Goal: Information Seeking & Learning: Learn about a topic

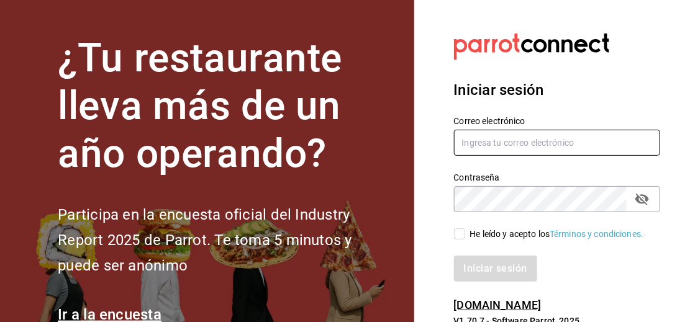
click at [532, 142] on input "text" at bounding box center [557, 143] width 207 height 26
type input "[EMAIL_ADDRESS][DOMAIN_NAME]"
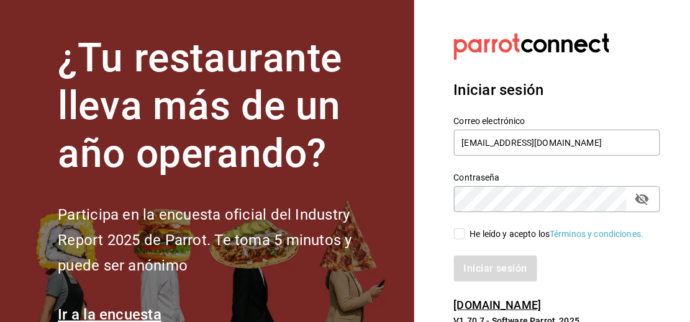
click at [459, 235] on input "He leído y acepto los Términos y condiciones." at bounding box center [459, 233] width 11 height 11
checkbox input "true"
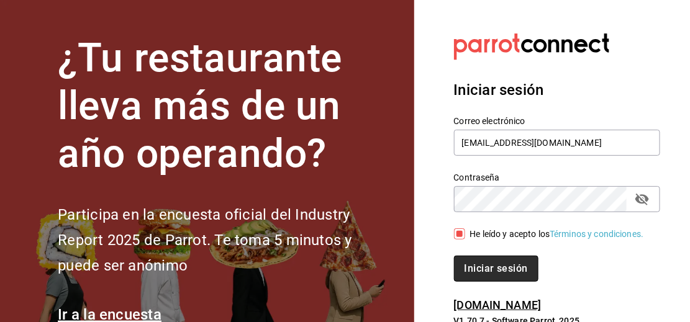
click at [467, 261] on button "Iniciar sesión" at bounding box center [496, 269] width 84 height 26
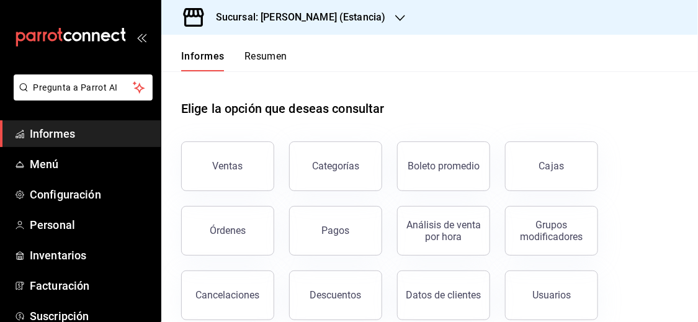
click at [395, 20] on icon "button" at bounding box center [400, 18] width 10 height 10
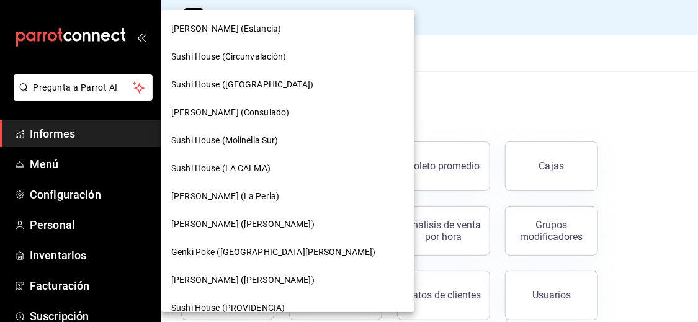
click at [248, 309] on span "Sushi House (PROVIDENCIA)" at bounding box center [228, 308] width 114 height 13
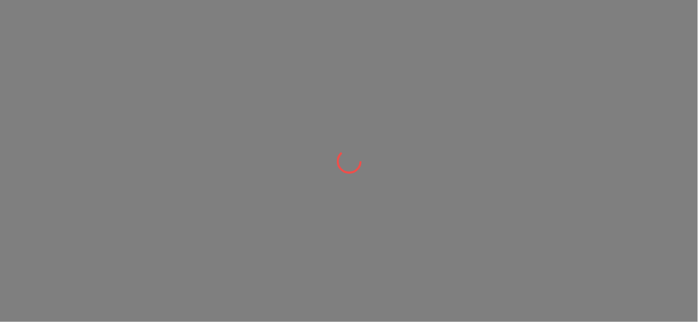
click at [252, 304] on div at bounding box center [349, 161] width 698 height 322
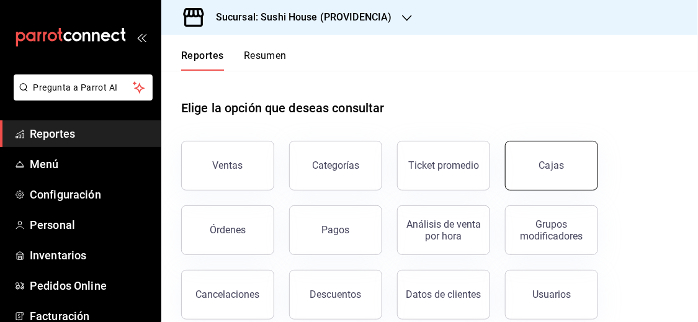
click at [535, 180] on link "Cajas" at bounding box center [551, 166] width 93 height 50
click at [535, 180] on html "Pregunta a Parrot AI Reportes Menú Configuración Personal Inventarios Pedidos O…" at bounding box center [349, 161] width 698 height 322
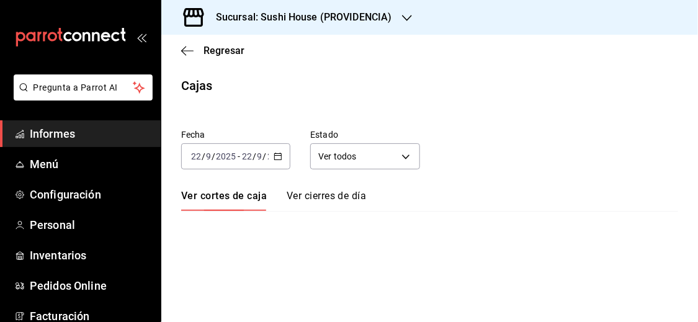
click at [270, 156] on div "[DATE] [DATE] - [DATE] [DATE]" at bounding box center [235, 156] width 109 height 26
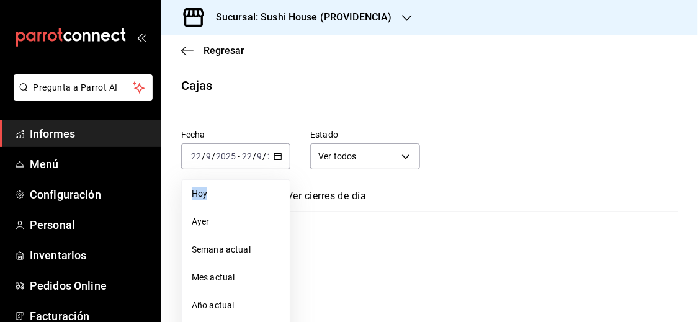
drag, startPoint x: 269, startPoint y: 152, endPoint x: 273, endPoint y: 135, distance: 17.3
click at [273, 135] on div "Fecha 2025-09-22 22 / 9 / 2025 - 2025-09-22 22 / 9 / 2025 Hoy Ayer Semana actua…" at bounding box center [225, 140] width 129 height 60
click at [230, 245] on font "Semana actual" at bounding box center [221, 250] width 59 height 10
click at [230, 246] on div "Fecha 2025-09-22 22 / 9 / 2025 - 2025-09-22 22 / 9 / 2025 Hoy Ayer Semana actua…" at bounding box center [429, 290] width 497 height 351
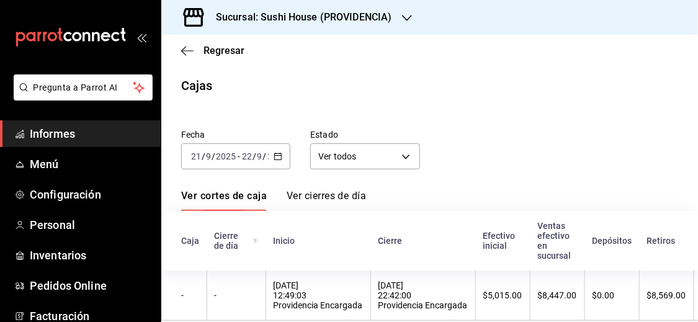
scroll to position [1, 0]
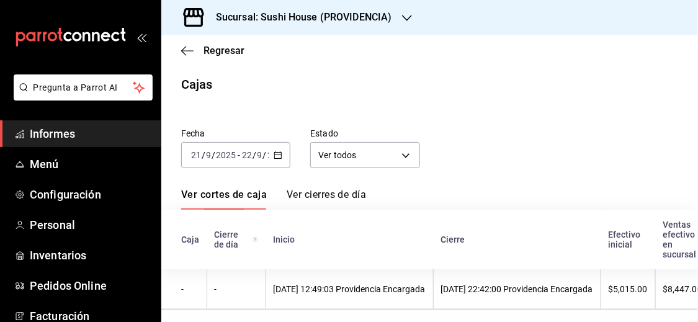
click at [284, 150] on div "2025-09-21 21 / 9 / 2025 - 2025-09-22 22 / 9 / 2025" at bounding box center [235, 155] width 109 height 26
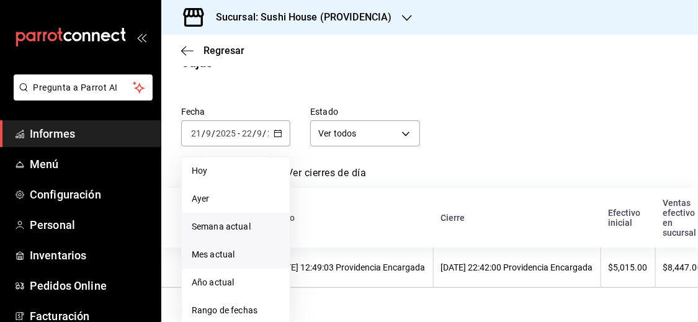
scroll to position [25, 0]
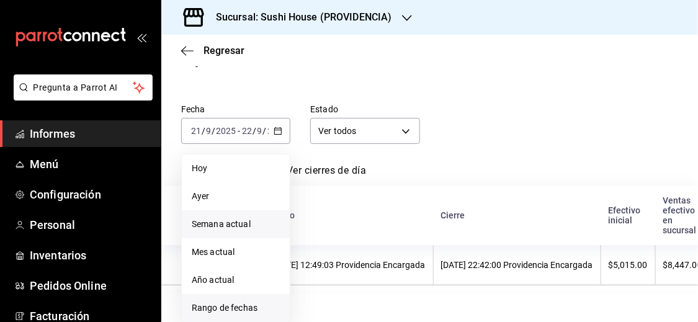
click at [226, 309] on font "Rango de fechas" at bounding box center [225, 308] width 66 height 10
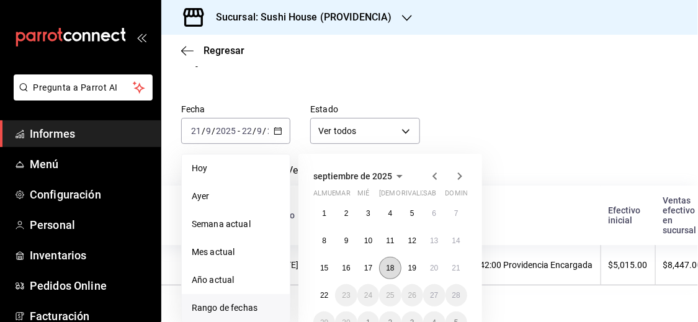
click at [392, 269] on font "18" at bounding box center [390, 268] width 8 height 9
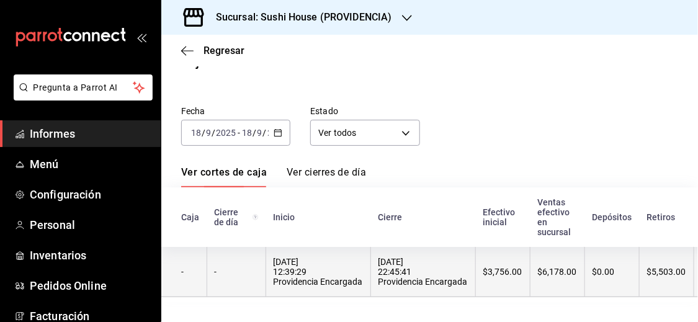
scroll to position [23, 0]
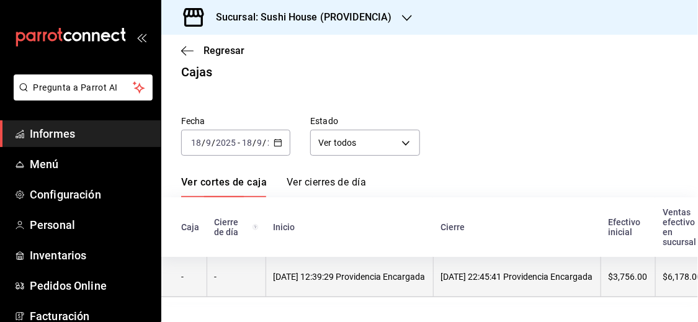
click at [305, 272] on font "[DATE] 12:39:29 Providencia Encargada" at bounding box center [350, 277] width 152 height 10
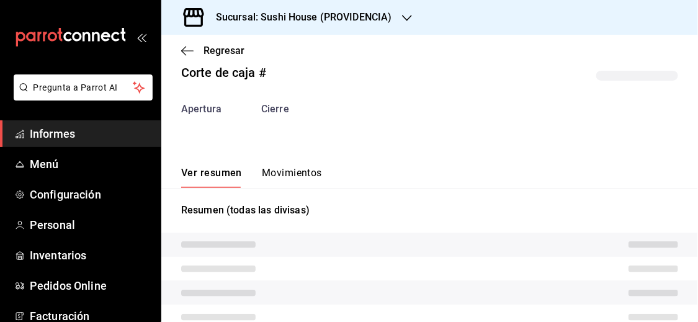
click at [300, 176] on div "Corte de caja # Apertura Cierre Ver resumen Movimientos Resumen (todas las divi…" at bounding box center [429, 234] width 537 height 362
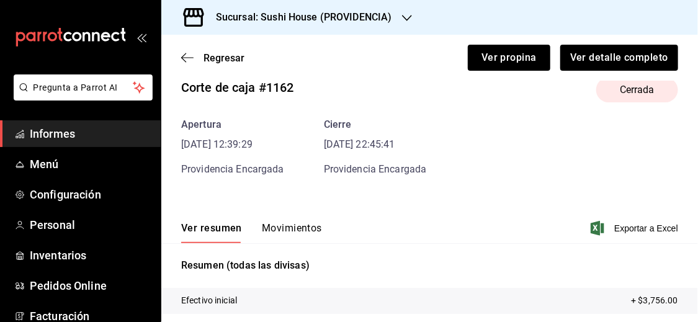
scroll to position [37, 0]
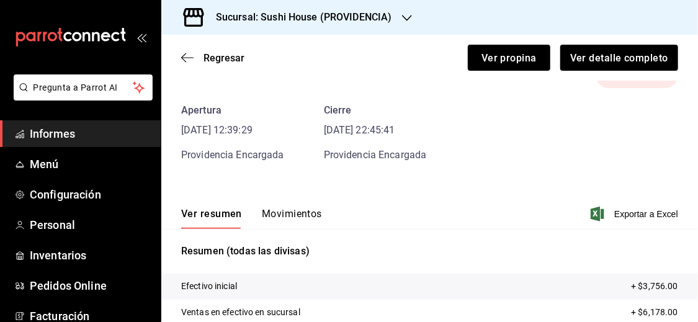
click at [297, 212] on font "Movimientos" at bounding box center [292, 214] width 60 height 12
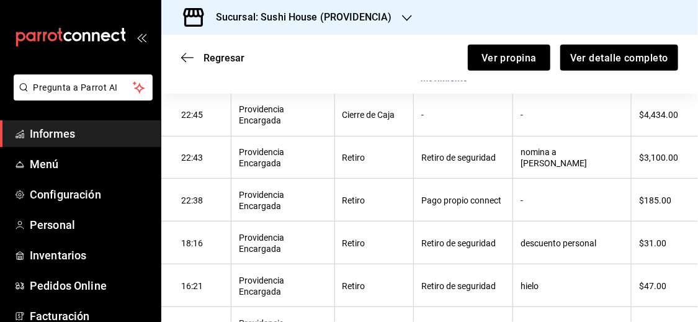
scroll to position [227, 0]
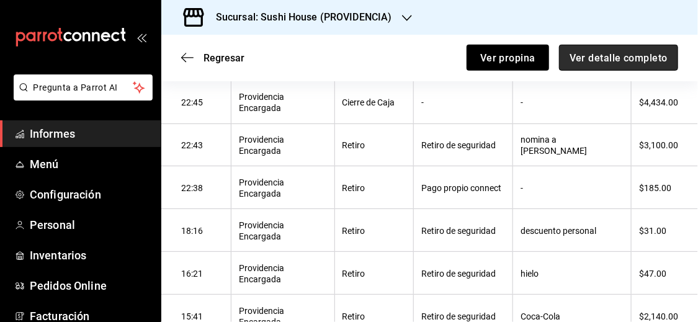
click at [560, 60] on button "Ver detalle completo" at bounding box center [618, 58] width 119 height 26
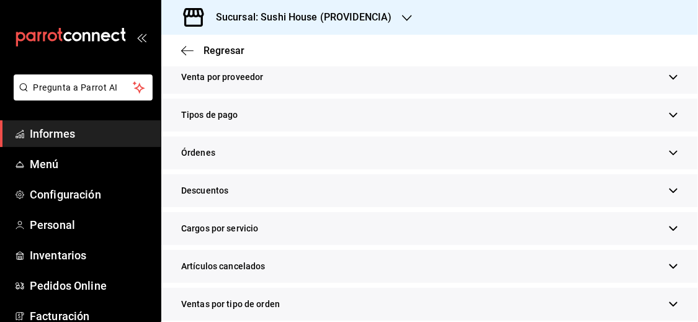
scroll to position [269, 0]
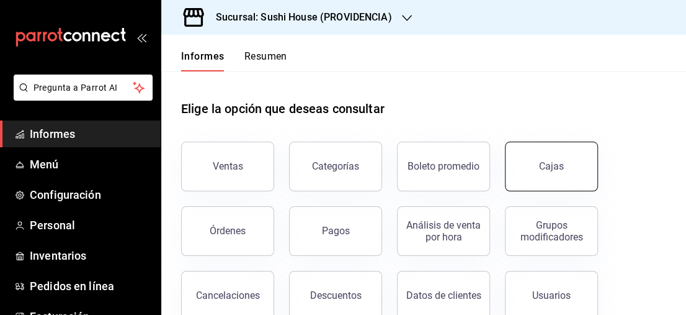
click at [539, 166] on link "Cajas" at bounding box center [551, 167] width 93 height 50
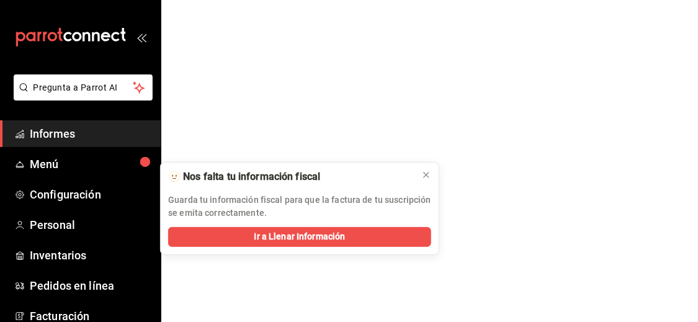
scroll to position [176, 0]
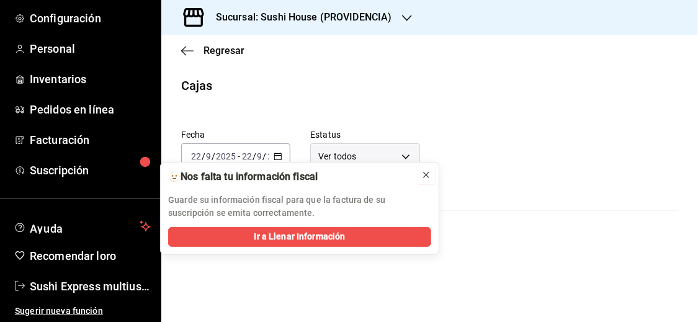
click at [425, 173] on icon at bounding box center [426, 175] width 10 height 10
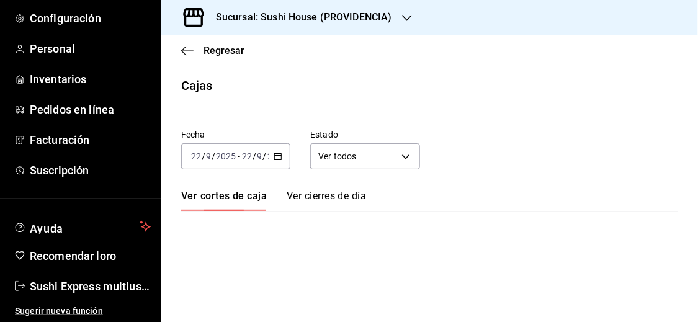
click at [281, 164] on div "[DATE] [DATE] - [DATE] [DATE]" at bounding box center [235, 156] width 109 height 26
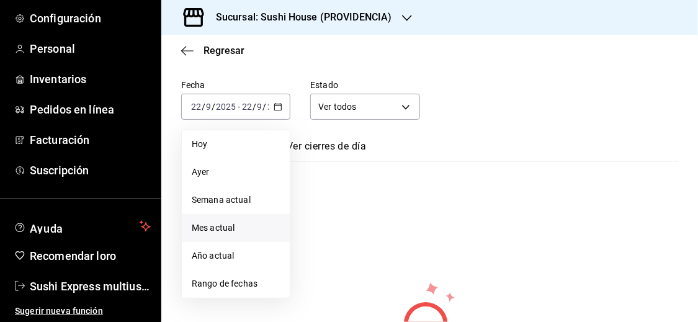
scroll to position [60, 0]
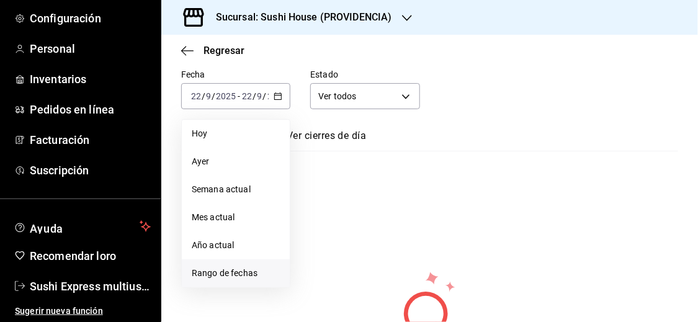
click at [233, 269] on font "Rango de fechas" at bounding box center [225, 273] width 66 height 10
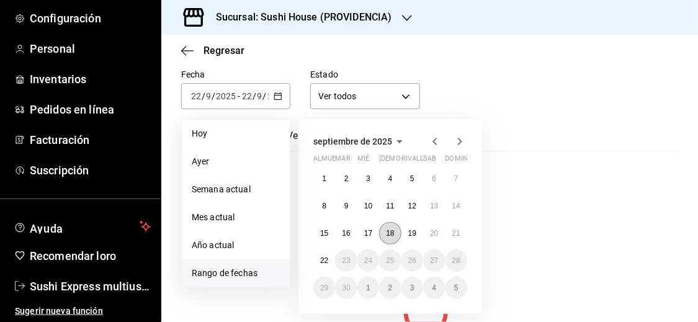
click at [393, 227] on button "18" at bounding box center [390, 233] width 22 height 22
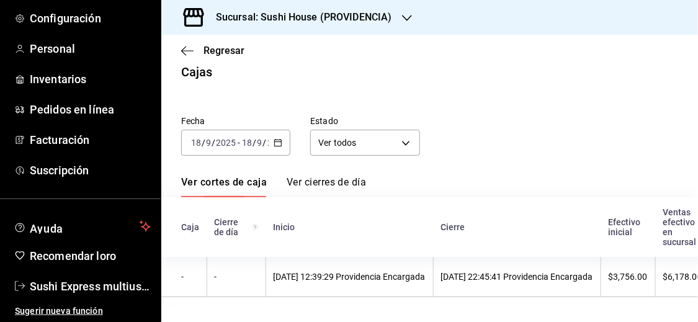
scroll to position [23, 0]
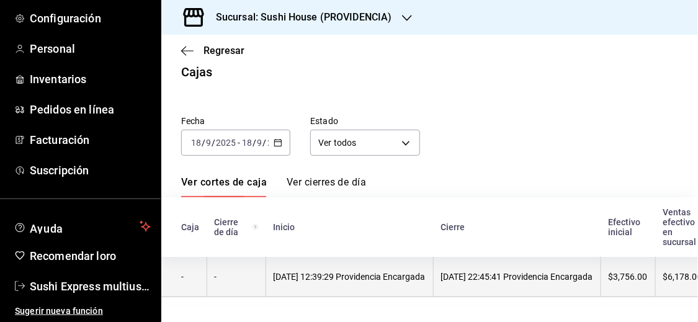
click at [313, 276] on th "[DATE] 12:39:29 Providencia Encargada" at bounding box center [350, 277] width 168 height 40
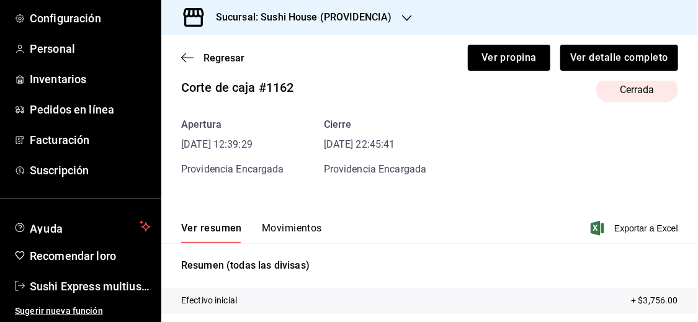
scroll to position [37, 0]
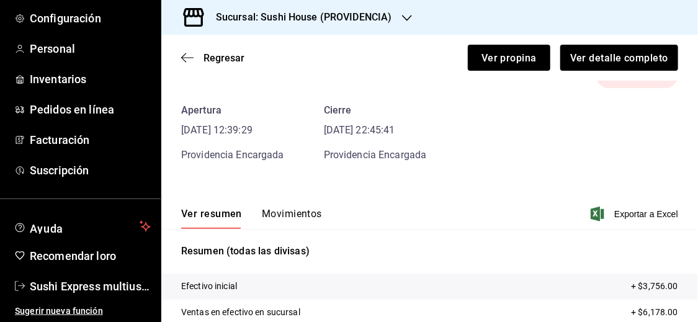
click at [293, 213] on font "Movimientos" at bounding box center [292, 214] width 60 height 12
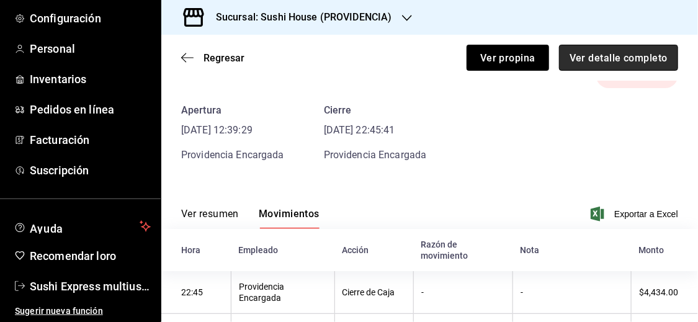
click at [642, 63] on button "Ver detalle completo" at bounding box center [618, 58] width 119 height 26
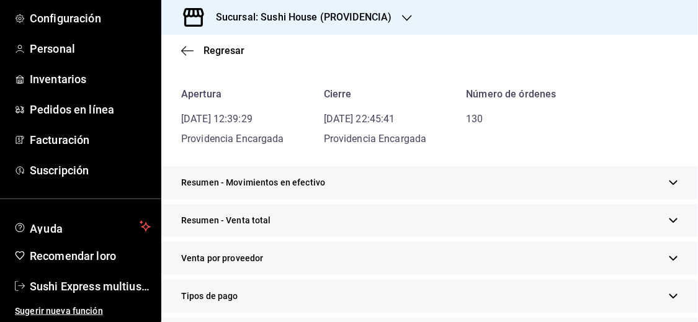
scroll to position [124, 0]
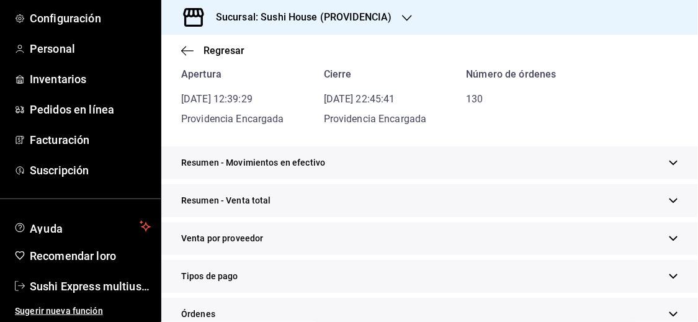
click at [669, 200] on icon "button" at bounding box center [673, 200] width 9 height 9
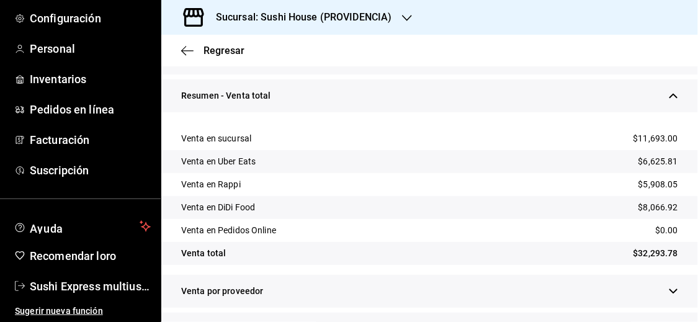
scroll to position [230, 0]
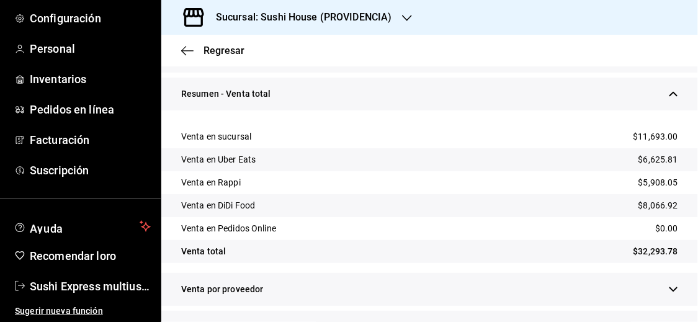
click at [670, 95] on icon "button" at bounding box center [674, 94] width 8 height 4
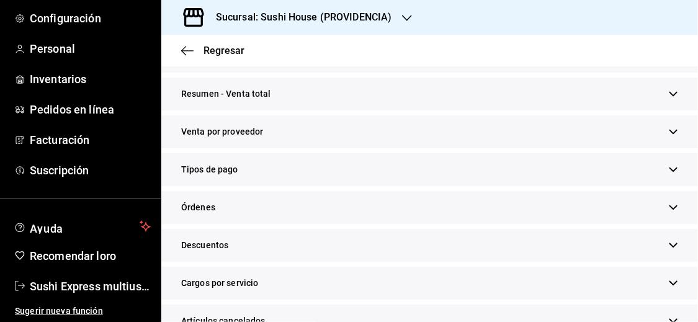
click at [669, 166] on icon "button" at bounding box center [673, 169] width 9 height 9
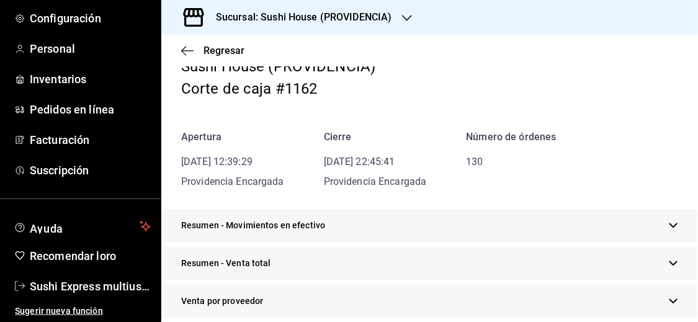
scroll to position [60, 0]
click at [209, 52] on font "Regresar" at bounding box center [224, 51] width 41 height 12
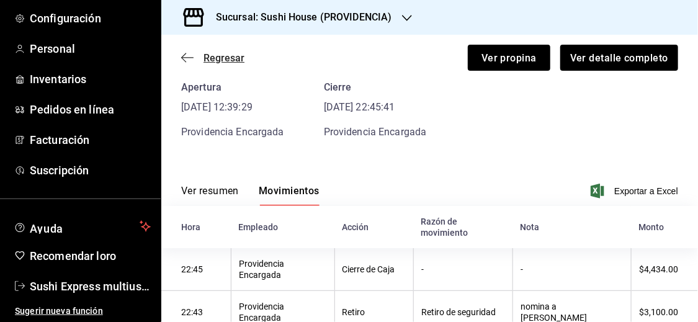
click at [223, 53] on font "Regresar" at bounding box center [224, 58] width 41 height 12
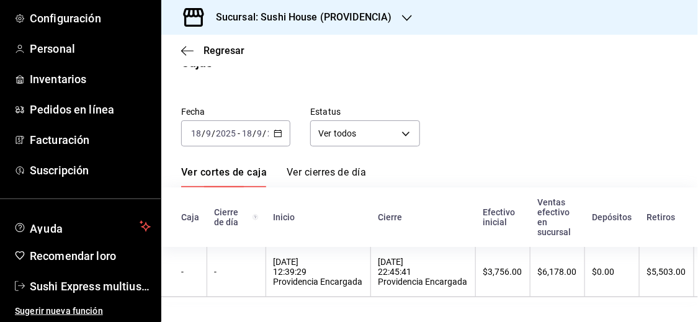
scroll to position [23, 0]
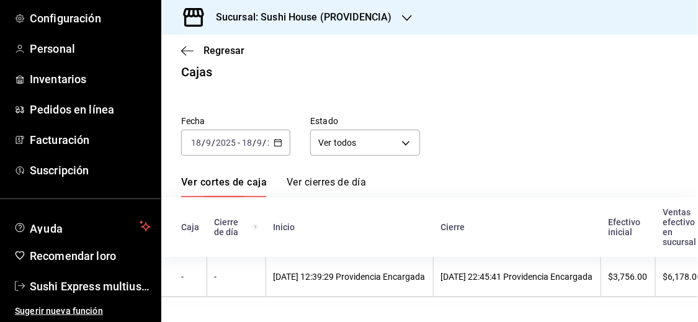
click at [275, 142] on \(Stroke\) "button" at bounding box center [278, 142] width 7 height 1
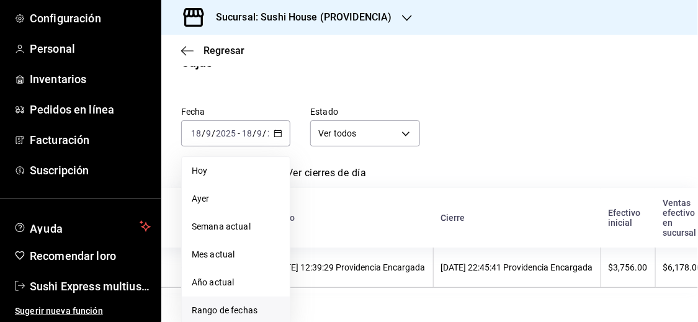
click at [251, 306] on font "Rango de fechas" at bounding box center [225, 310] width 66 height 10
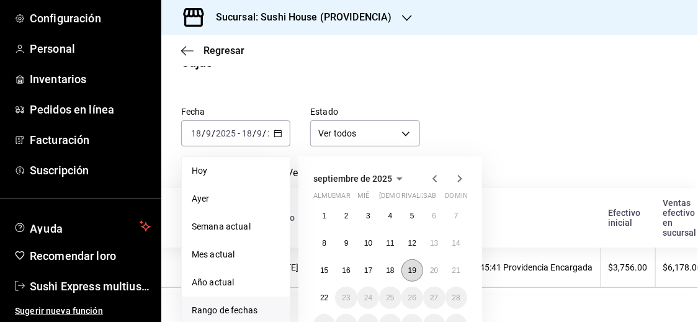
click at [409, 270] on font "19" at bounding box center [412, 270] width 8 height 9
click at [409, 270] on font "[DATE] 12:39:29 Providencia Encargada" at bounding box center [350, 268] width 152 height 10
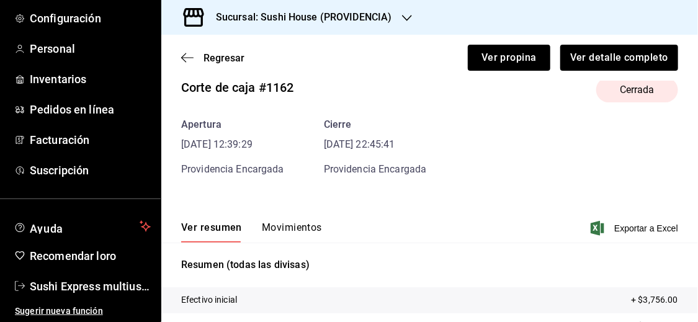
scroll to position [37, 0]
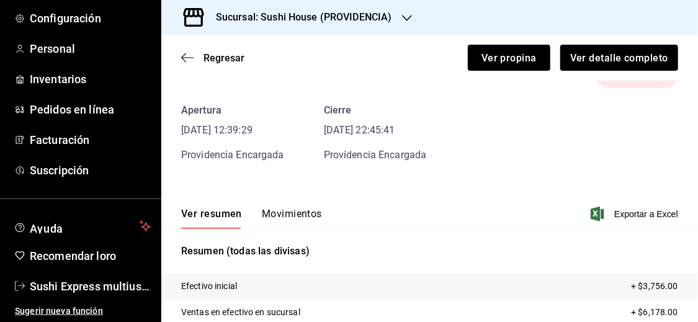
click at [300, 217] on font "Movimientos" at bounding box center [292, 214] width 60 height 12
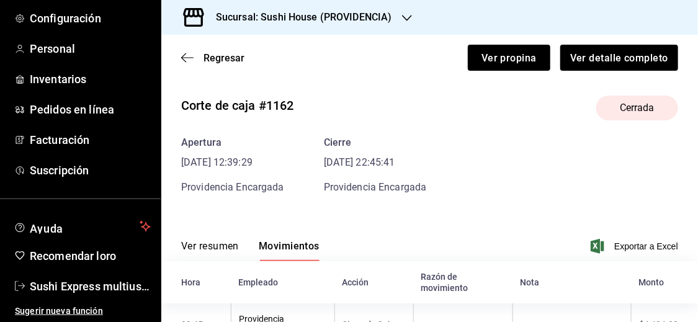
scroll to position [0, 0]
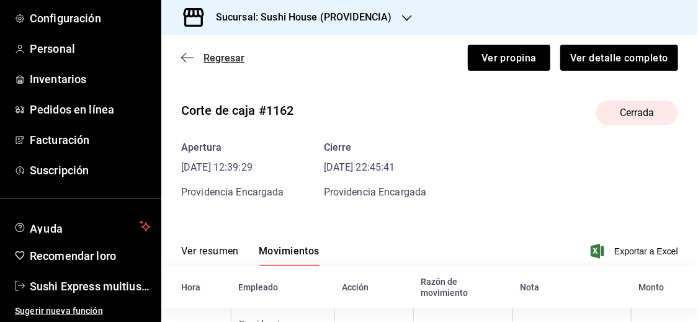
click at [226, 55] on font "Regresar" at bounding box center [224, 58] width 41 height 12
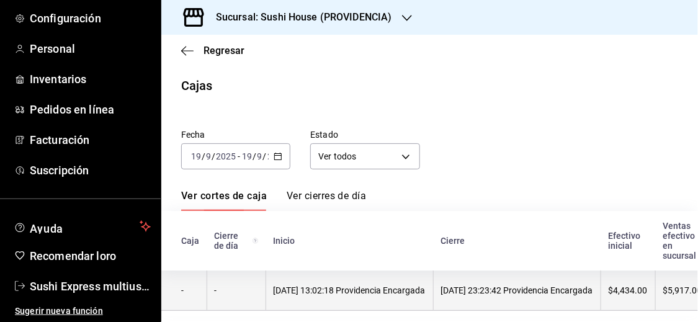
click at [306, 286] on font "[DATE] 13:02:18 Providencia Encargada" at bounding box center [350, 291] width 152 height 10
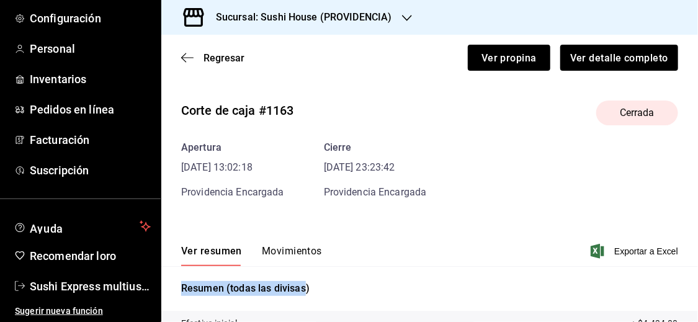
drag, startPoint x: 306, startPoint y: 286, endPoint x: 301, endPoint y: 245, distance: 41.3
click at [301, 245] on div "Corte de caja #1163 Cerrada Apertura [DATE] 13:02:18 Providencia Encargada Cier…" at bounding box center [429, 299] width 537 height 416
click at [301, 245] on font "Movimientos" at bounding box center [292, 251] width 60 height 12
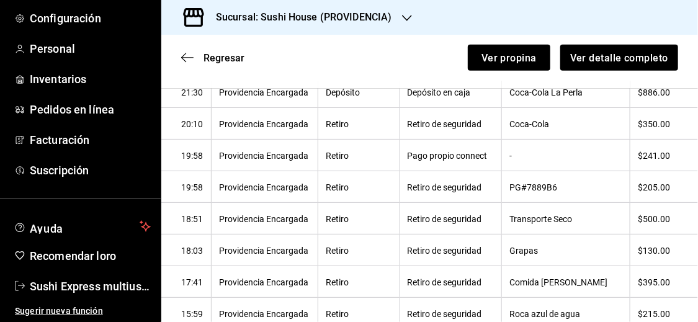
scroll to position [316, 0]
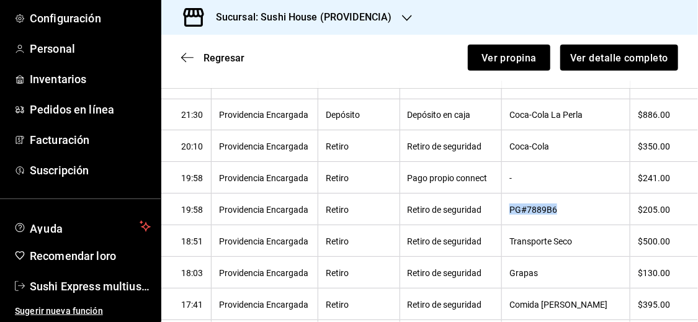
drag, startPoint x: 529, startPoint y: 209, endPoint x: 578, endPoint y: 216, distance: 49.6
click at [578, 216] on th "PG#7889B6" at bounding box center [566, 210] width 128 height 32
copy font "PG#7889B6"
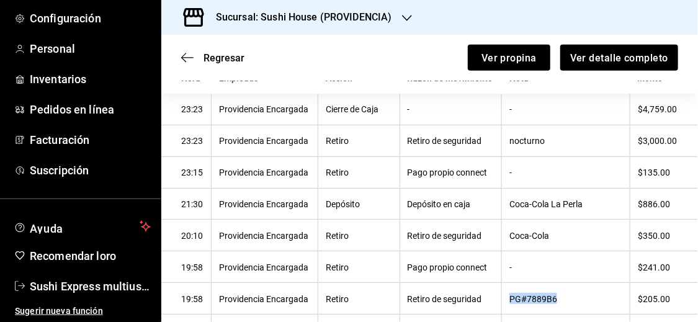
scroll to position [181, 0]
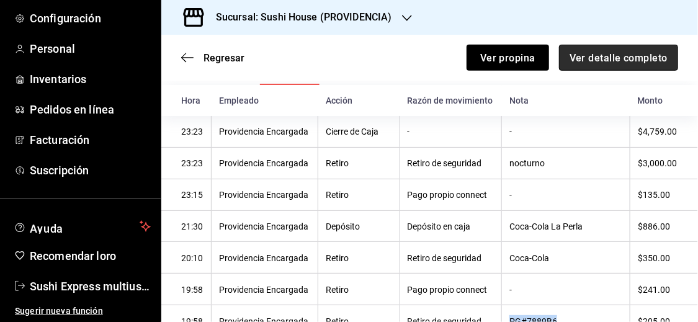
click at [609, 66] on button "Ver detalle completo" at bounding box center [618, 58] width 119 height 26
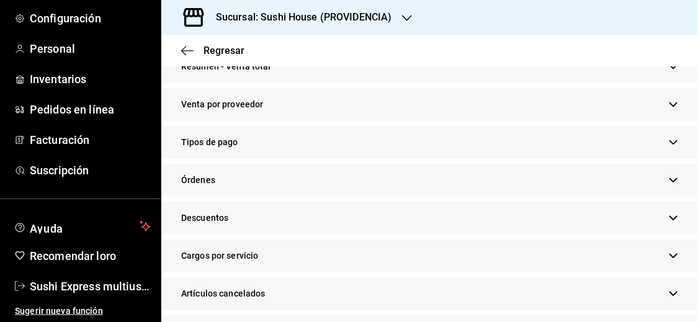
scroll to position [238, 0]
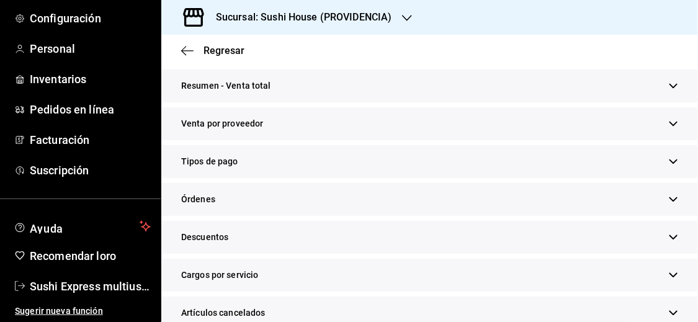
click at [669, 85] on icon "button" at bounding box center [673, 85] width 9 height 9
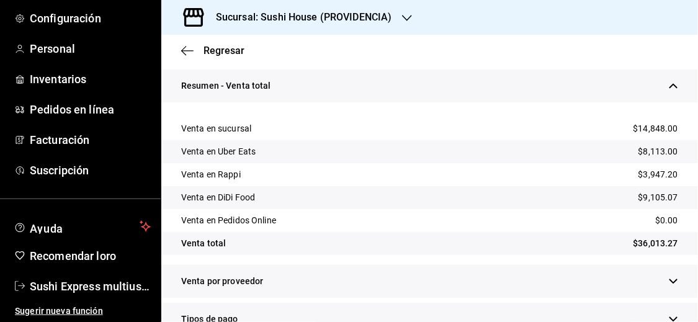
click at [669, 85] on icon "button" at bounding box center [673, 85] width 9 height 9
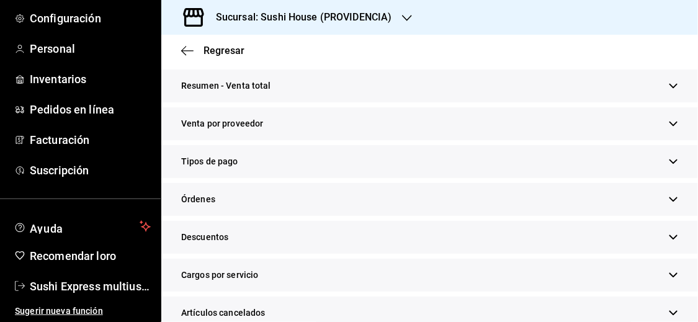
click at [659, 160] on div "Tipos de pago" at bounding box center [429, 161] width 537 height 33
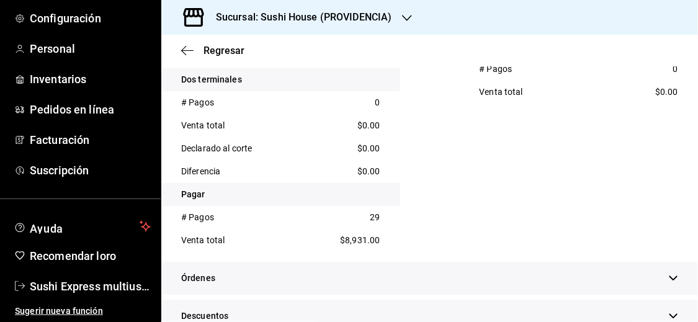
click at [662, 146] on div "En integraciones Uber Eats # Pagos 22 Venta total $8,113.00 Rappi # Pagos 16 Ve…" at bounding box center [579, 23] width 239 height 457
click at [201, 49] on span "Regresar" at bounding box center [212, 51] width 63 height 12
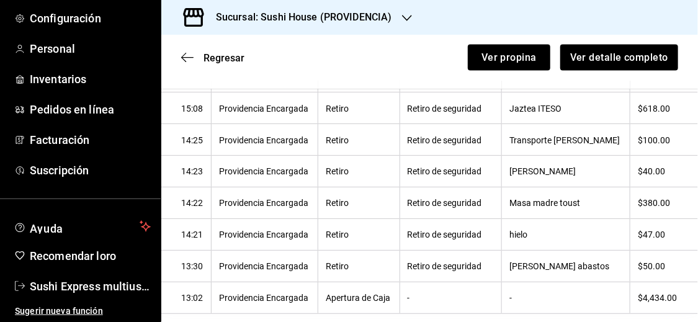
scroll to position [621, 0]
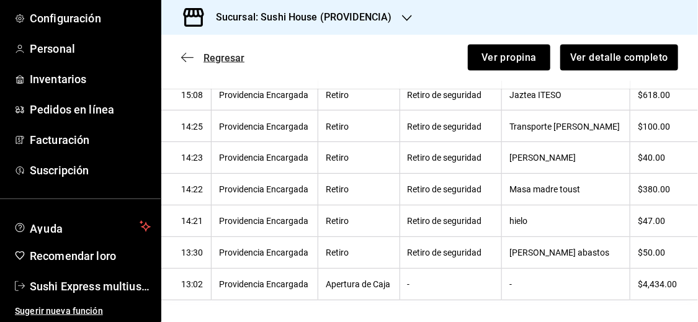
click at [217, 55] on font "Regresar" at bounding box center [224, 58] width 41 height 12
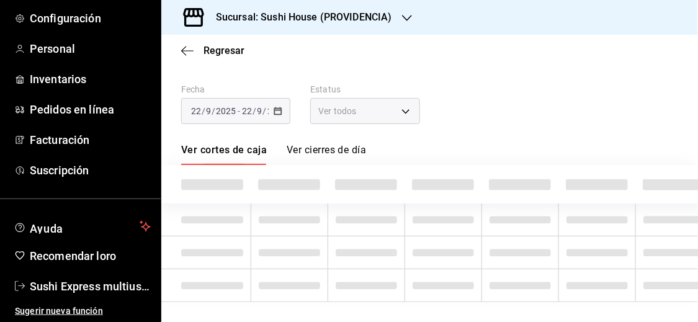
scroll to position [53, 0]
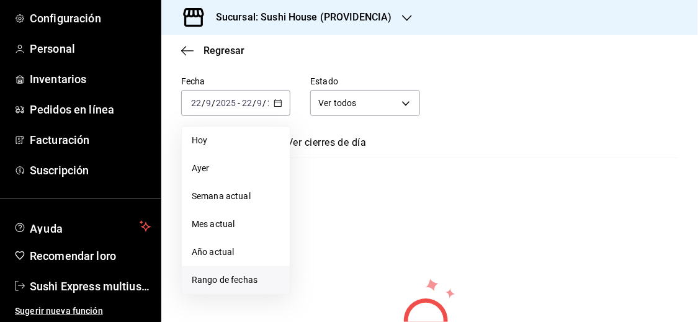
click at [232, 278] on font "Rango de fechas" at bounding box center [225, 280] width 66 height 10
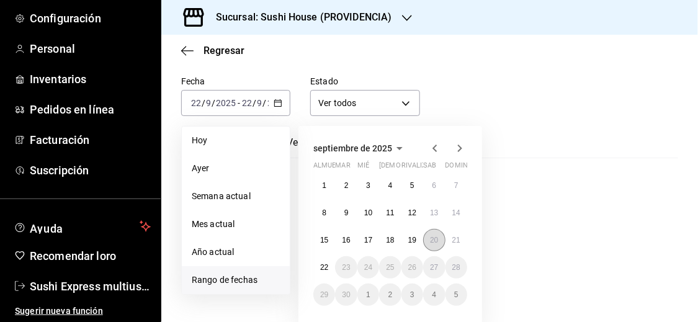
click at [434, 234] on button "20" at bounding box center [434, 240] width 22 height 22
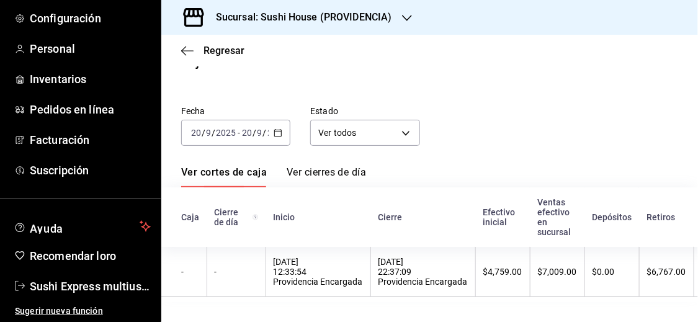
scroll to position [23, 0]
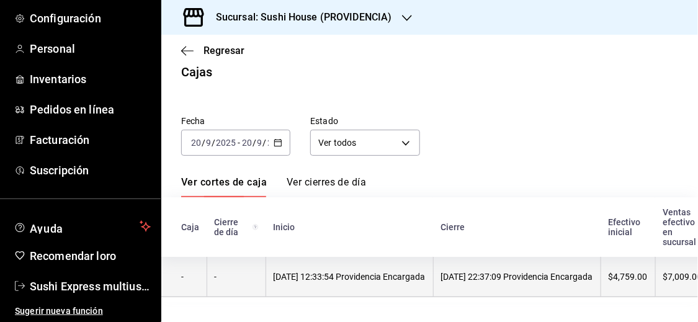
click at [370, 272] on font "[DATE] 12:33:54 Providencia Encargada" at bounding box center [350, 277] width 152 height 10
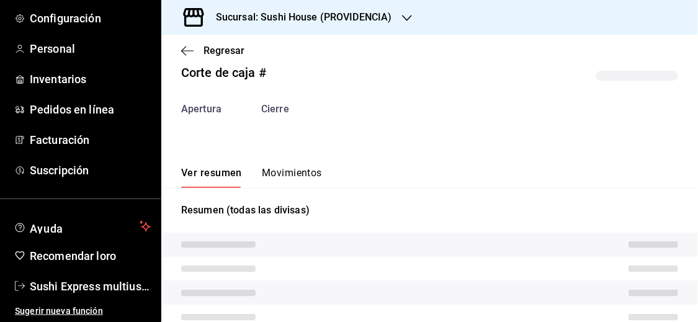
scroll to position [37, 0]
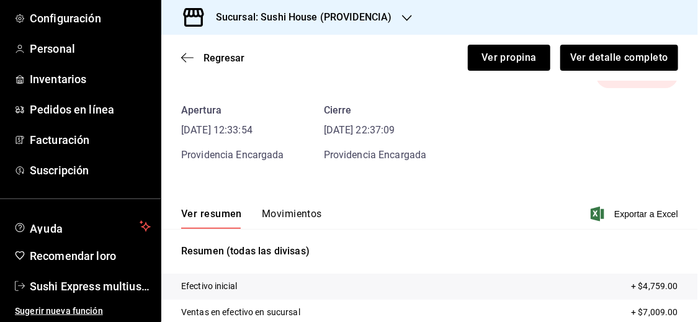
click at [295, 214] on font "Movimientos" at bounding box center [292, 214] width 60 height 12
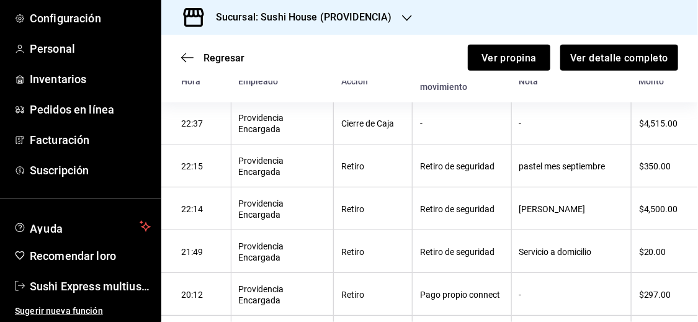
scroll to position [204, 0]
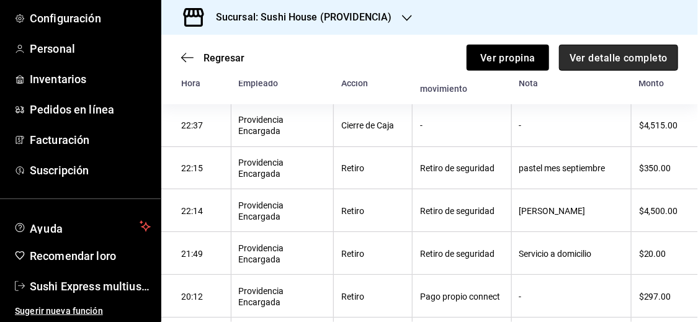
click at [629, 58] on font "Ver detalle completo" at bounding box center [619, 58] width 98 height 12
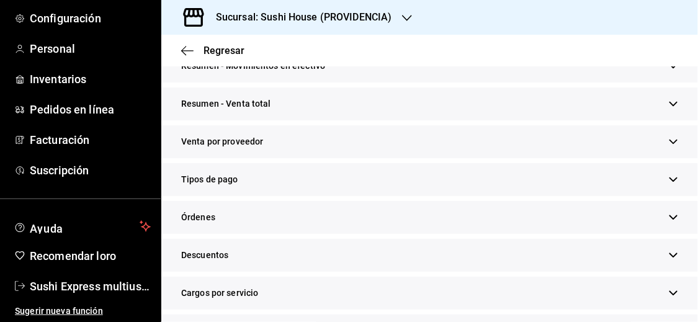
scroll to position [222, 0]
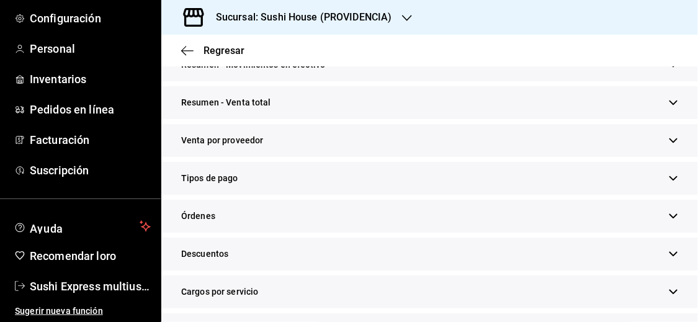
click at [670, 102] on icon "button" at bounding box center [674, 103] width 8 height 4
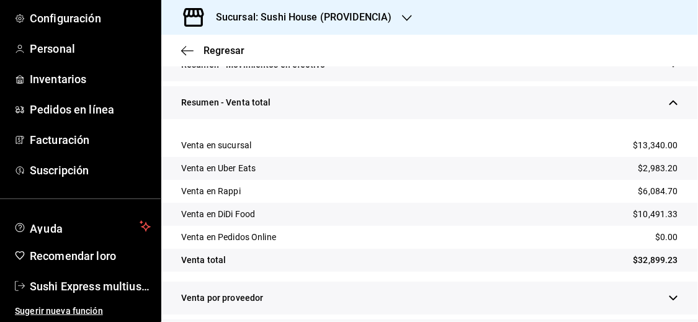
click at [670, 102] on icon "button" at bounding box center [674, 103] width 8 height 4
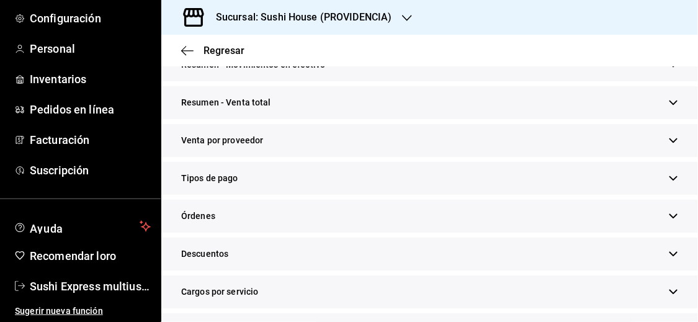
click at [670, 177] on icon "button" at bounding box center [674, 178] width 8 height 4
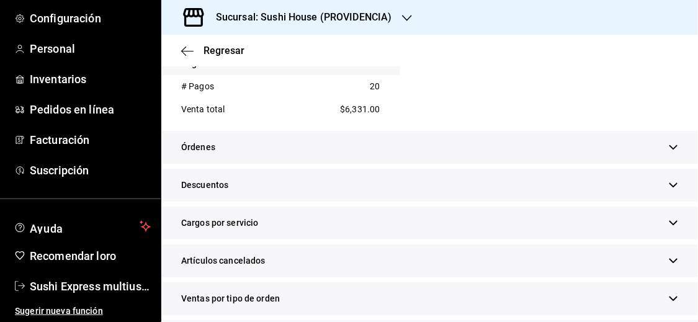
scroll to position [766, 0]
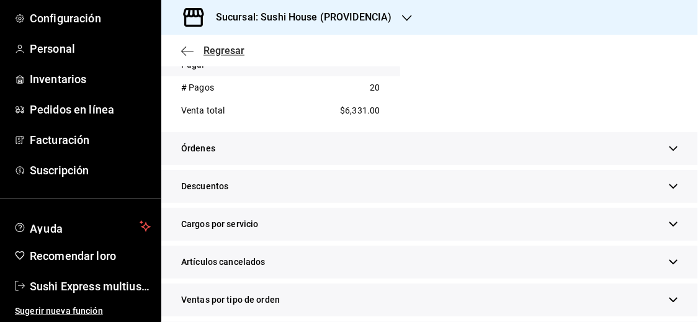
click at [214, 49] on font "Regresar" at bounding box center [224, 51] width 41 height 12
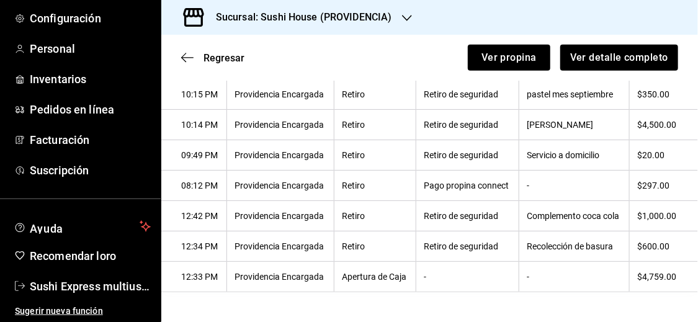
scroll to position [248, 0]
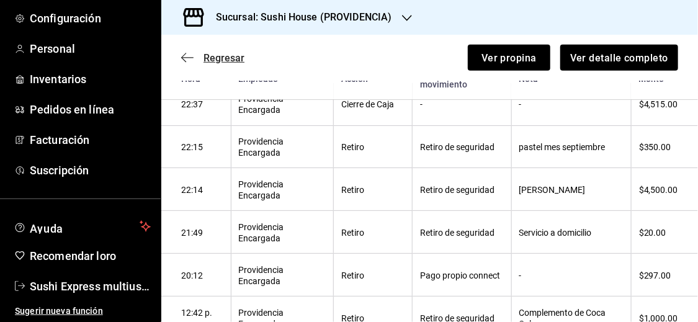
click at [214, 52] on font "Regresar" at bounding box center [224, 58] width 41 height 12
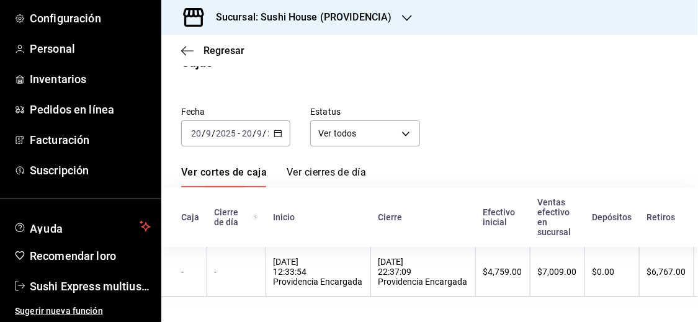
scroll to position [23, 0]
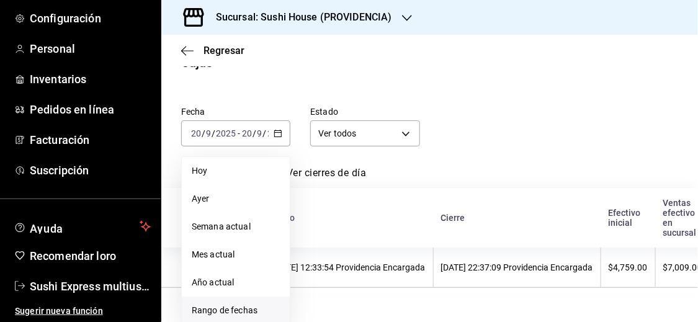
click at [246, 309] on font "Rango de fechas" at bounding box center [225, 310] width 66 height 10
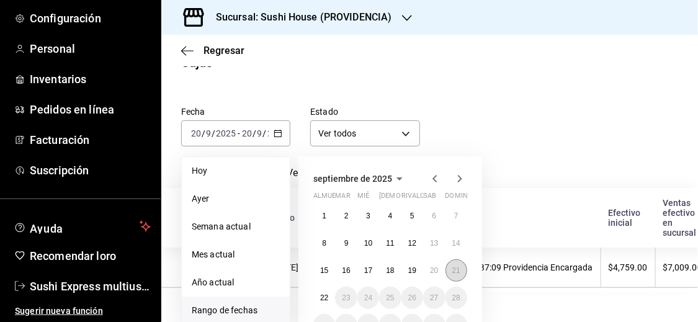
click at [452, 271] on font "21" at bounding box center [456, 270] width 8 height 9
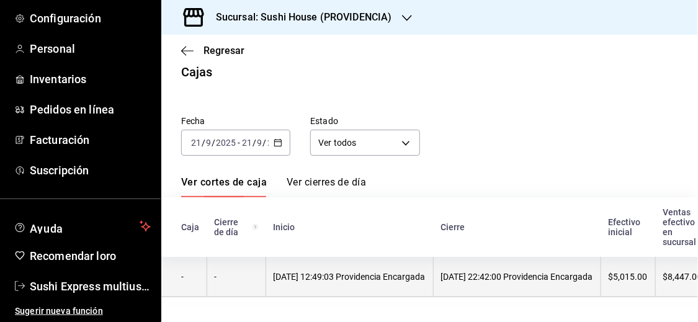
click at [262, 258] on th "-" at bounding box center [236, 277] width 59 height 40
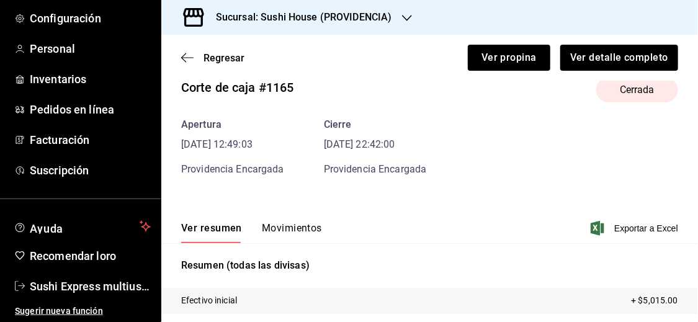
scroll to position [37, 0]
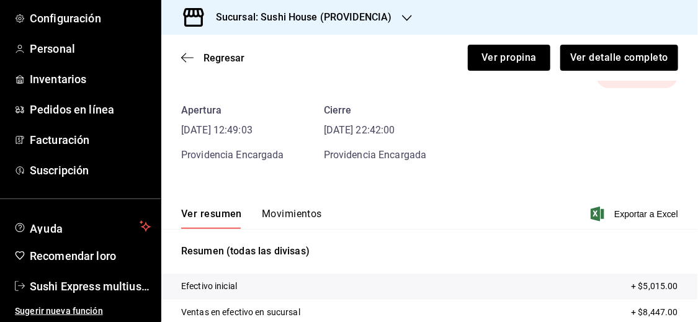
click at [297, 214] on font "Movimientos" at bounding box center [292, 214] width 60 height 12
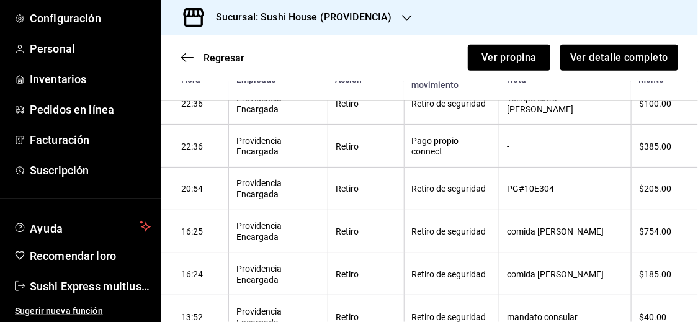
scroll to position [444, 0]
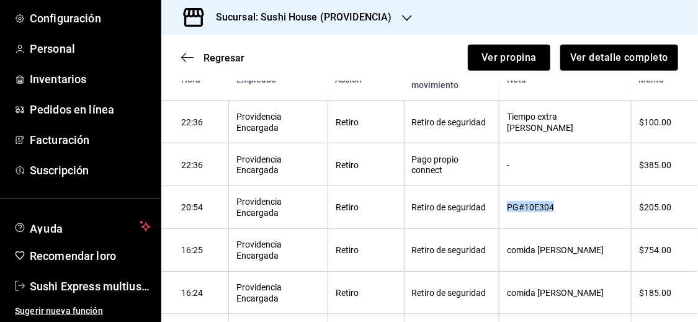
drag, startPoint x: 504, startPoint y: 212, endPoint x: 566, endPoint y: 208, distance: 62.2
click at [566, 208] on th "PG#10E304" at bounding box center [566, 207] width 132 height 43
copy font "PG#10E304"
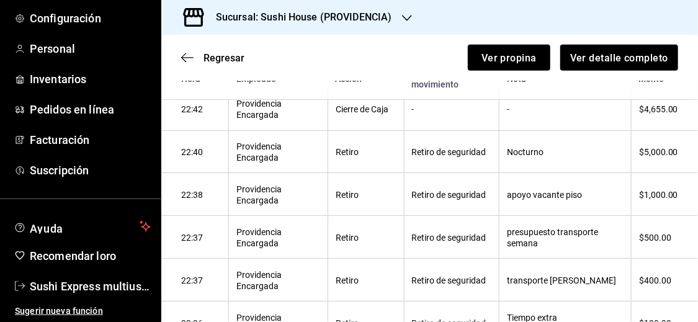
scroll to position [242, 0]
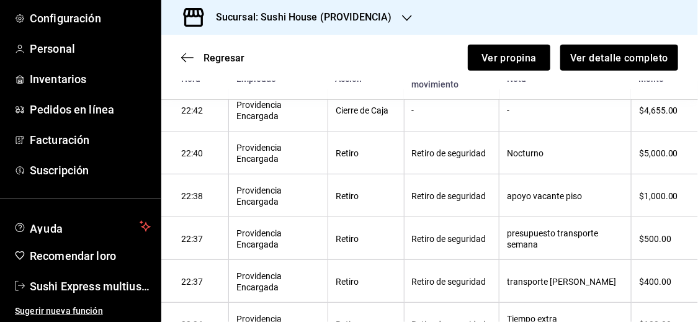
click at [588, 71] on div "Regresar Ver propina Ver detalle completo" at bounding box center [429, 58] width 537 height 46
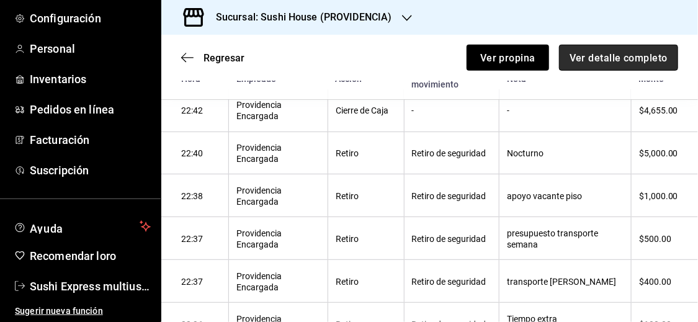
click at [588, 58] on font "Ver detalle completo" at bounding box center [619, 58] width 98 height 12
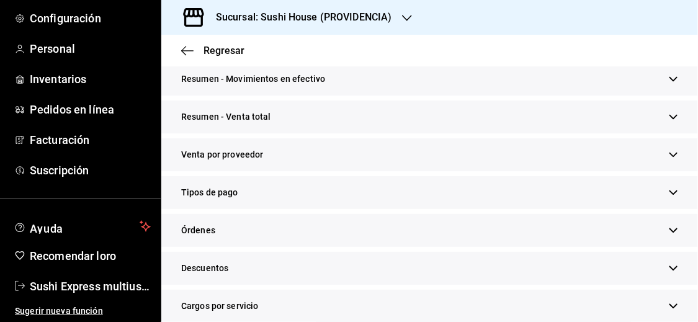
scroll to position [181, 0]
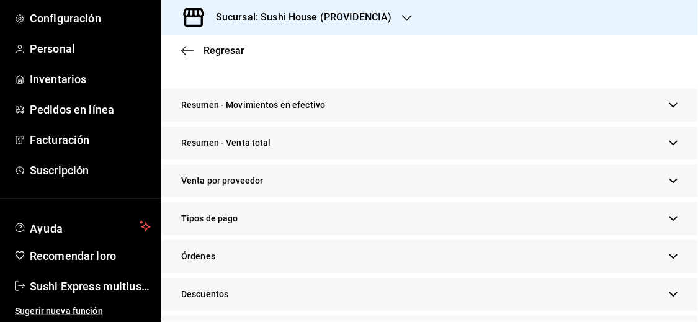
click at [669, 139] on icon "button" at bounding box center [673, 142] width 9 height 9
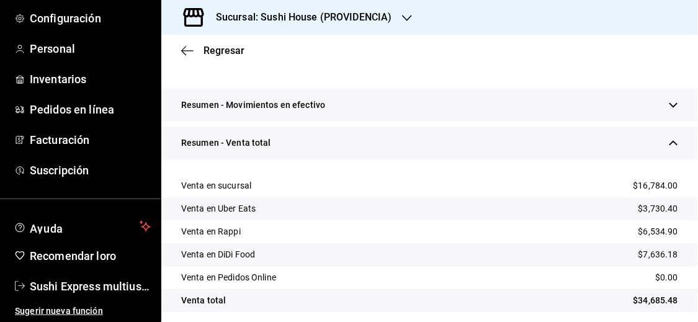
click at [669, 139] on icon "button" at bounding box center [673, 142] width 9 height 9
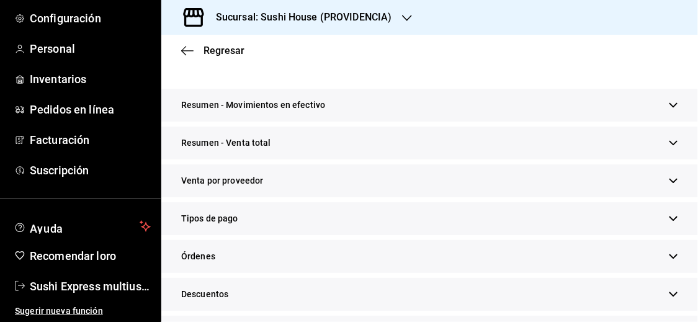
click at [669, 221] on icon "button" at bounding box center [673, 218] width 9 height 9
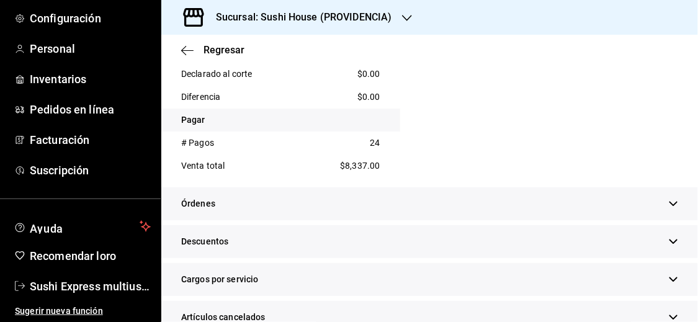
scroll to position [711, 0]
click at [217, 45] on font "Regresar" at bounding box center [224, 51] width 41 height 12
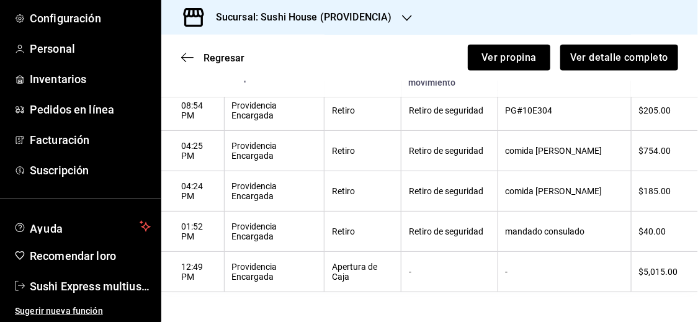
scroll to position [541, 0]
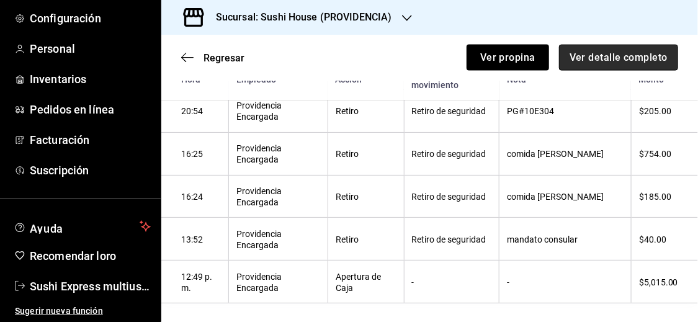
click at [584, 61] on font "Ver detalle completo" at bounding box center [619, 58] width 98 height 12
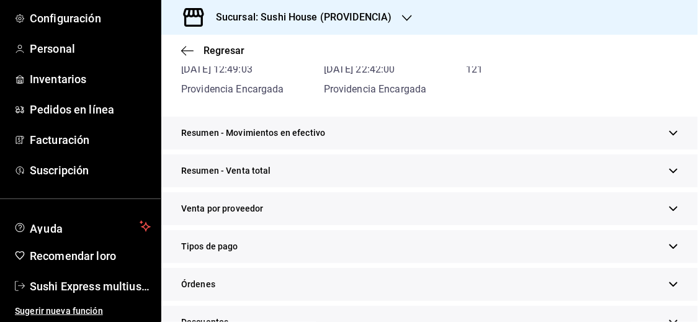
scroll to position [157, 0]
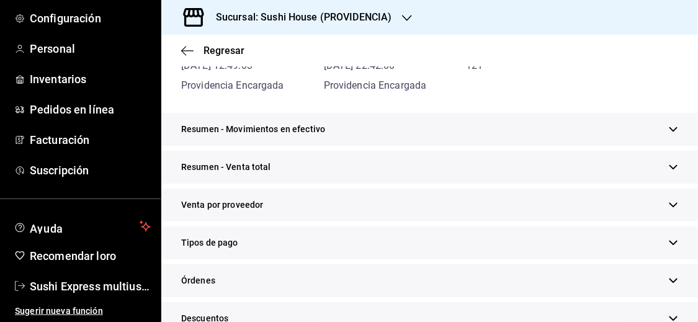
click at [669, 125] on icon "button" at bounding box center [673, 129] width 9 height 9
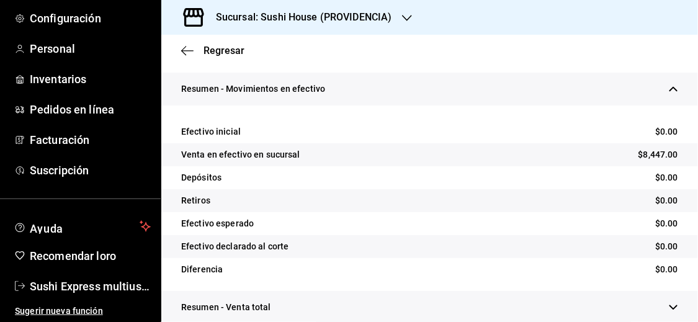
scroll to position [197, 0]
click at [669, 92] on icon "button" at bounding box center [673, 89] width 9 height 9
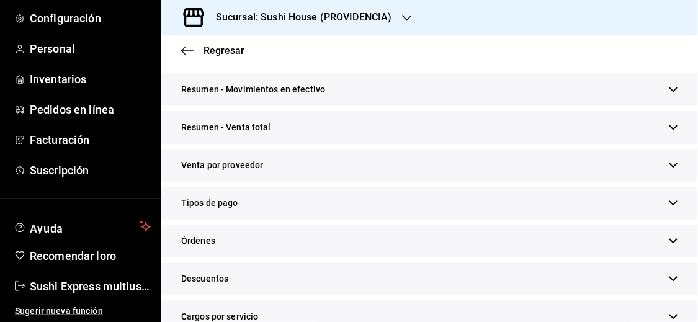
click at [670, 128] on icon "button" at bounding box center [674, 127] width 8 height 4
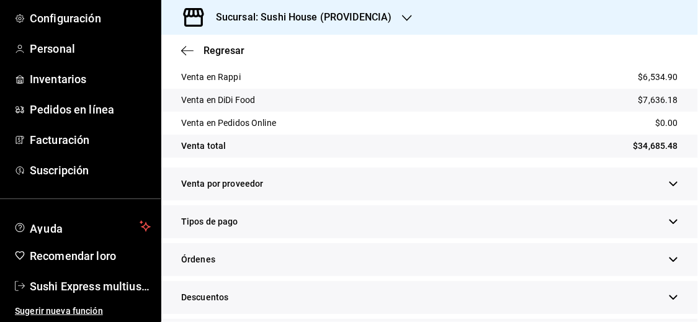
scroll to position [337, 0]
click at [669, 216] on icon "button" at bounding box center [673, 220] width 9 height 9
click at [668, 212] on div "Tipos de pago" at bounding box center [429, 220] width 537 height 33
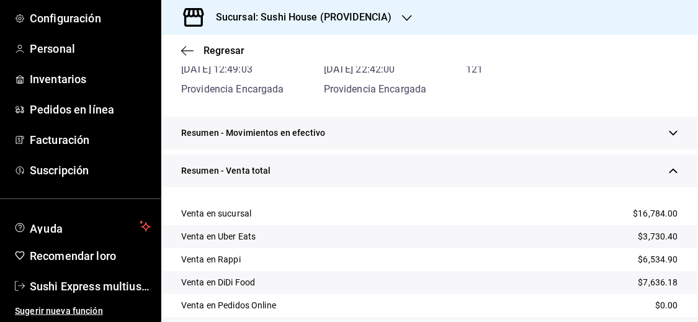
scroll to position [133, 0]
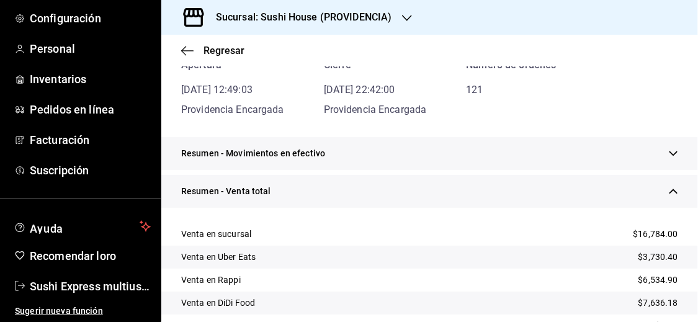
click at [669, 192] on icon "button" at bounding box center [673, 191] width 9 height 9
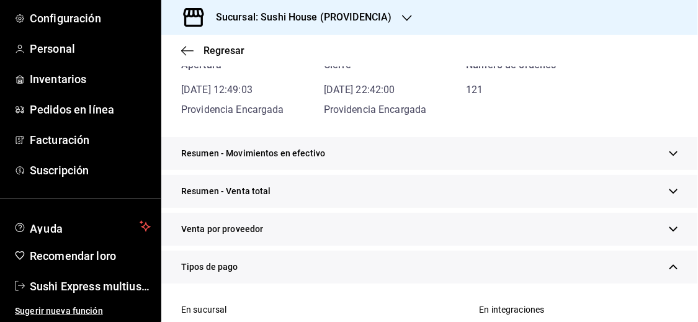
click at [669, 153] on icon "button" at bounding box center [673, 153] width 9 height 9
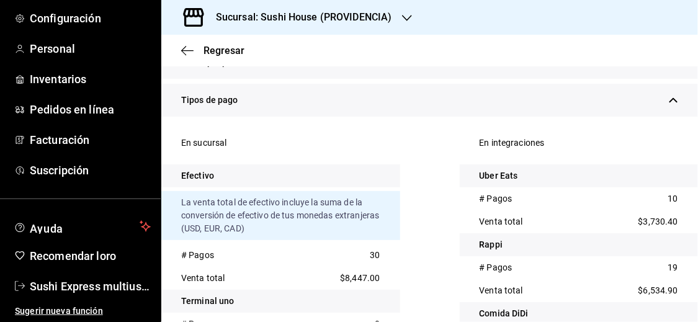
scroll to position [474, 0]
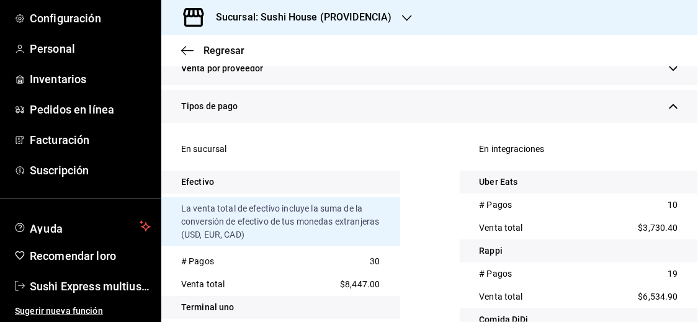
click at [669, 104] on icon "button" at bounding box center [673, 106] width 9 height 9
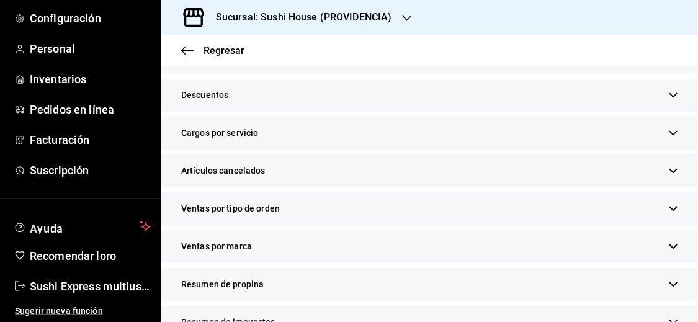
scroll to position [563, 0]
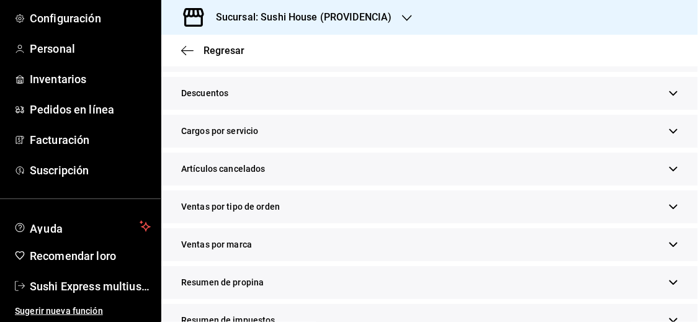
click at [659, 167] on div "Artículos cancelados" at bounding box center [429, 169] width 537 height 33
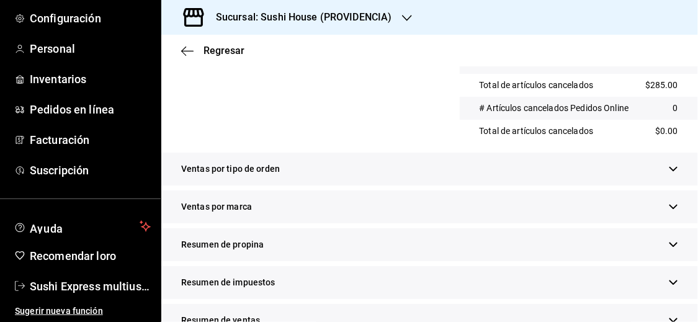
scroll to position [835, 0]
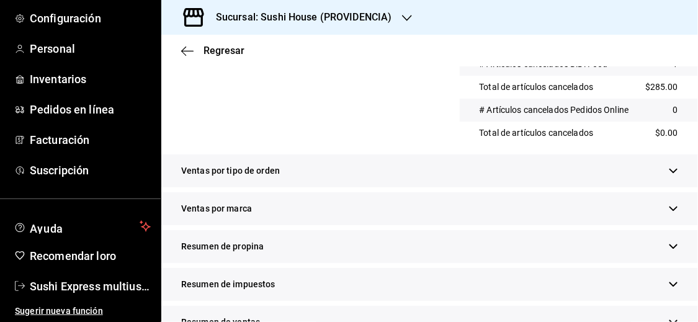
click at [615, 179] on div "Ventas por tipo de orden" at bounding box center [429, 171] width 537 height 33
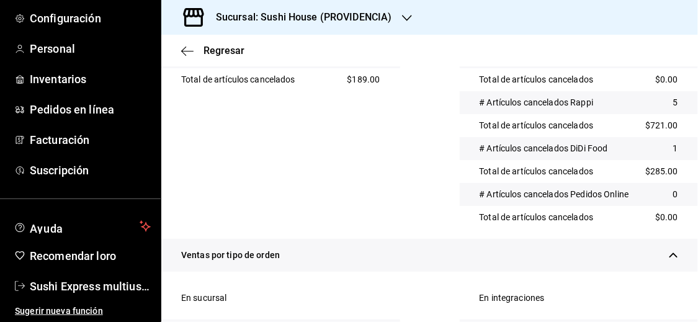
scroll to position [754, 0]
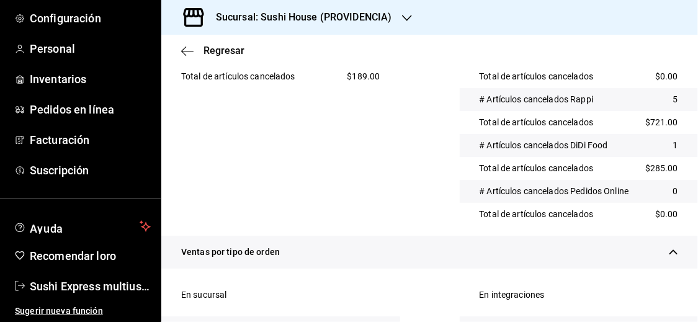
click at [670, 250] on icon "button" at bounding box center [674, 252] width 8 height 4
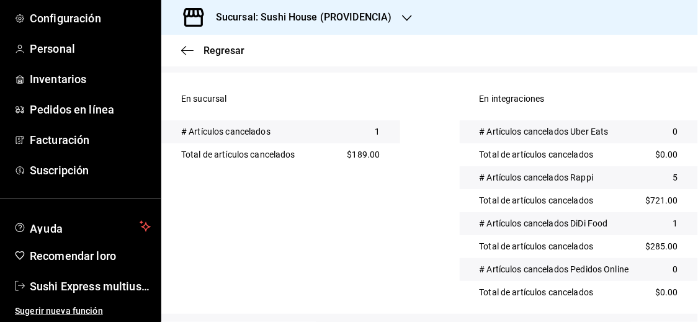
scroll to position [665, 0]
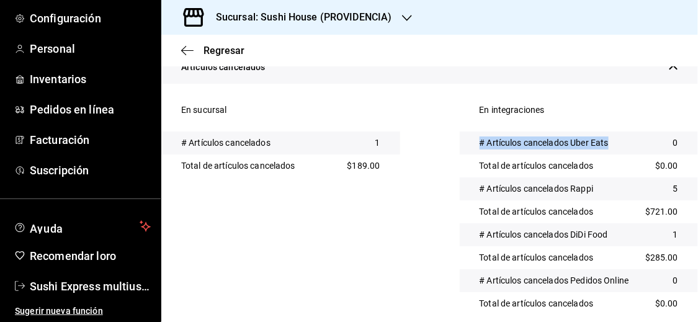
click at [657, 155] on div "En integraciones # Artículos cancelados Uber Eats 0 Total de artículos cancelad…" at bounding box center [579, 207] width 239 height 217
click at [657, 156] on div "Total de artículos cancelados $0.00" at bounding box center [579, 166] width 239 height 23
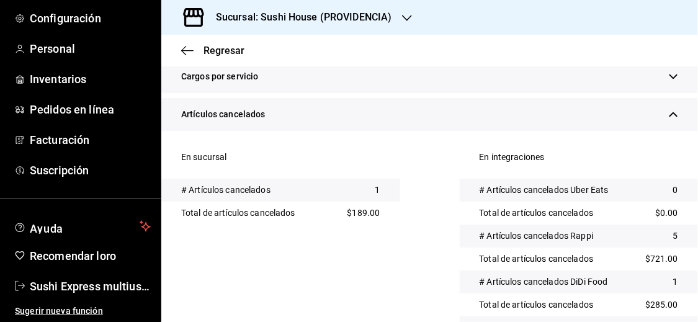
scroll to position [616, 0]
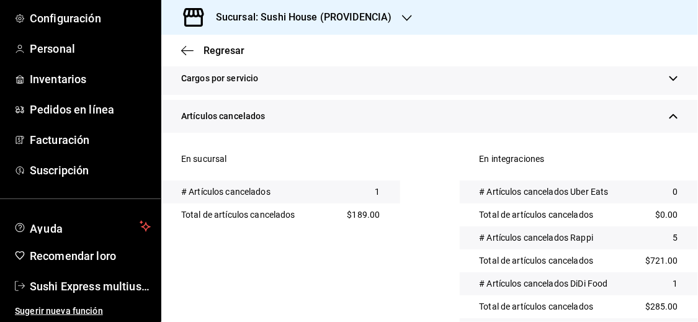
click at [670, 115] on icon "button" at bounding box center [674, 116] width 8 height 4
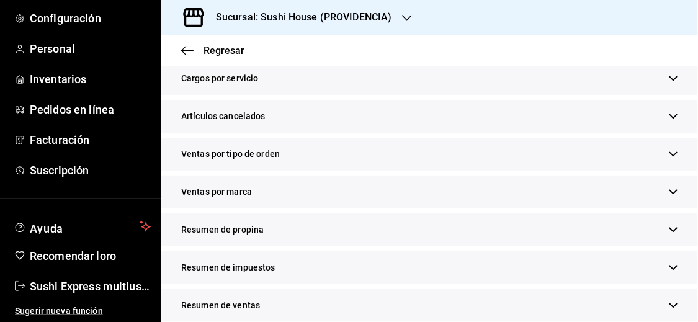
click at [670, 228] on icon "button" at bounding box center [674, 230] width 8 height 4
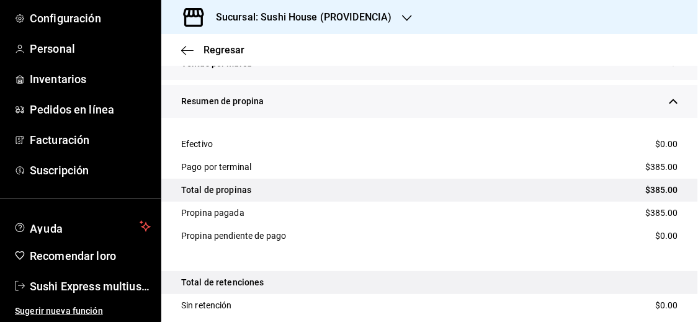
scroll to position [743, 0]
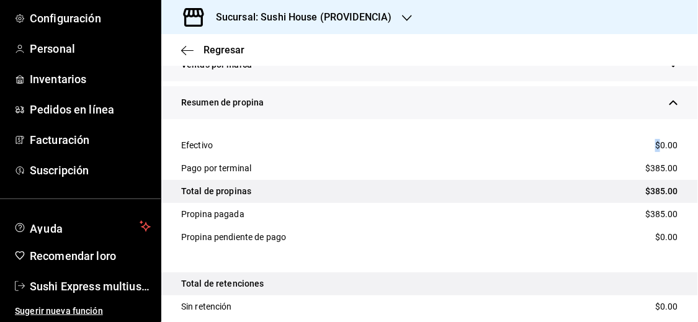
click at [654, 143] on div "Efectivo $0.00" at bounding box center [429, 145] width 537 height 23
click at [669, 99] on icon "button" at bounding box center [673, 102] width 9 height 9
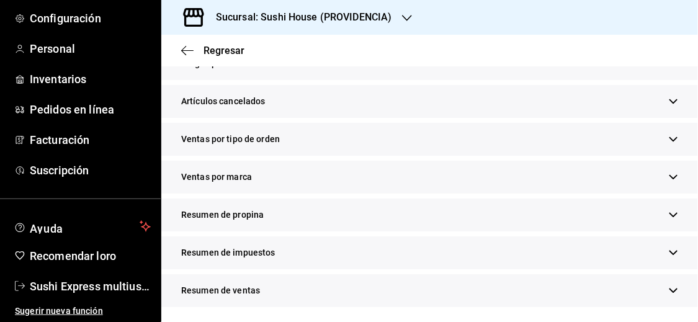
scroll to position [630, 0]
click at [669, 254] on icon "button" at bounding box center [673, 253] width 9 height 9
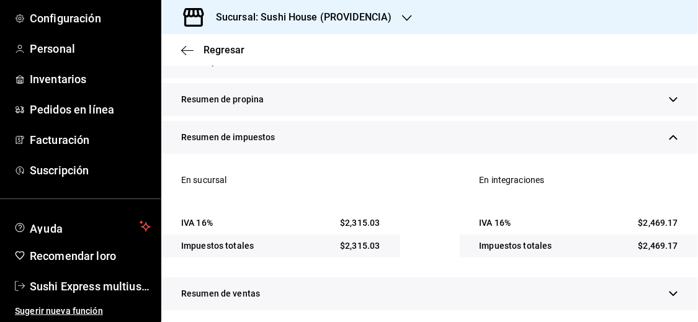
scroll to position [749, 0]
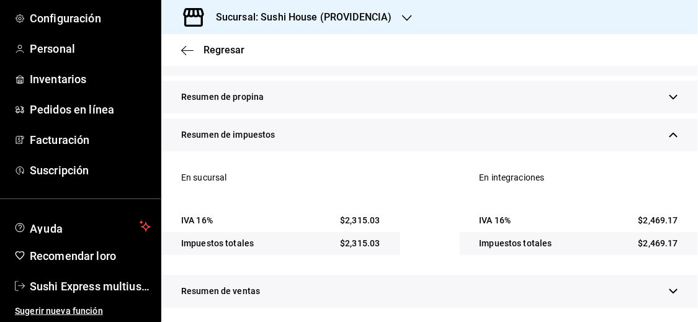
click at [669, 130] on icon "button" at bounding box center [673, 134] width 9 height 9
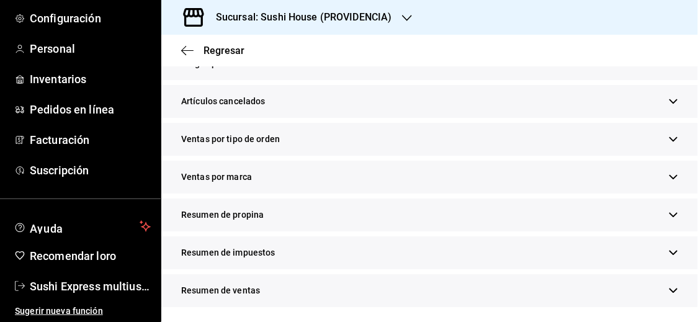
scroll to position [630, 0]
click at [669, 287] on icon "button" at bounding box center [673, 291] width 9 height 9
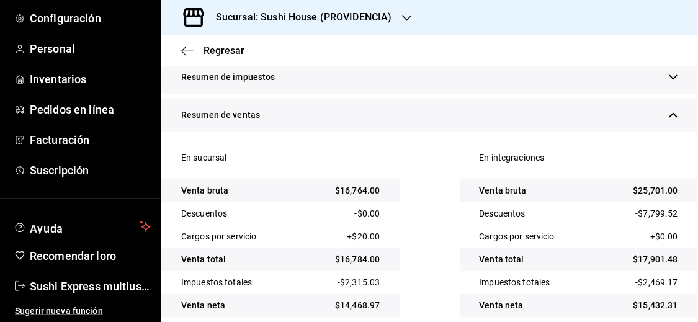
scroll to position [821, 0]
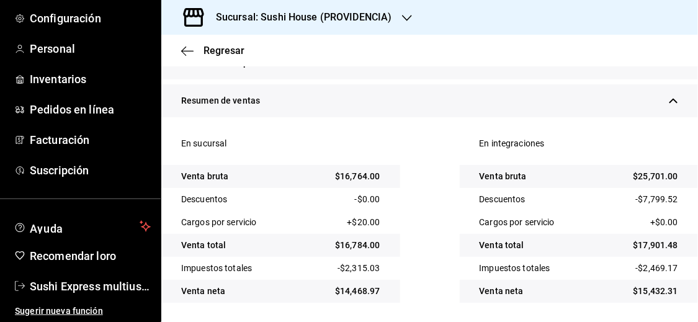
click at [669, 99] on icon "button" at bounding box center [673, 100] width 9 height 9
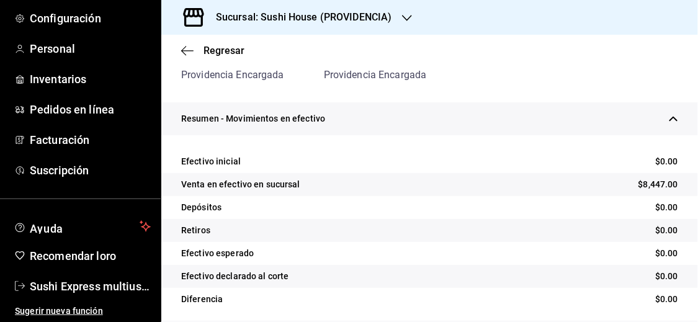
scroll to position [169, 0]
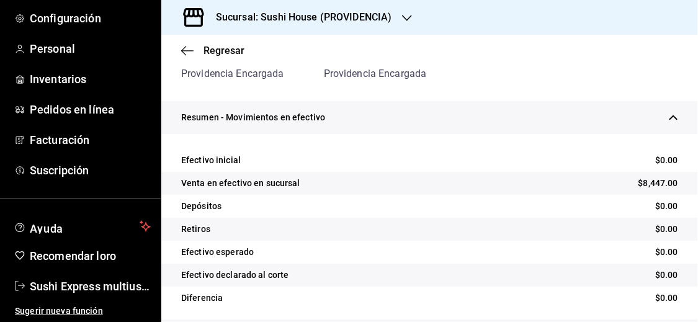
click at [669, 117] on icon "button" at bounding box center [673, 117] width 9 height 9
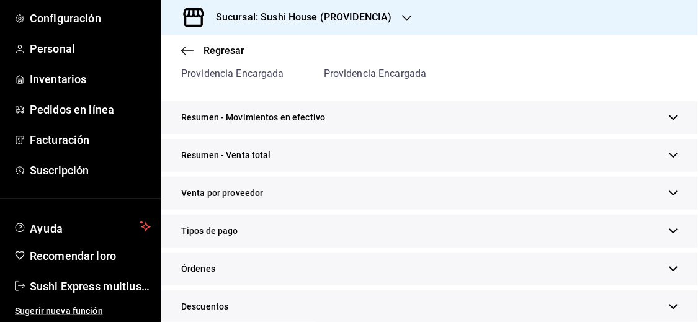
click at [227, 60] on div "Regresar" at bounding box center [429, 51] width 537 height 32
click at [227, 51] on font "Regresar" at bounding box center [224, 51] width 41 height 12
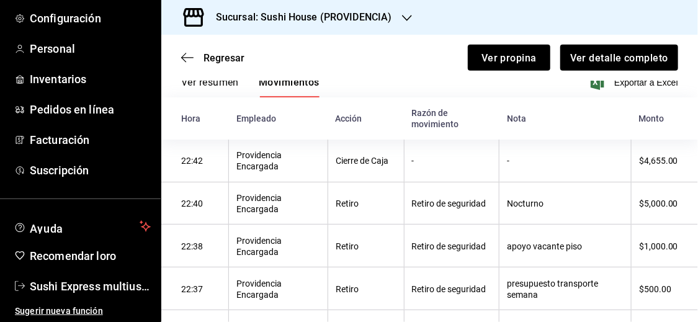
scroll to position [125, 0]
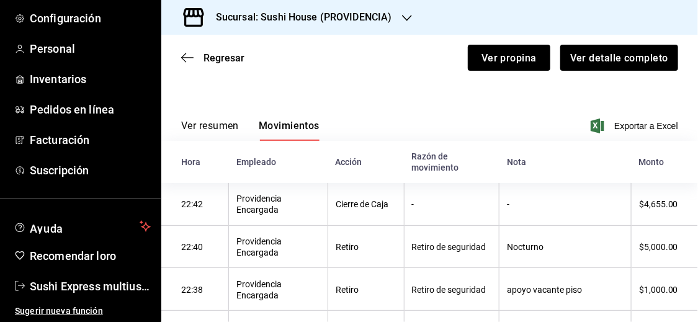
click at [209, 124] on font "Ver resumen" at bounding box center [210, 126] width 58 height 12
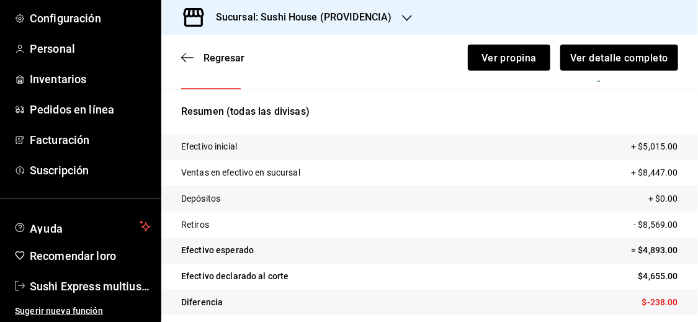
scroll to position [185, 0]
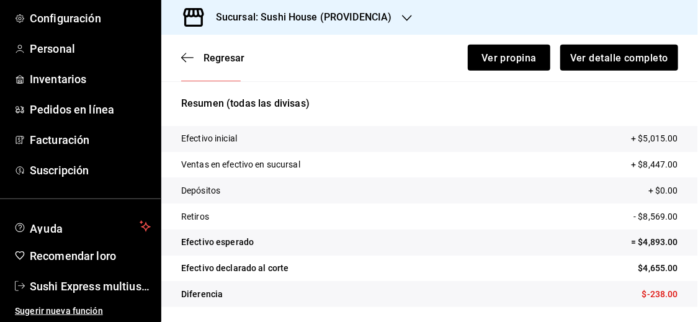
click at [194, 47] on div "Regresar Ver propina Ver detalle completo" at bounding box center [429, 58] width 537 height 46
click at [209, 58] on font "Regresar" at bounding box center [224, 58] width 41 height 12
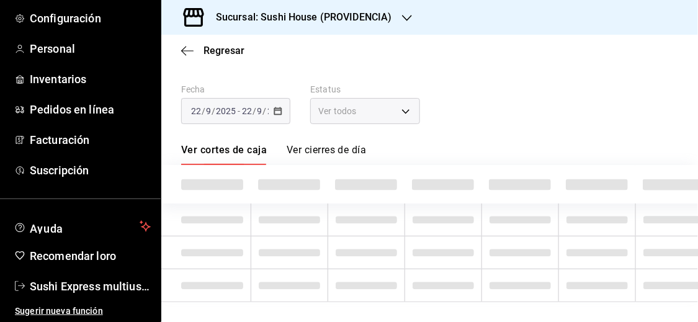
scroll to position [53, 0]
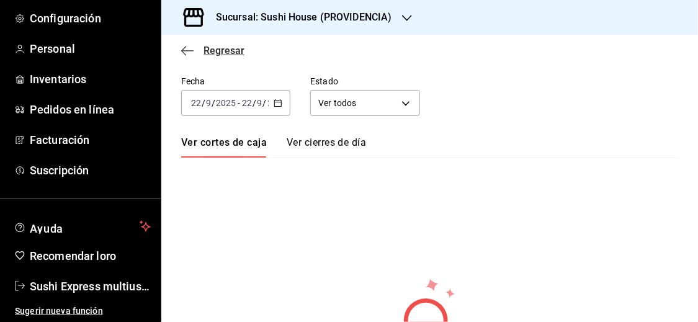
click at [225, 48] on font "Regresar" at bounding box center [224, 51] width 41 height 12
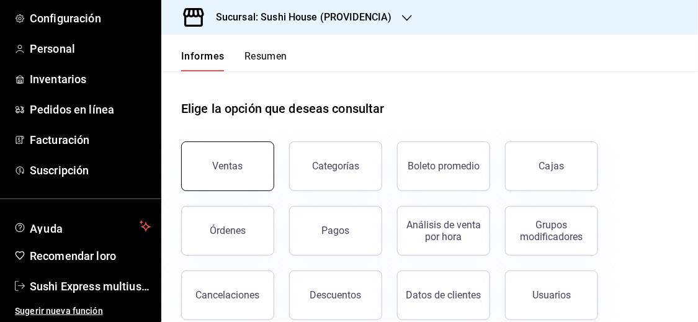
click at [238, 175] on button "Ventas" at bounding box center [227, 167] width 93 height 50
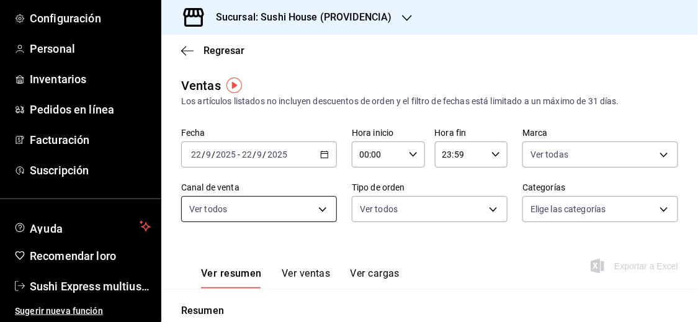
click at [312, 212] on body "Pregunta a Parrot AI Informes Menú Configuración Personal Inventarios Pedidos e…" at bounding box center [349, 161] width 698 height 322
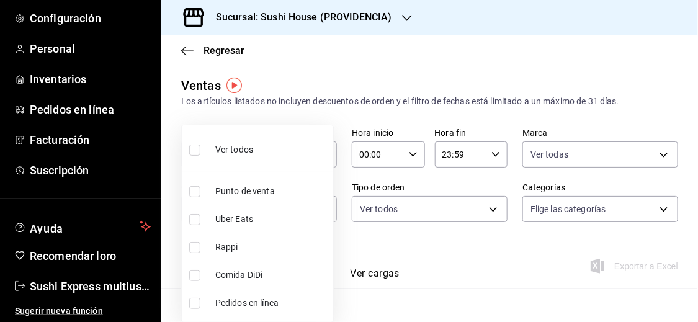
click at [392, 241] on div at bounding box center [349, 161] width 698 height 322
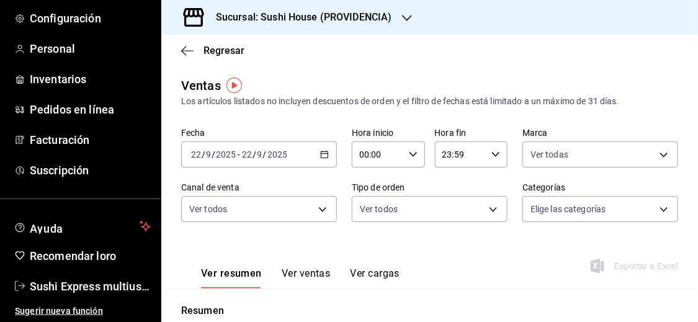
click at [320, 159] on div "[DATE] [DATE] - [DATE] [DATE]" at bounding box center [259, 155] width 156 height 26
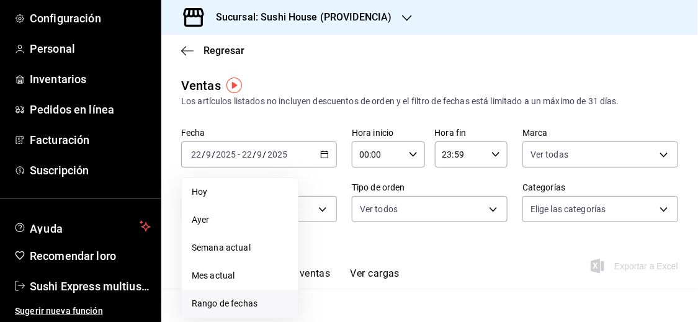
click at [204, 299] on font "Rango de fechas" at bounding box center [225, 304] width 66 height 10
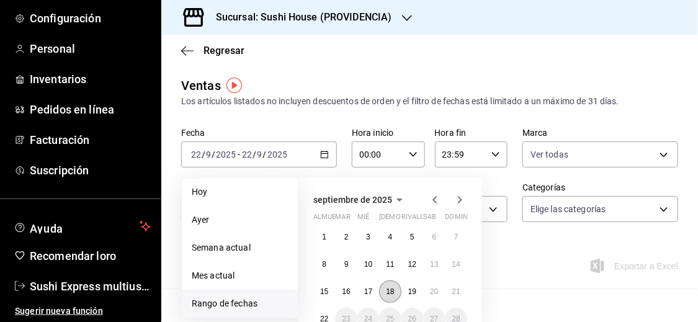
click at [392, 289] on font "18" at bounding box center [390, 291] width 8 height 9
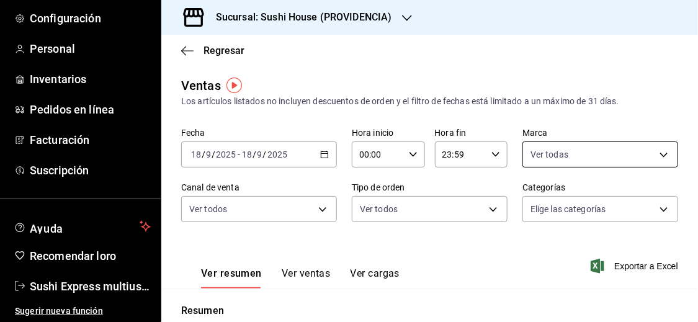
click at [556, 157] on body "Pregunta a Parrot AI Informes Menú Configuración Personal Inventarios Pedidos e…" at bounding box center [349, 161] width 698 height 322
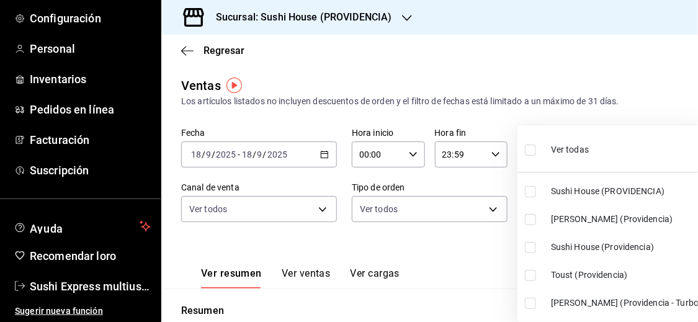
click at [531, 153] on input "checkbox" at bounding box center [530, 150] width 11 height 11
checkbox input "true"
type input "b9361ddb-430a-4445-ad01-e54101fc6a6d,a68405d1-b9ed-4209-8cac-070605860f79,d977e…"
checkbox input "true"
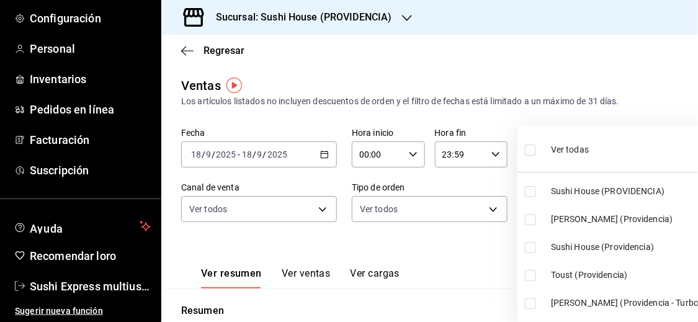
checkbox input "true"
click at [482, 243] on div at bounding box center [349, 161] width 698 height 322
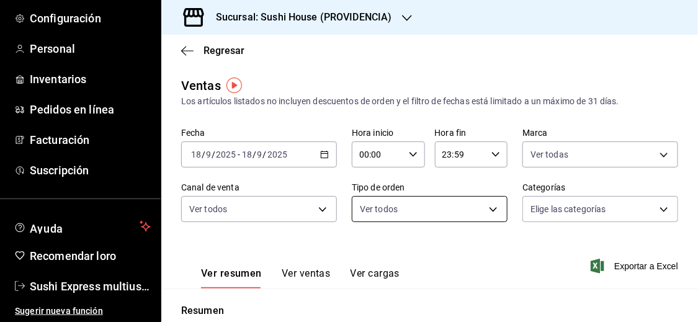
click at [492, 205] on body "Pregunta a Parrot AI Informes Menú Configuración Personal Inventarios Pedidos e…" at bounding box center [349, 161] width 698 height 322
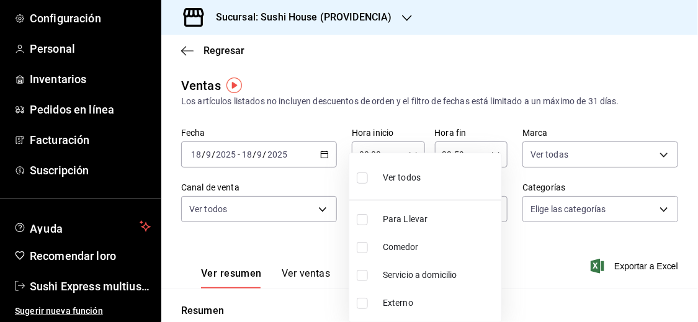
click at [425, 274] on font "Servicio a domicilio" at bounding box center [420, 275] width 74 height 10
type input "7f5903bb-6d2f-4159-8fdb-6e7027ac9b39"
checkbox input "true"
click at [526, 276] on div at bounding box center [349, 161] width 698 height 322
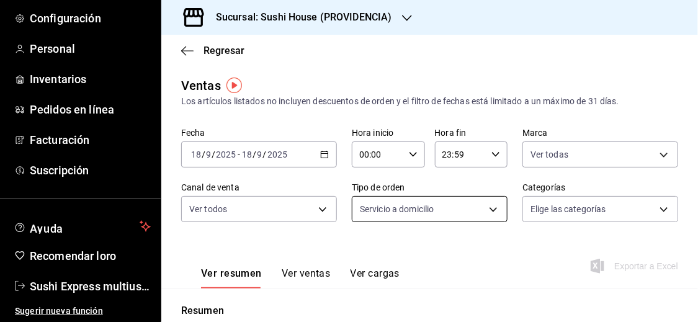
click at [492, 214] on body "Pregunta a Parrot AI Informes Menú Configuración Personal Inventarios Pedidos e…" at bounding box center [349, 161] width 698 height 322
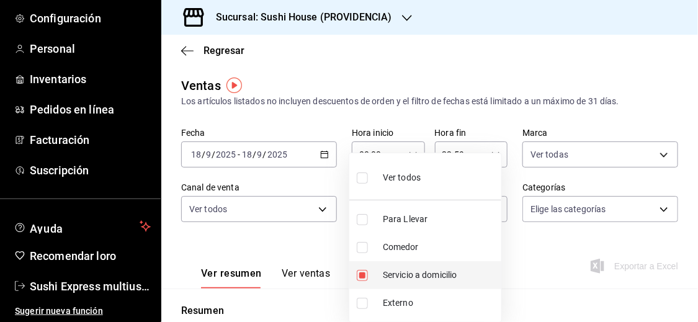
click at [398, 274] on font "Servicio a domicilio" at bounding box center [420, 275] width 74 height 10
checkbox input "false"
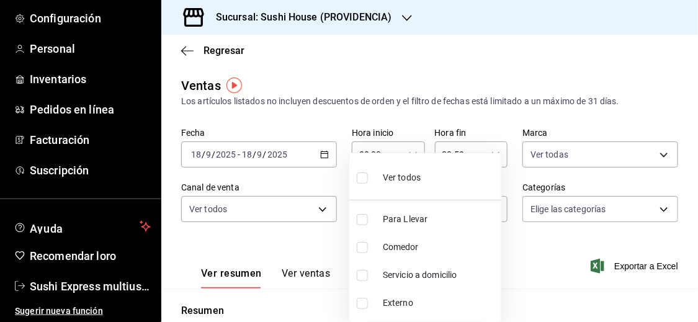
click at [538, 243] on div at bounding box center [349, 161] width 698 height 322
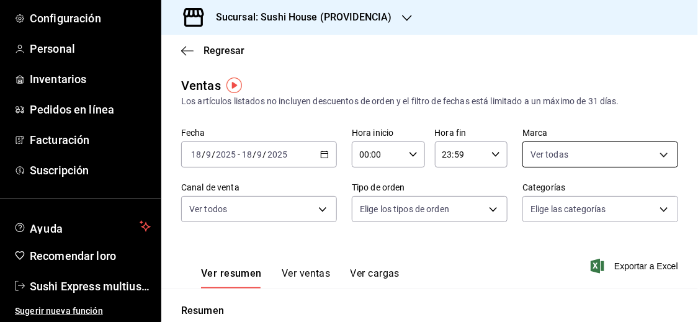
click at [575, 147] on body "Pregunta a Parrot AI Informes Menú Configuración Personal Inventarios Pedidos e…" at bounding box center [349, 161] width 698 height 322
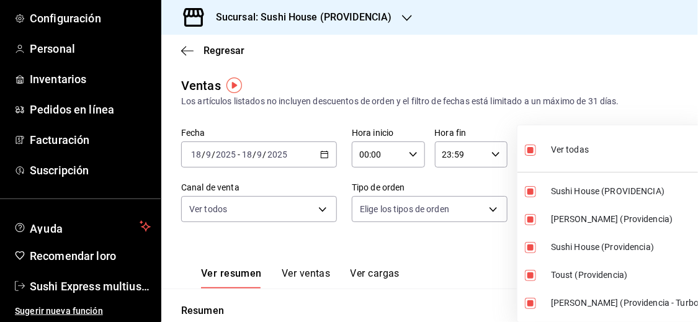
click at [528, 148] on input "checkbox" at bounding box center [530, 150] width 11 height 11
checkbox input "false"
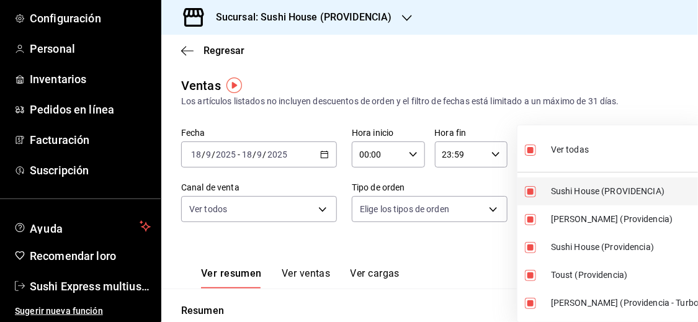
checkbox input "false"
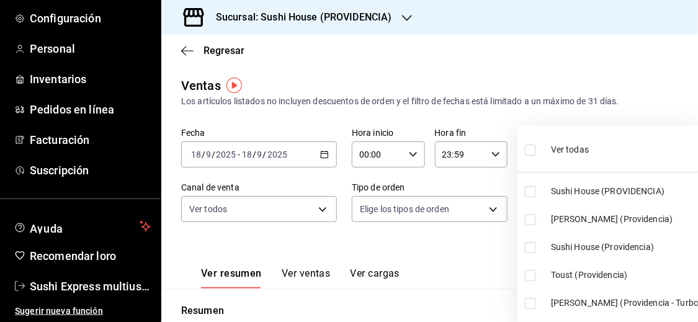
click at [530, 193] on input "checkbox" at bounding box center [530, 191] width 11 height 11
checkbox input "true"
click at [534, 253] on li "Sushi House (Providencia)" at bounding box center [613, 247] width 190 height 28
type input "b9361ddb-430a-4445-ad01-e54101fc6a6d,d977e9e1-94a5-4c72-ae82-989a1b0a3219"
checkbox input "true"
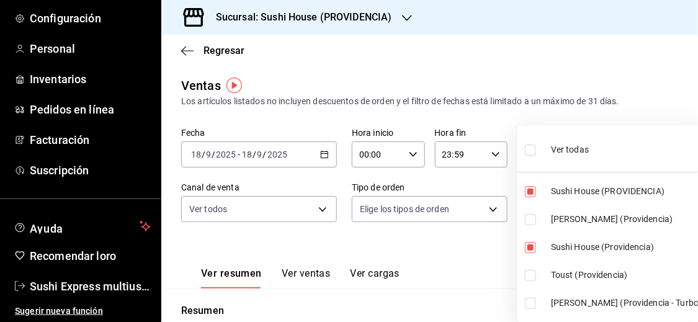
click at [444, 253] on div at bounding box center [349, 161] width 698 height 322
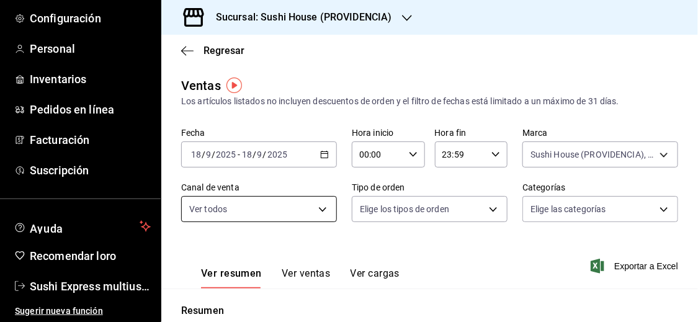
click at [262, 205] on body "Pregunta a Parrot AI Informes Menú Configuración Personal Inventarios Pedidos e…" at bounding box center [349, 161] width 698 height 322
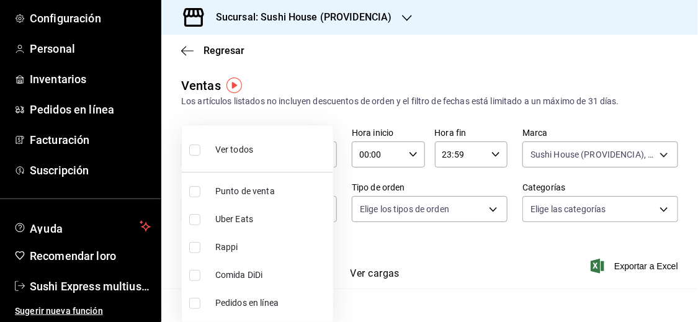
click at [223, 251] on font "Rappi" at bounding box center [226, 247] width 23 height 10
type input "RAPPI"
checkbox input "true"
click at [406, 274] on div at bounding box center [349, 161] width 698 height 322
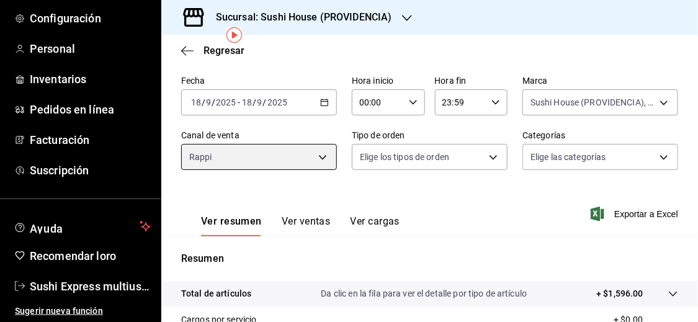
scroll to position [50, 0]
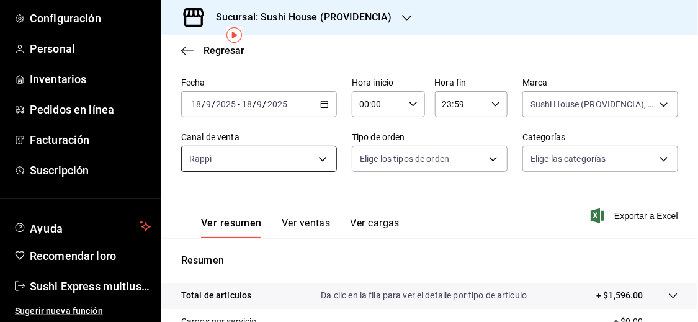
click at [296, 157] on body "Pregunta a Parrot AI Informes Menú Configuración Personal Inventarios Pedidos e…" at bounding box center [349, 161] width 698 height 322
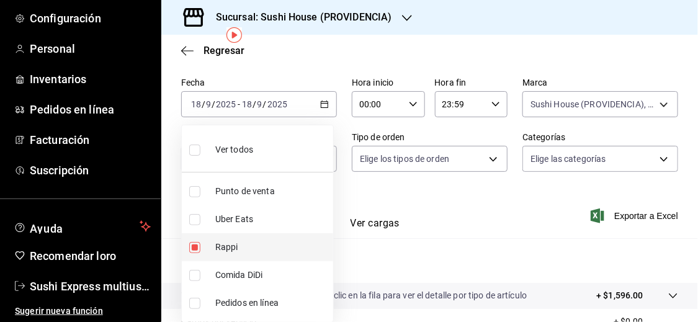
click at [198, 244] on input "checkbox" at bounding box center [194, 247] width 11 height 11
checkbox input "false"
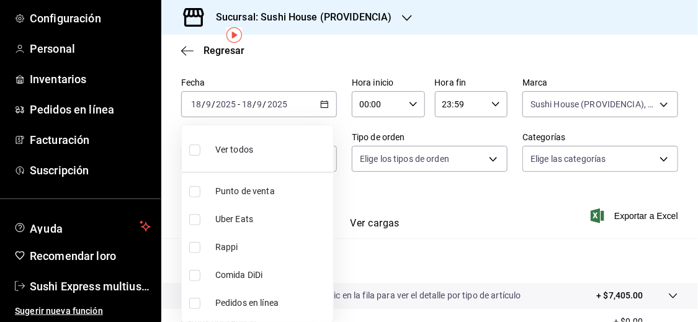
click at [195, 217] on input "checkbox" at bounding box center [194, 219] width 11 height 11
checkbox input "true"
type input "UBER_EATS"
click at [398, 257] on div at bounding box center [349, 161] width 698 height 322
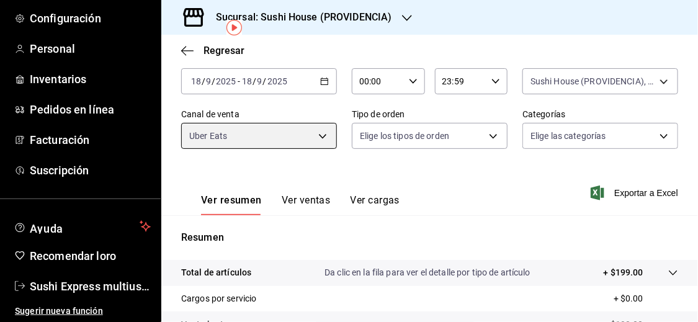
scroll to position [58, 0]
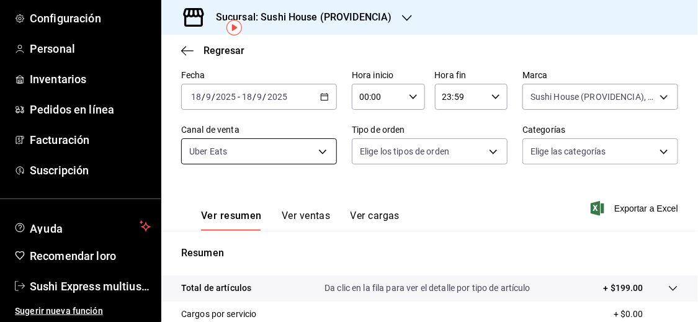
click at [246, 154] on body "Pregunta a Parrot AI Informes Menú Configuración Personal Inventarios Pedidos e…" at bounding box center [349, 161] width 698 height 322
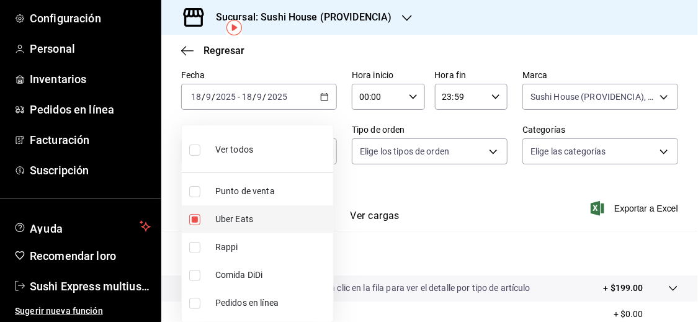
click at [196, 220] on input "checkbox" at bounding box center [194, 219] width 11 height 11
checkbox input "false"
click at [196, 275] on input "checkbox" at bounding box center [194, 275] width 11 height 11
checkbox input "true"
type input "DIDI_FOOD"
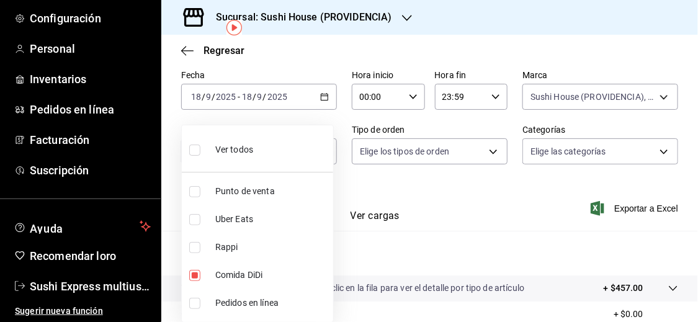
click at [441, 238] on div at bounding box center [349, 161] width 698 height 322
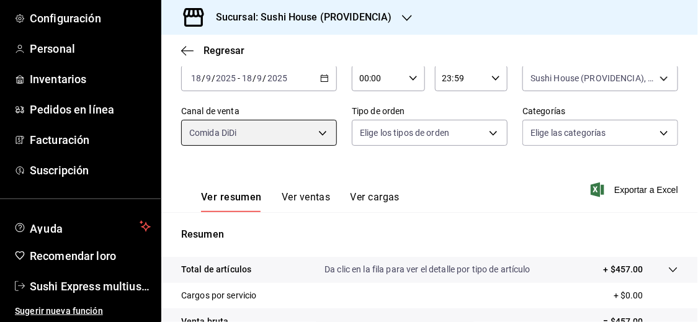
scroll to position [46, 0]
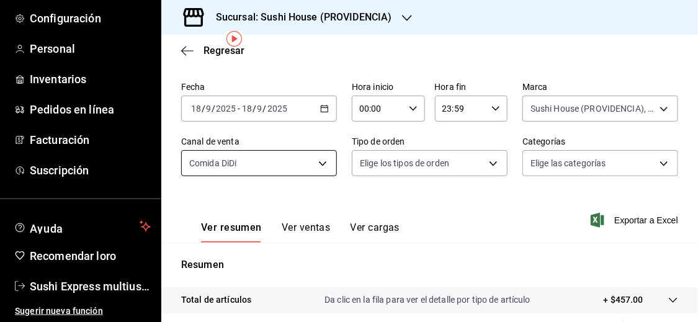
click at [286, 159] on body "Pregunta a Parrot AI Informes Menú Configuración Personal Inventarios Pedidos e…" at bounding box center [349, 161] width 698 height 322
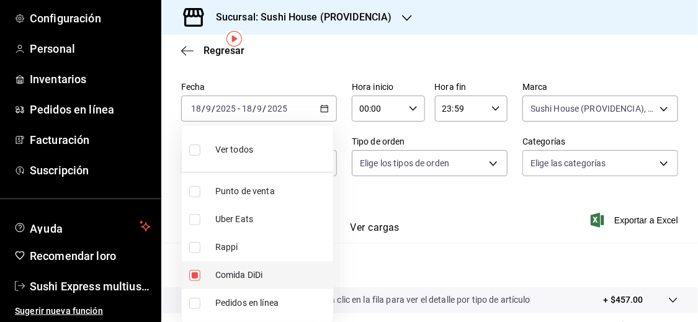
click at [194, 276] on input "checkbox" at bounding box center [194, 275] width 11 height 11
checkbox input "false"
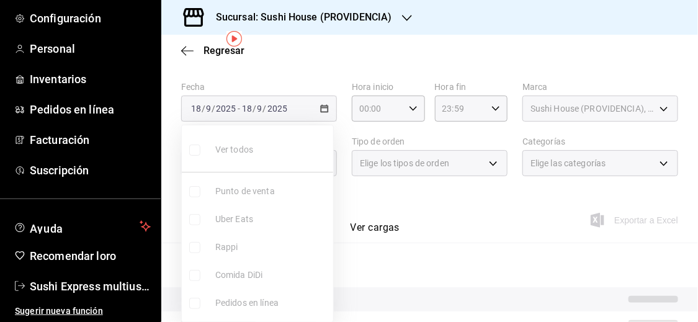
click at [411, 256] on div at bounding box center [349, 161] width 698 height 322
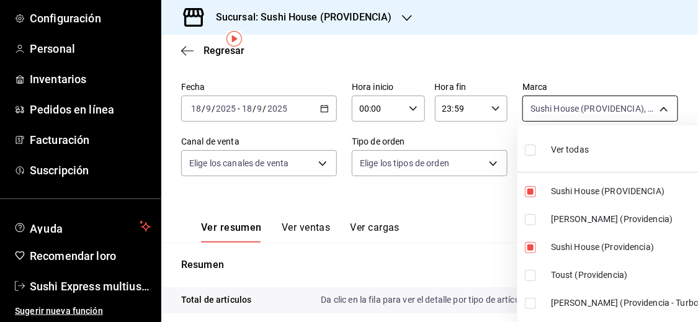
click at [539, 118] on body "Pregunta a Parrot AI Informes Menú Configuración Personal Inventarios Pedidos e…" at bounding box center [349, 161] width 698 height 322
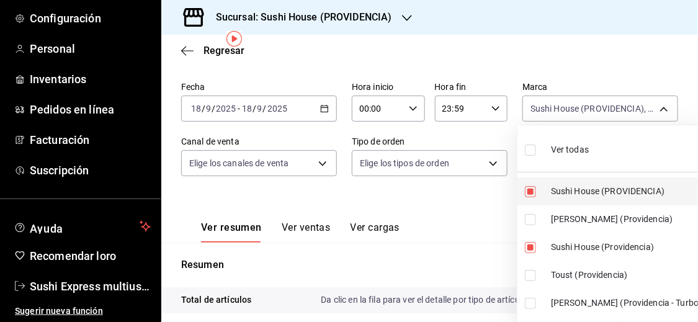
click at [526, 192] on input "checkbox" at bounding box center [530, 191] width 11 height 11
checkbox input "false"
type input "d977e9e1-94a5-4c72-ae82-989a1b0a3219"
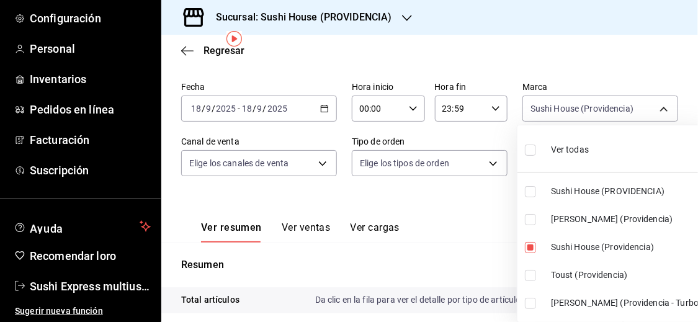
click at [530, 218] on input "checkbox" at bounding box center [530, 219] width 11 height 11
checkbox input "true"
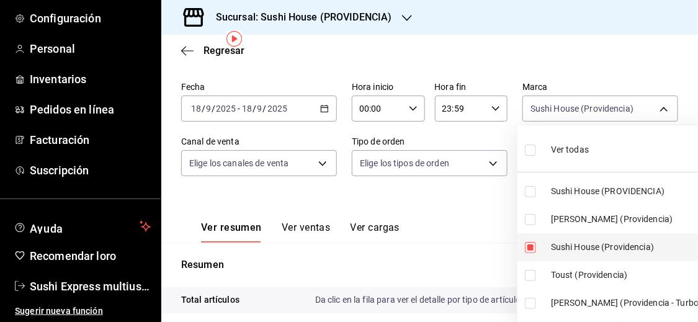
type input "d977e9e1-94a5-4c72-ae82-989a1b0a3219,a68405d1-b9ed-4209-8cac-070605860f79"
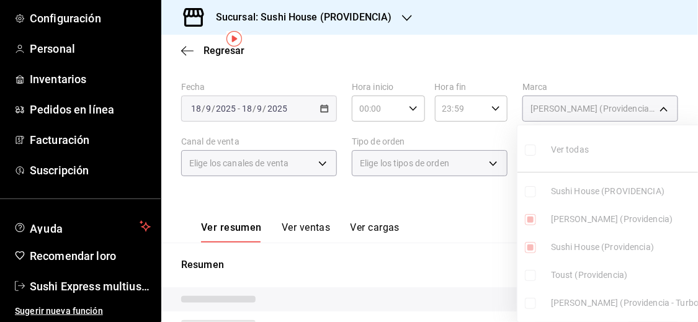
click at [531, 247] on input "checkbox" at bounding box center [530, 247] width 11 height 11
checkbox input "false"
type input "a68405d1-b9ed-4209-8cac-070605860f79"
click at [531, 300] on input "checkbox" at bounding box center [530, 303] width 11 height 11
checkbox input "true"
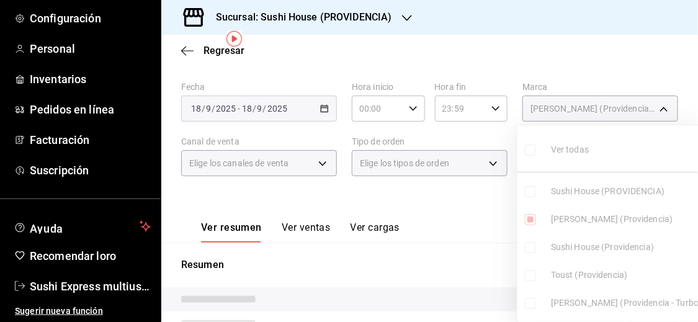
type input "a68405d1-b9ed-4209-8cac-070605860f79,d15e84b3-8363-4ee1-9a15-630b08c6c652"
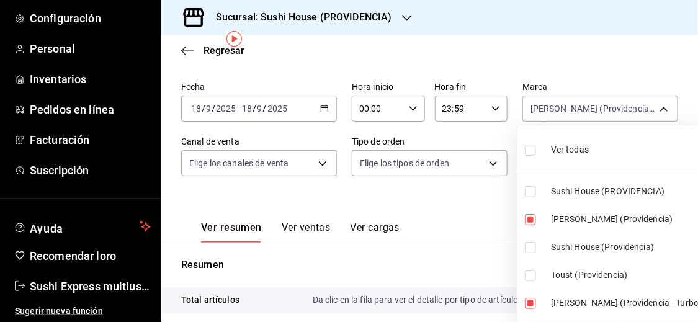
click at [476, 261] on div at bounding box center [349, 161] width 698 height 322
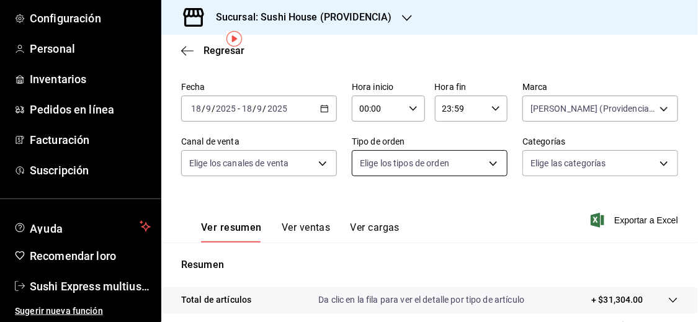
click at [436, 164] on body "Pregunta a Parrot AI Informes Menú Configuración Personal Inventarios Pedidos e…" at bounding box center [349, 161] width 698 height 322
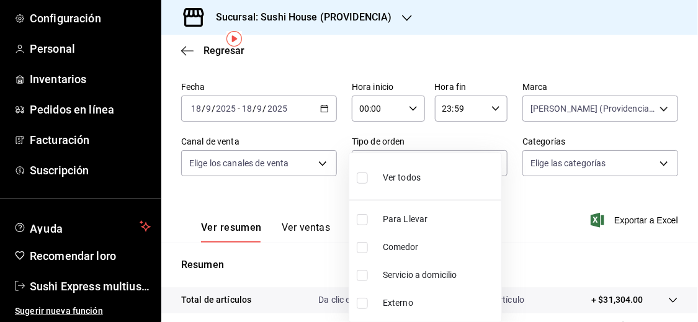
click at [276, 159] on div at bounding box center [349, 161] width 698 height 322
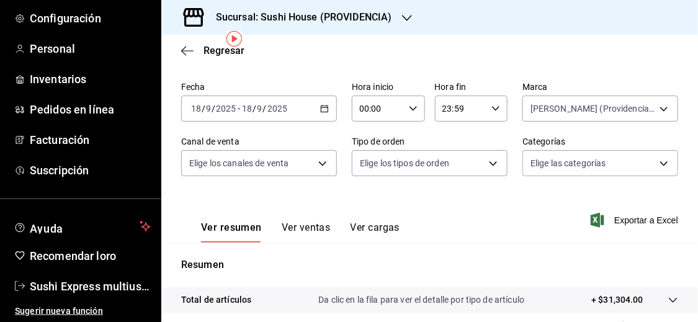
click at [276, 159] on body "Pregunta a Parrot AI Informes Menú Configuración Personal Inventarios Pedidos e…" at bounding box center [349, 161] width 698 height 322
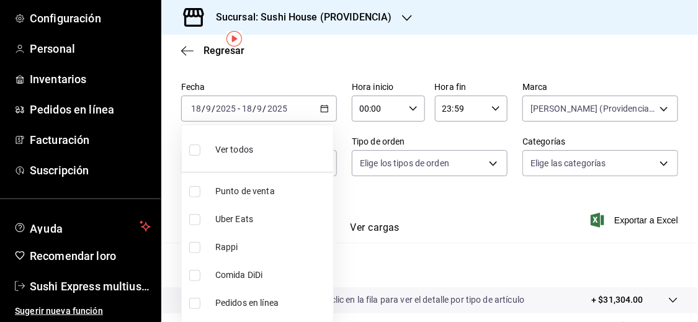
click at [221, 245] on font "Rappi" at bounding box center [226, 247] width 23 height 10
type input "RAPPI"
checkbox input "true"
click at [529, 279] on div at bounding box center [349, 161] width 698 height 322
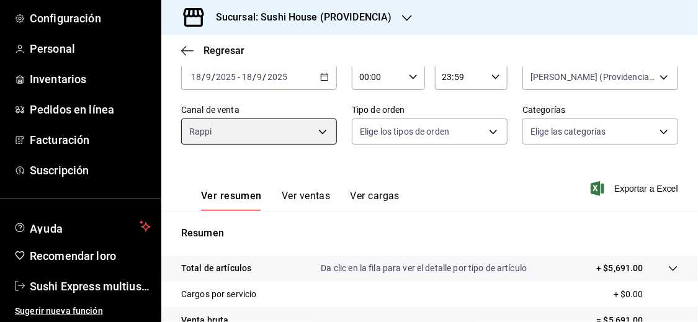
scroll to position [76, 0]
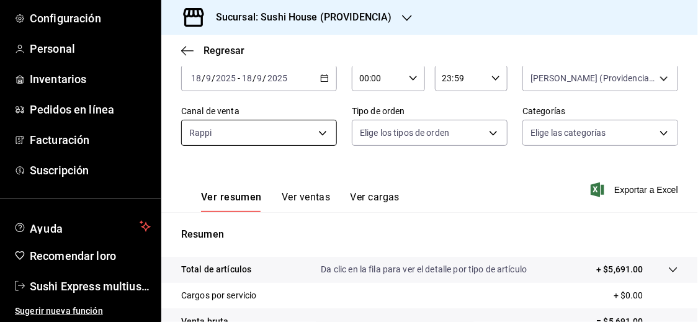
click at [246, 135] on body "Pregunta a Parrot AI Informes Menú Configuración Personal Inventarios Pedidos e…" at bounding box center [349, 161] width 698 height 322
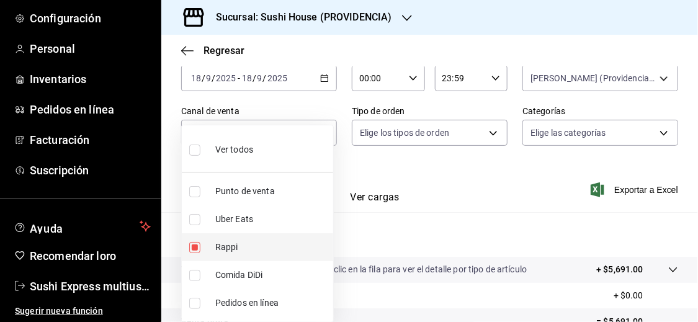
click at [192, 250] on input "checkbox" at bounding box center [194, 247] width 11 height 11
checkbox input "false"
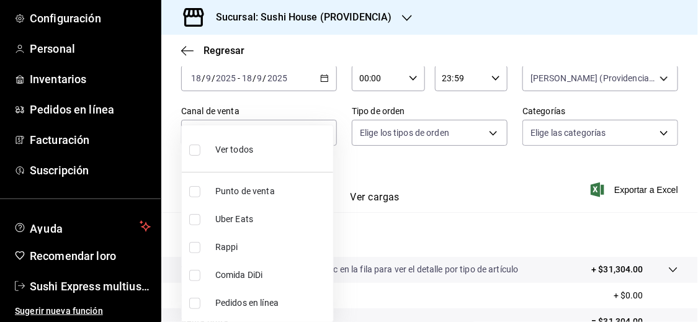
click at [194, 219] on input "checkbox" at bounding box center [194, 219] width 11 height 11
checkbox input "true"
type input "UBER_EATS"
click at [413, 241] on div at bounding box center [349, 161] width 698 height 322
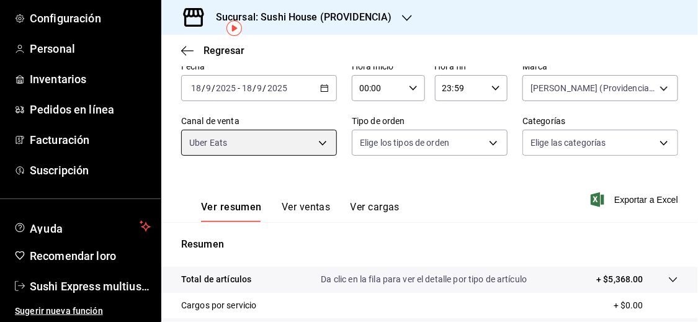
scroll to position [66, 0]
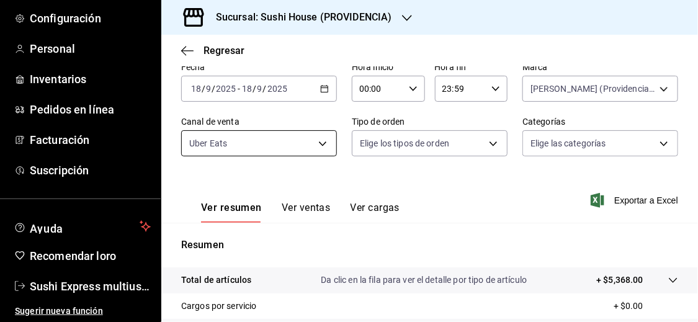
click at [237, 145] on body "Pregunta a Parrot AI Informes Menú Configuración Personal Inventarios Pedidos e…" at bounding box center [349, 161] width 698 height 322
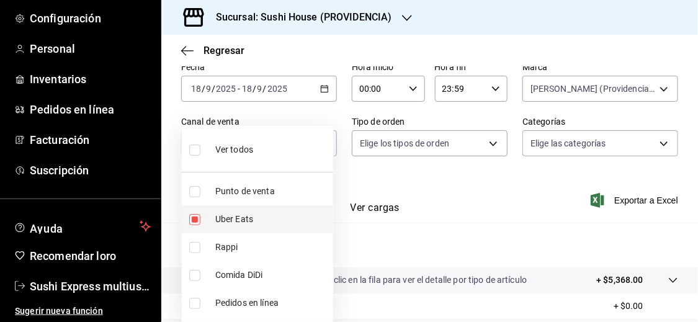
click at [192, 220] on input "checkbox" at bounding box center [194, 219] width 11 height 11
checkbox input "false"
click at [191, 274] on input "checkbox" at bounding box center [194, 275] width 11 height 11
checkbox input "true"
type input "DIDI_FOOD"
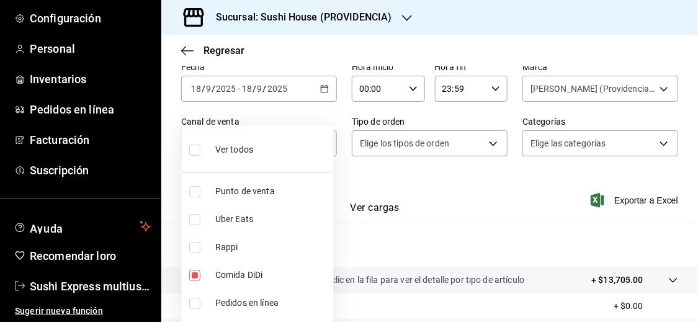
click at [434, 259] on div at bounding box center [349, 161] width 698 height 322
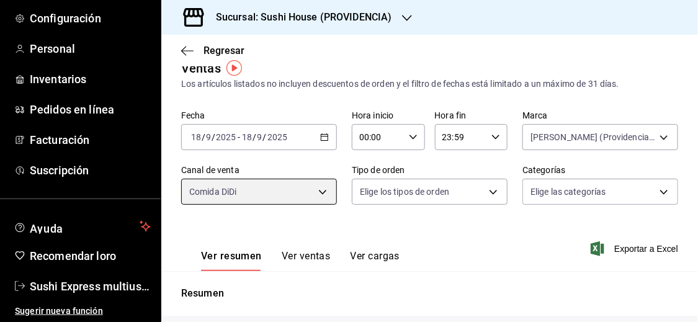
scroll to position [16, 0]
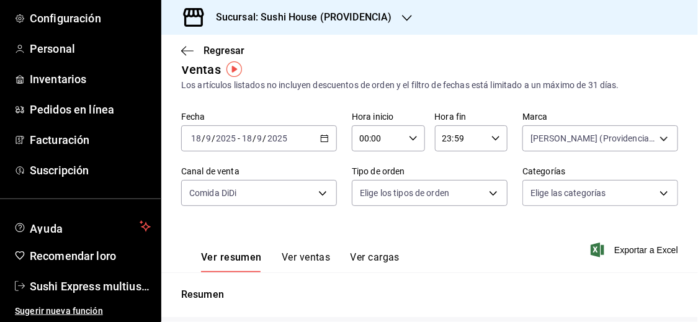
click at [322, 135] on icon "button" at bounding box center [324, 138] width 9 height 9
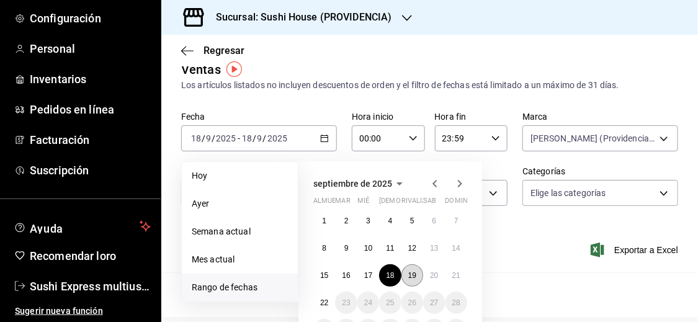
click at [418, 275] on button "19" at bounding box center [413, 275] width 22 height 22
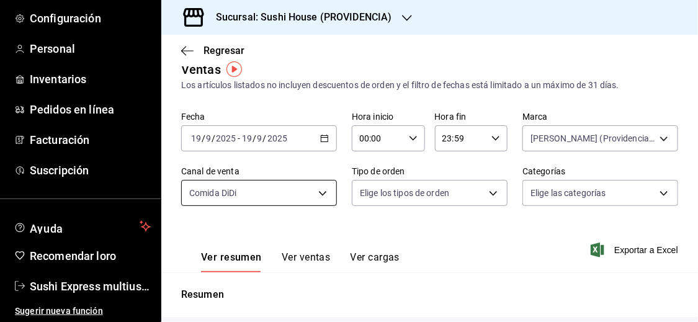
click at [305, 197] on body "Pregunta a Parrot AI Informes Menú Configuración Personal Inventarios Pedidos e…" at bounding box center [349, 161] width 698 height 322
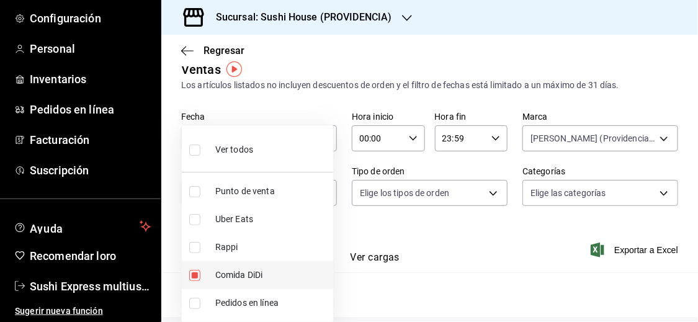
click at [224, 274] on font "Comida DiDi" at bounding box center [238, 275] width 47 height 10
checkbox input "false"
click at [489, 259] on div at bounding box center [349, 161] width 698 height 322
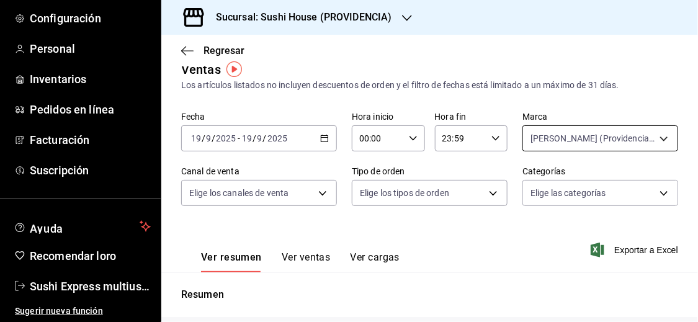
click at [552, 126] on body "Pregunta a Parrot AI Informes Menú Configuración Personal Inventarios Pedidos e…" at bounding box center [349, 161] width 698 height 322
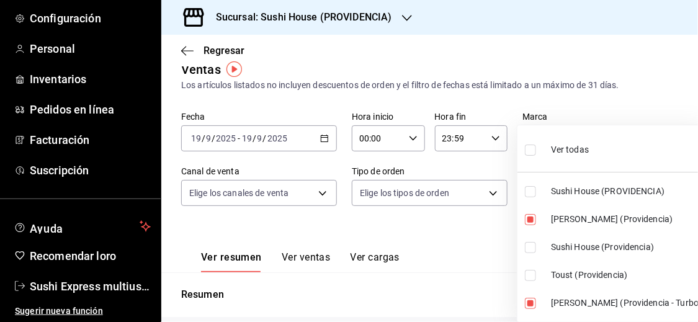
click at [529, 147] on input "checkbox" at bounding box center [530, 150] width 11 height 11
checkbox input "true"
type input "b9361ddb-430a-4445-ad01-e54101fc6a6d,a68405d1-b9ed-4209-8cac-070605860f79,d977e…"
checkbox input "true"
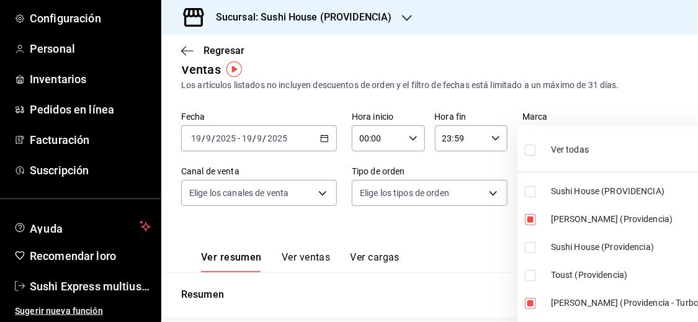
checkbox input "true"
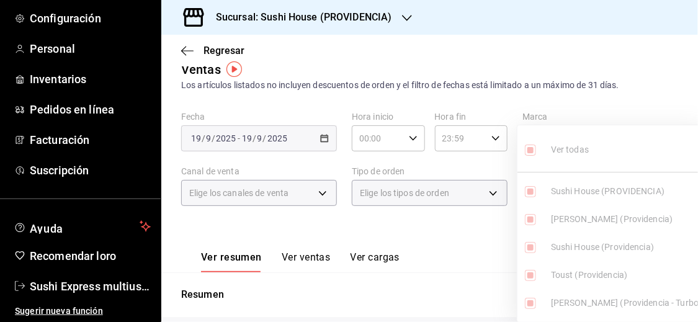
click at [475, 261] on div at bounding box center [349, 161] width 698 height 322
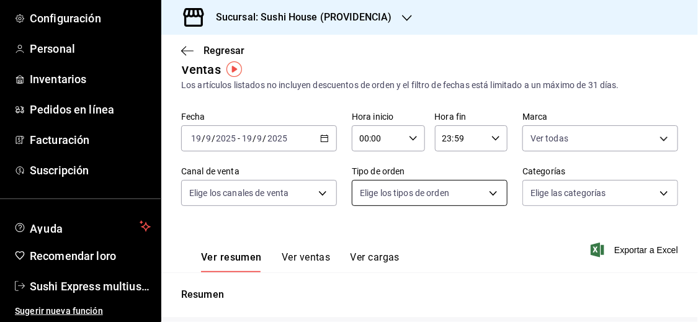
click at [479, 198] on body "Pregunta a Parrot AI Informes Menú Configuración Personal Inventarios Pedidos e…" at bounding box center [349, 161] width 698 height 322
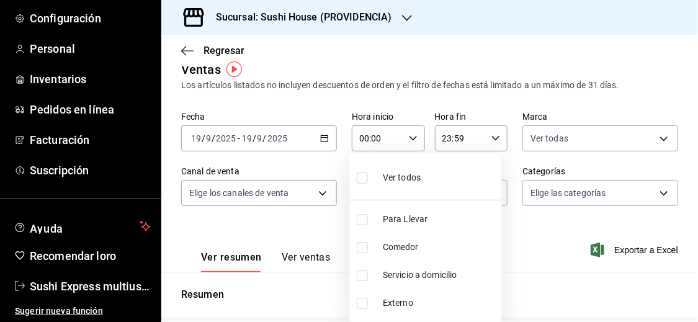
click at [405, 272] on font "Servicio a domicilio" at bounding box center [420, 275] width 74 height 10
type input "7f5903bb-6d2f-4159-8fdb-6e7027ac9b39"
checkbox input "true"
click at [555, 254] on div at bounding box center [349, 161] width 698 height 322
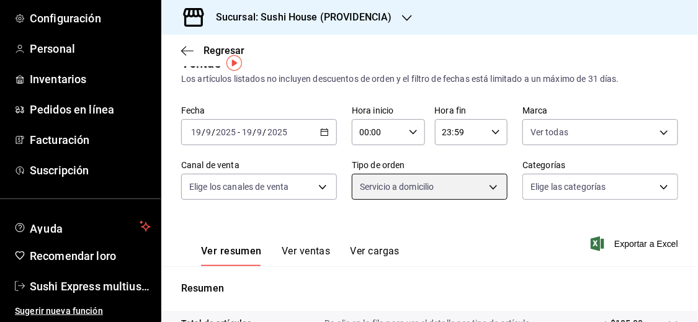
scroll to position [11, 0]
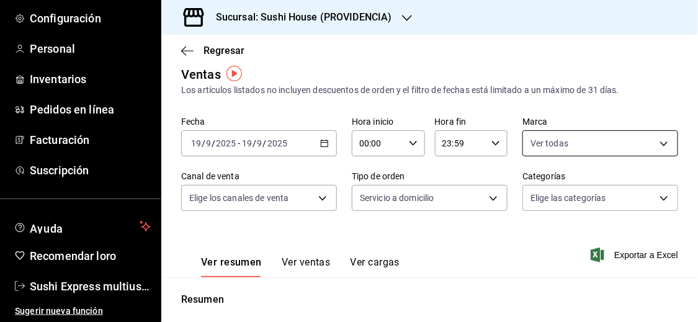
click at [628, 135] on body "Pregunta a Parrot AI Informes Menú Configuración Personal Inventarios Pedidos e…" at bounding box center [349, 161] width 698 height 322
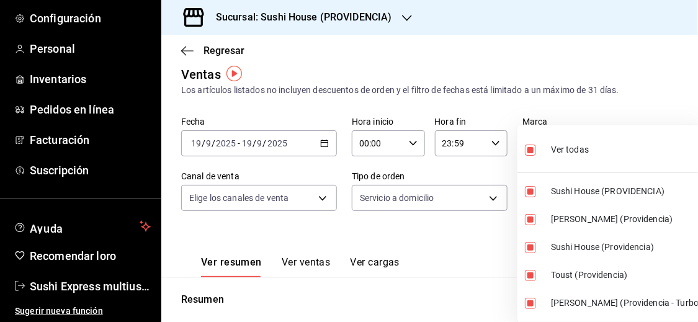
click at [530, 148] on input "checkbox" at bounding box center [530, 150] width 11 height 11
checkbox input "false"
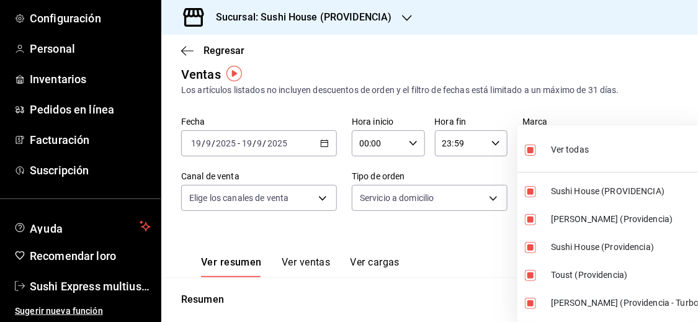
checkbox input "false"
click at [531, 191] on input "checkbox" at bounding box center [530, 191] width 11 height 11
checkbox input "true"
type input "b9361ddb-430a-4445-ad01-e54101fc6a6d"
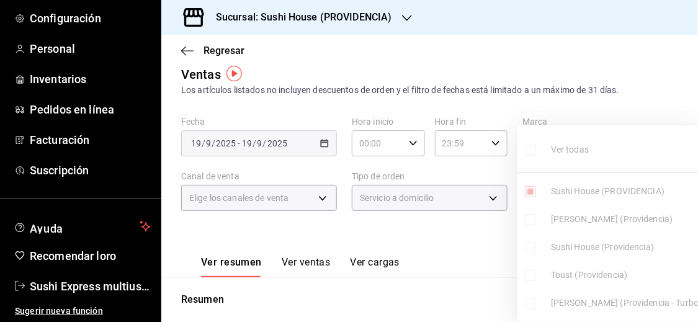
click at [532, 243] on input "checkbox" at bounding box center [530, 247] width 11 height 11
checkbox input "true"
type input "b9361ddb-430a-4445-ad01-e54101fc6a6d,d977e9e1-94a5-4c72-ae82-989a1b0a3219"
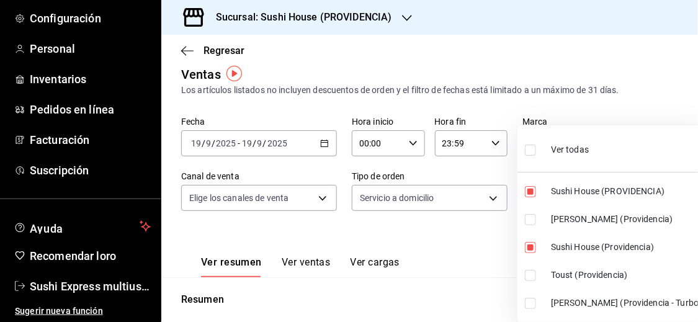
click at [484, 244] on div at bounding box center [349, 161] width 698 height 322
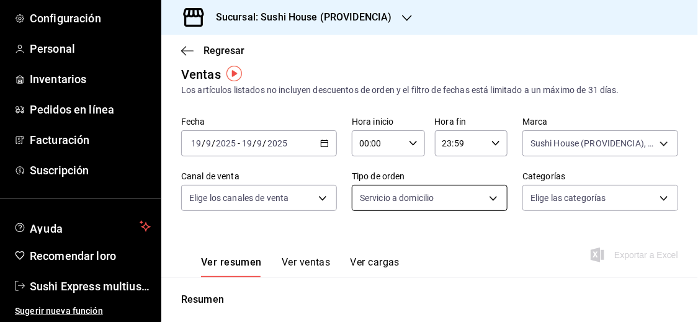
click at [484, 201] on body "Pregunta a Parrot AI Informes Menú Configuración Personal Inventarios Pedidos e…" at bounding box center [349, 161] width 698 height 322
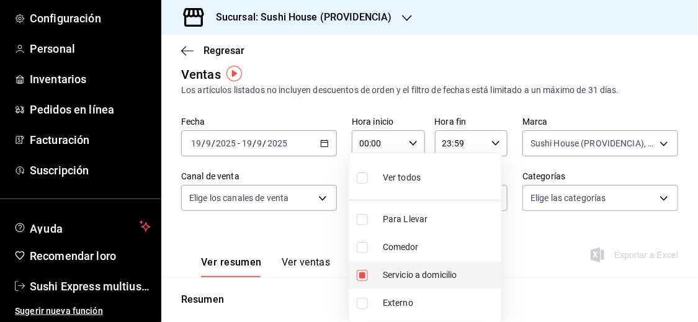
click at [371, 278] on label at bounding box center [365, 275] width 16 height 11
click at [368, 278] on input "checkbox" at bounding box center [362, 275] width 11 height 11
checkbox input "true"
click at [371, 278] on ul "Ver todos Para Llevar Comedor Servicio a domicilio Externo" at bounding box center [425, 237] width 152 height 169
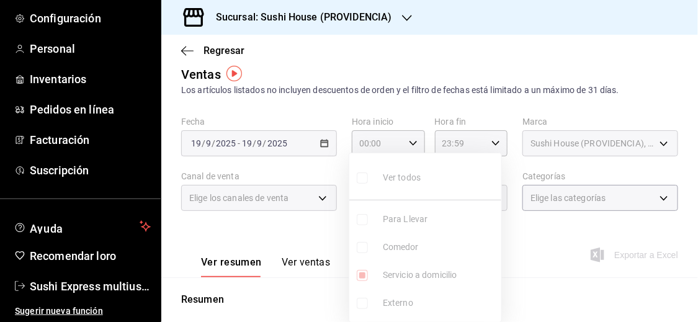
type input "7f5903bb-6d2f-4159-8fdb-6e7027ac9b39"
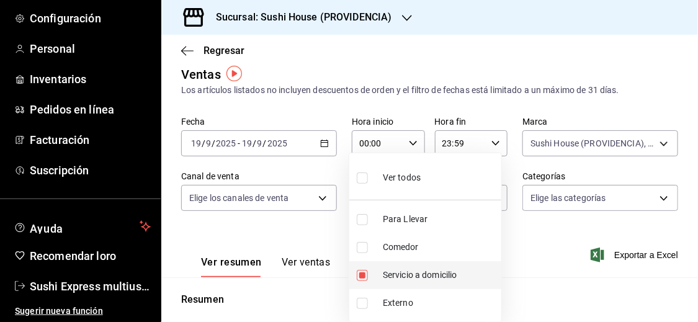
click at [362, 274] on input "checkbox" at bounding box center [362, 275] width 11 height 11
checkbox input "false"
click at [274, 232] on div at bounding box center [349, 161] width 698 height 322
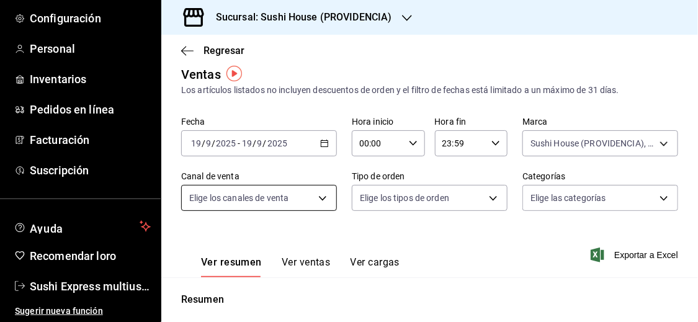
click at [289, 210] on body "Pregunta a Parrot AI Informes Menú Configuración Personal Inventarios Pedidos e…" at bounding box center [349, 161] width 698 height 322
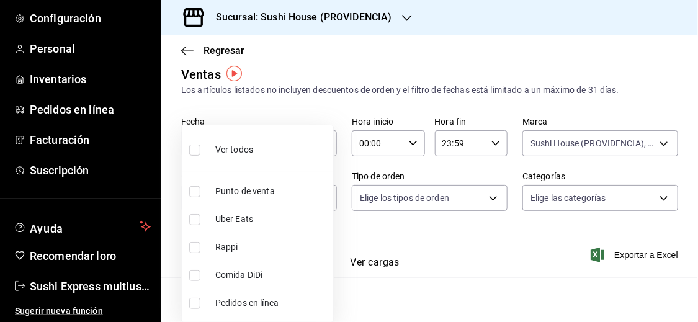
click at [246, 251] on span "Rappi" at bounding box center [271, 247] width 113 height 13
type input "RAPPI"
checkbox input "true"
click at [527, 284] on div at bounding box center [349, 161] width 698 height 322
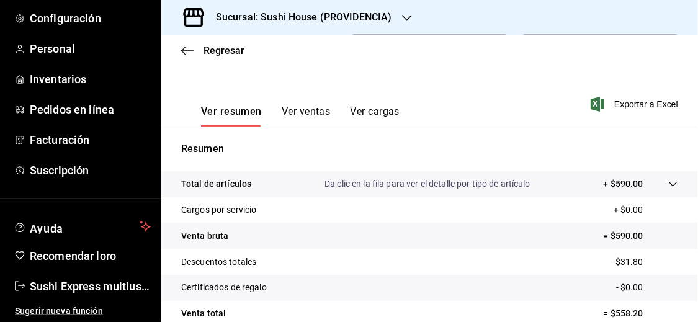
scroll to position [238, 0]
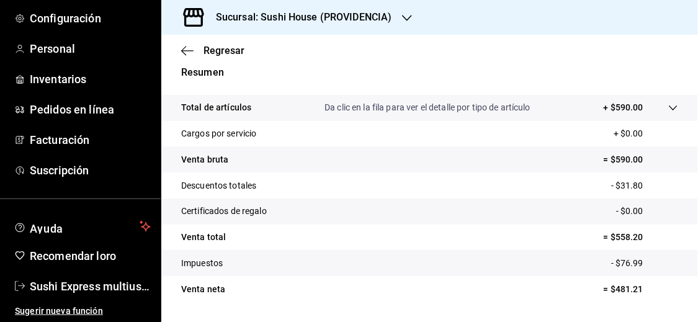
click at [670, 270] on tr "Impuestos - $76.99" at bounding box center [429, 263] width 537 height 26
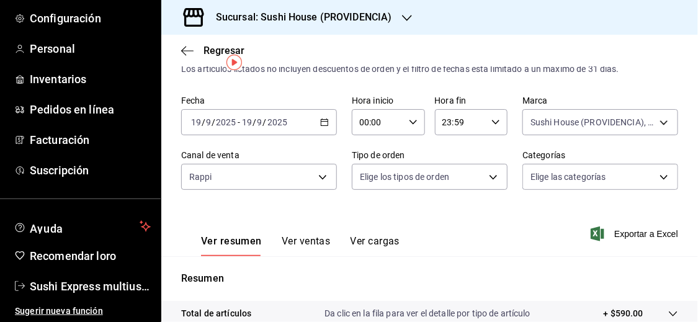
scroll to position [23, 0]
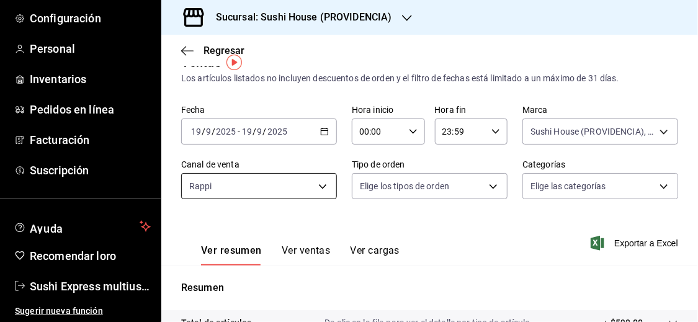
click at [250, 182] on body "Pregunta a Parrot AI Informes Menú Configuración Personal Inventarios Pedidos e…" at bounding box center [349, 161] width 698 height 322
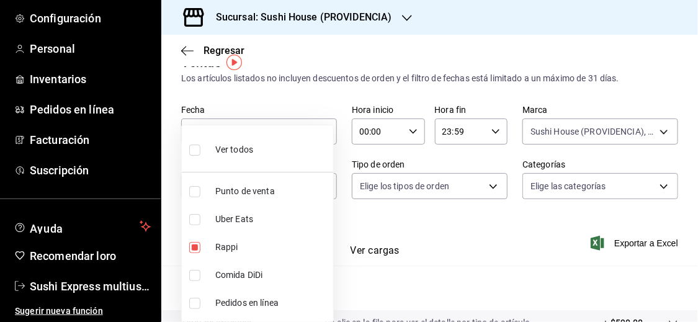
click at [191, 215] on input "checkbox" at bounding box center [194, 219] width 11 height 11
checkbox input "true"
type input "RAPPI,UBER_EATS"
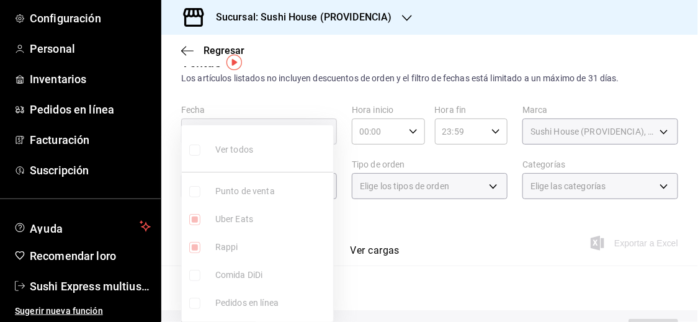
click at [194, 248] on input "checkbox" at bounding box center [194, 247] width 11 height 11
checkbox input "false"
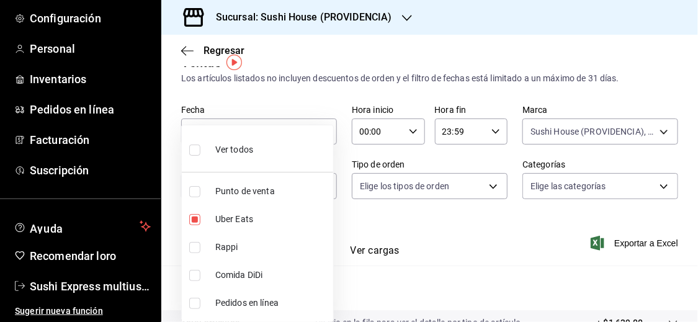
type input "UBER_EATS"
click at [490, 254] on div at bounding box center [349, 161] width 698 height 322
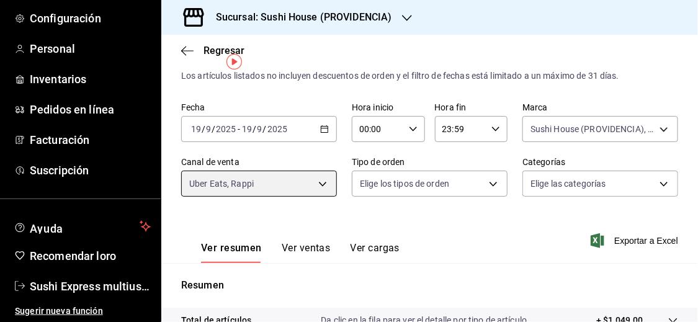
scroll to position [24, 0]
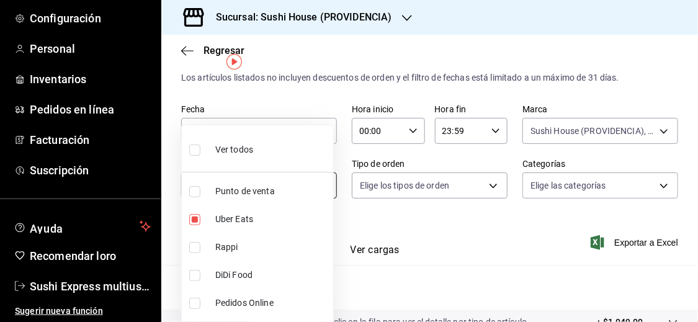
click at [302, 179] on body "Pregunta a Parrot AI Informes Menú Configuración Personal Inventarios Pedidos e…" at bounding box center [349, 161] width 698 height 322
click at [224, 218] on font "Uber Eats" at bounding box center [234, 219] width 38 height 10
checkbox input "false"
click at [222, 280] on span "Comida DiDi" at bounding box center [271, 275] width 113 height 13
type input "DIDI_FOOD"
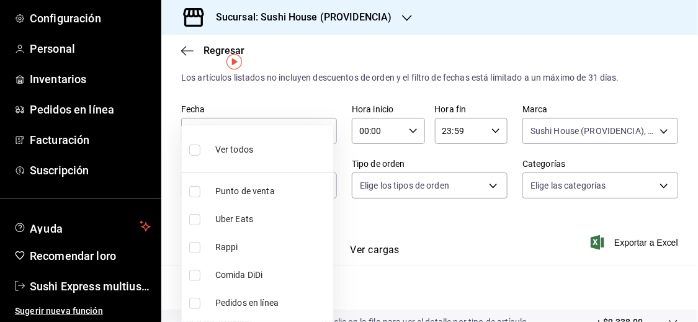
checkbox input "true"
click at [492, 281] on div at bounding box center [349, 161] width 698 height 322
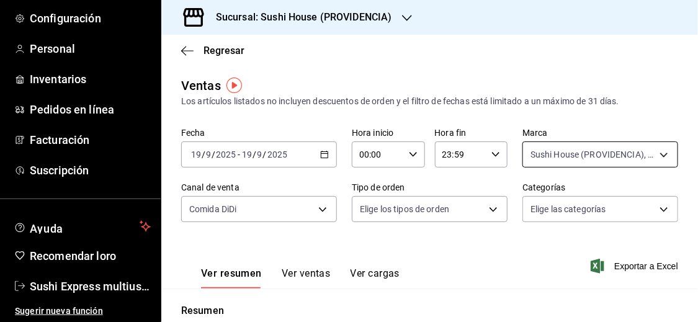
click at [668, 152] on body "Pregunta a Parrot AI Informes Menú Configuración Personal Inventarios Pedidos e…" at bounding box center [349, 161] width 698 height 322
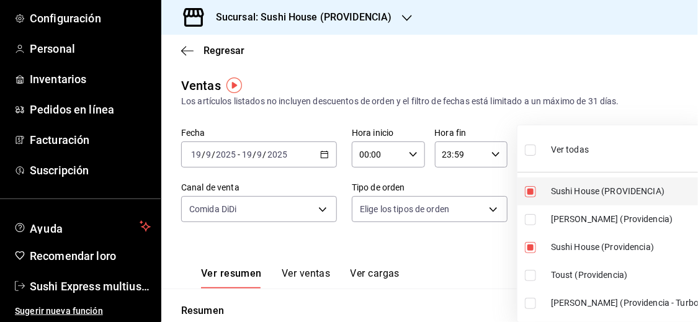
click at [526, 193] on input "checkbox" at bounding box center [530, 191] width 11 height 11
checkbox input "false"
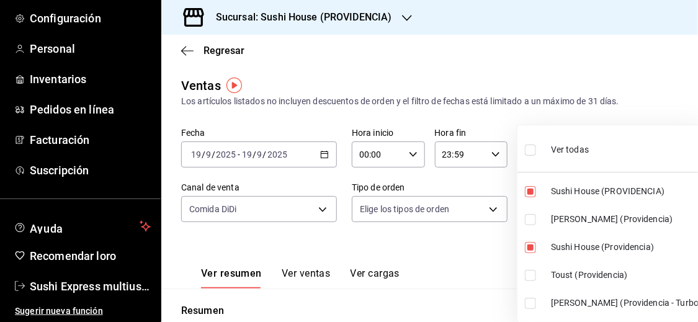
type input "d977e9e1-94a5-4c72-ae82-989a1b0a3219"
click at [529, 217] on ul "Ver todas Sushi House (PROVIDENCIA) [PERSON_NAME] (Providencia) Sushi House (Pr…" at bounding box center [613, 223] width 190 height 197
click at [529, 218] on input "checkbox" at bounding box center [530, 219] width 11 height 11
checkbox input "true"
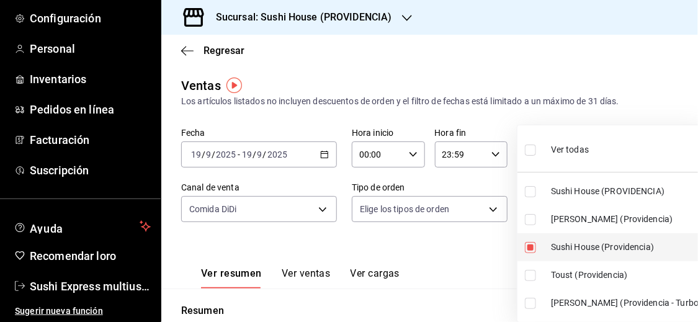
type input "d977e9e1-94a5-4c72-ae82-989a1b0a3219,a68405d1-b9ed-4209-8cac-070605860f79"
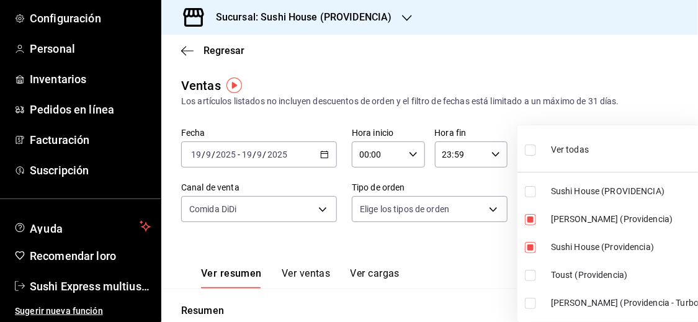
click at [529, 246] on input "checkbox" at bounding box center [530, 247] width 11 height 11
checkbox input "false"
type input "a68405d1-b9ed-4209-8cac-070605860f79"
click at [530, 308] on input "checkbox" at bounding box center [530, 303] width 11 height 11
checkbox input "true"
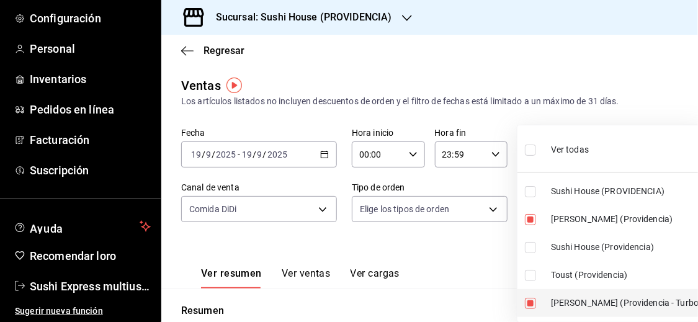
type input "a68405d1-b9ed-4209-8cac-070605860f79,d15e84b3-8363-4ee1-9a15-630b08c6c652"
click at [497, 293] on div at bounding box center [349, 161] width 698 height 322
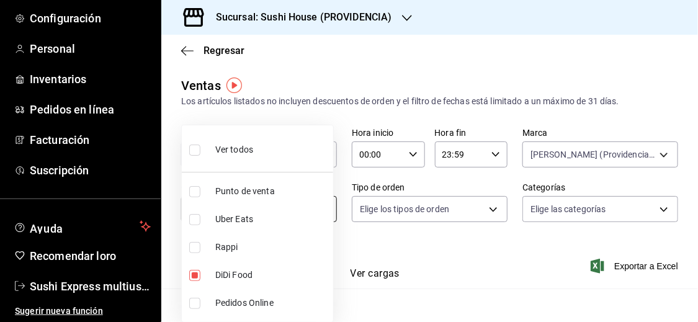
click at [318, 214] on body "Pregunta a Parrot AI Informes Menú Configuración Personal Inventarios Pedidos e…" at bounding box center [349, 161] width 698 height 322
click at [222, 272] on font "Comida DiDi" at bounding box center [238, 275] width 47 height 10
checkbox input "false"
click at [225, 250] on font "Rappi" at bounding box center [226, 247] width 23 height 10
type input "RAPPI"
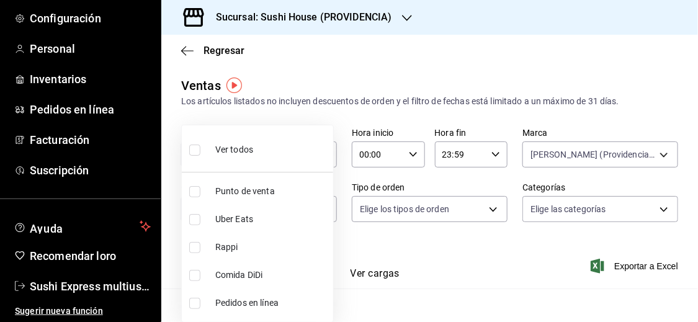
checkbox input "true"
click at [469, 245] on div at bounding box center [349, 161] width 698 height 322
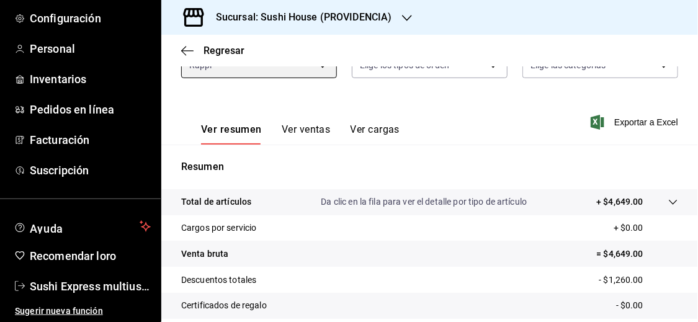
scroll to position [55, 0]
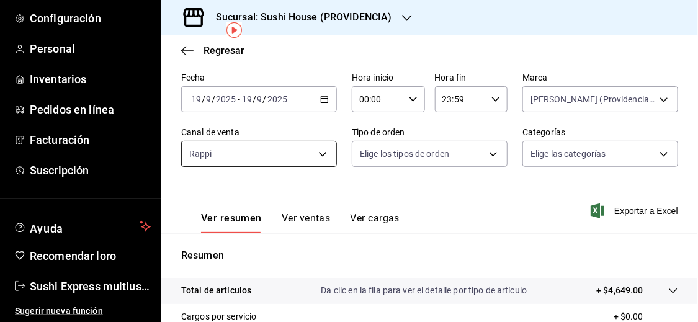
click at [312, 155] on body "Pregunta a Parrot AI Informes Menú Configuración Personal Inventarios Pedidos e…" at bounding box center [349, 161] width 698 height 322
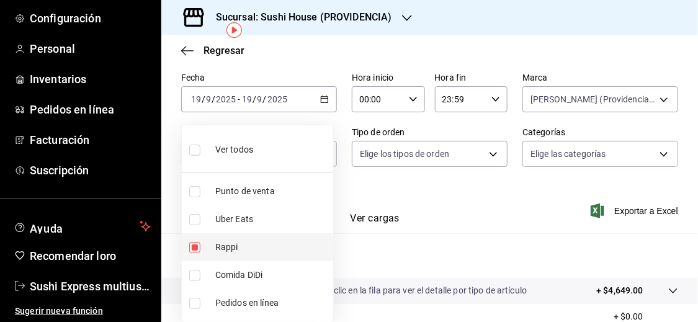
click at [192, 246] on input "checkbox" at bounding box center [194, 247] width 11 height 11
checkbox input "false"
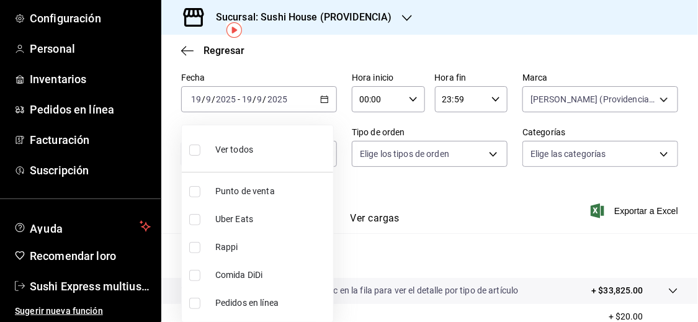
click at [191, 217] on input "checkbox" at bounding box center [194, 219] width 11 height 11
checkbox input "true"
type input "UBER_EATS"
click at [392, 248] on div at bounding box center [349, 161] width 698 height 322
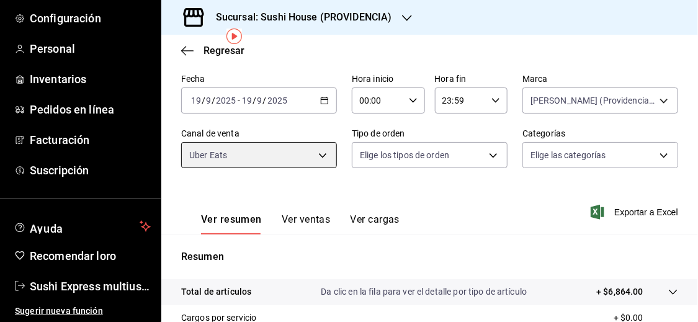
scroll to position [37, 0]
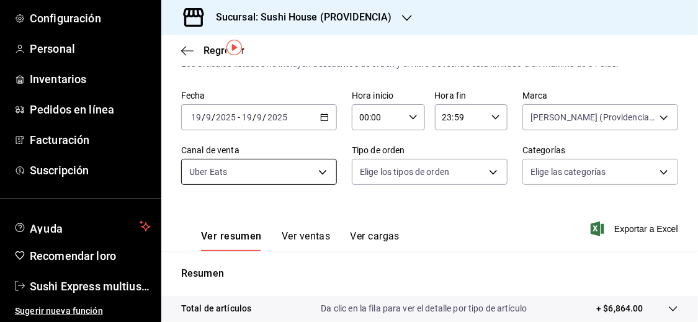
click at [320, 176] on body "Pregunta a Parrot AI Informes Menú Configuración Personal Inventarios Pedidos e…" at bounding box center [349, 161] width 698 height 322
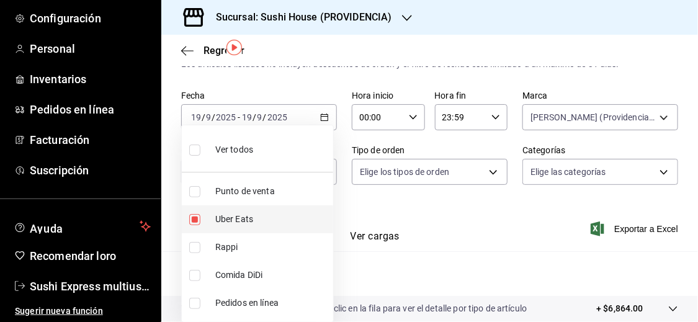
click at [217, 217] on font "Uber Eats" at bounding box center [234, 219] width 38 height 10
checkbox input "false"
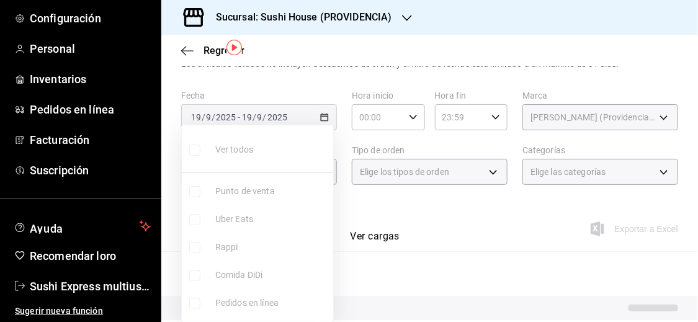
click at [209, 277] on li "Comida DiDi" at bounding box center [257, 275] width 151 height 28
type input "DIDI_FOOD"
checkbox input "true"
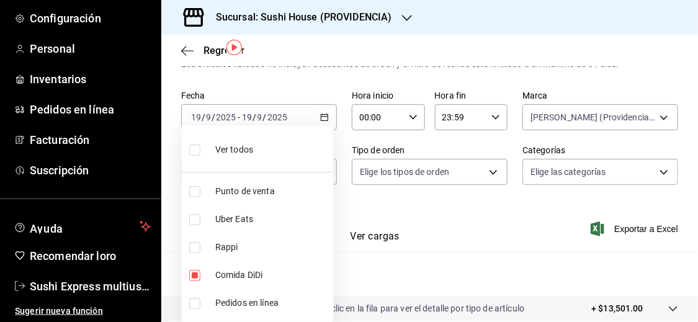
click at [389, 274] on div at bounding box center [349, 161] width 698 height 322
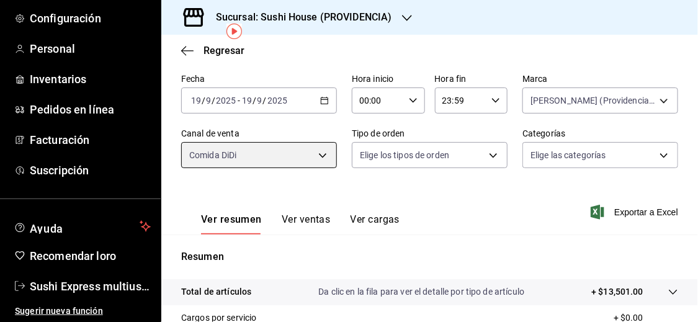
scroll to position [32, 0]
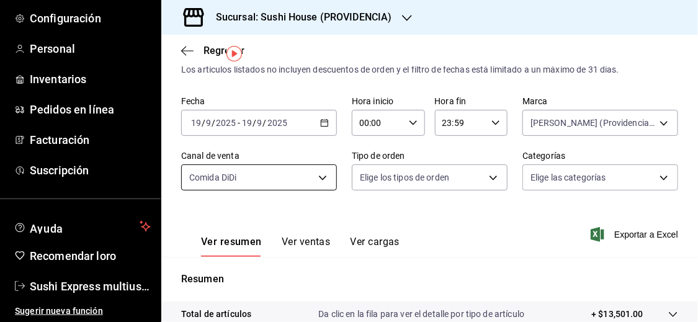
click at [310, 176] on body "Pregunta a Parrot AI Informes Menú Configuración Personal Inventarios Pedidos e…" at bounding box center [349, 161] width 698 height 322
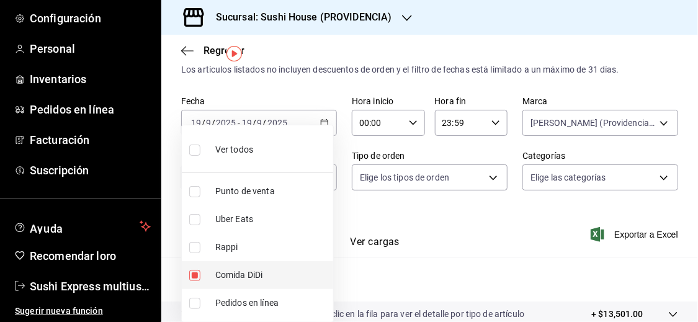
click at [197, 272] on input "checkbox" at bounding box center [194, 275] width 11 height 11
checkbox input "false"
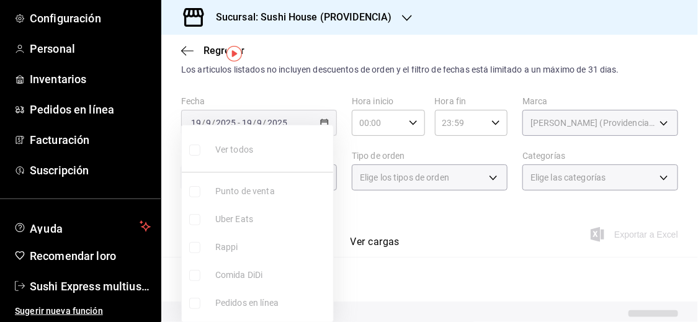
click at [448, 234] on div at bounding box center [349, 161] width 698 height 322
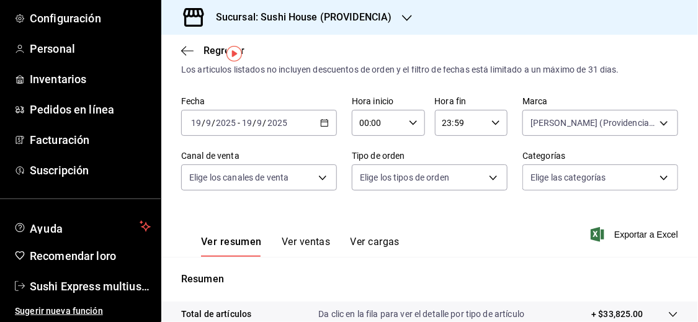
click at [263, 114] on div "[DATE] [DATE] - [DATE] [DATE]" at bounding box center [259, 123] width 156 height 26
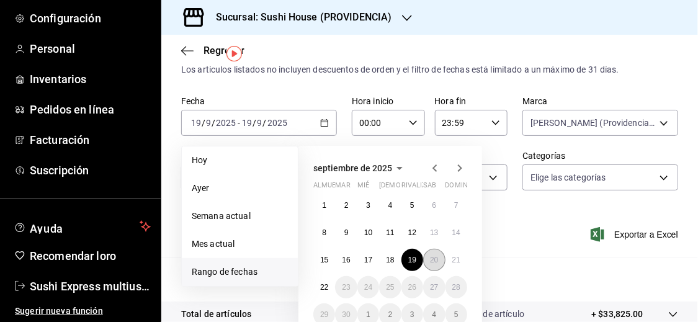
click at [434, 257] on font "20" at bounding box center [434, 260] width 8 height 9
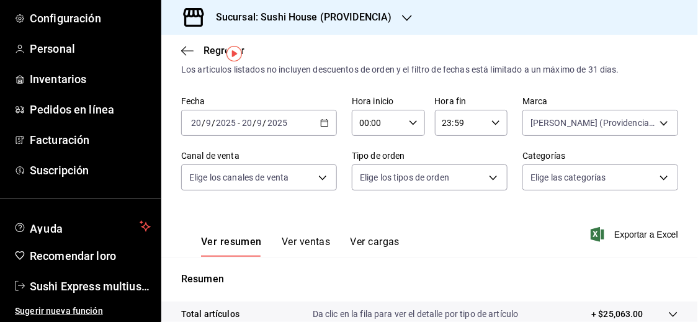
click at [521, 251] on div "Ver resumen Ver ventas Ver cargas Exportar a Excel" at bounding box center [429, 231] width 537 height 52
click at [552, 117] on body "Pregunta a Parrot AI Informes Menú Configuración Personal Inventarios Pedidos e…" at bounding box center [349, 161] width 698 height 322
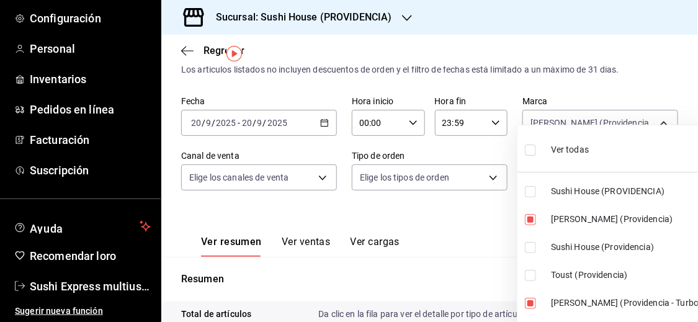
click at [529, 153] on input "checkbox" at bounding box center [530, 150] width 11 height 11
checkbox input "true"
type input "b9361ddb-430a-4445-ad01-e54101fc6a6d,a68405d1-b9ed-4209-8cac-070605860f79,d977e…"
checkbox input "true"
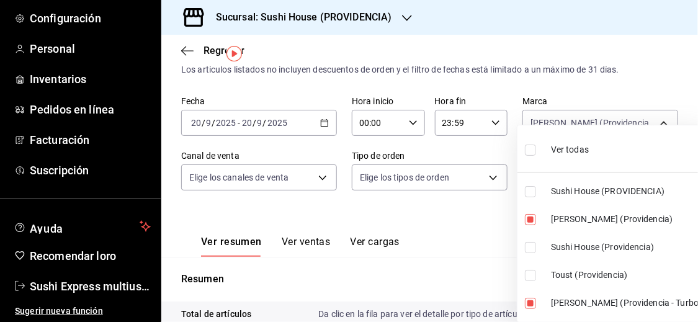
checkbox input "true"
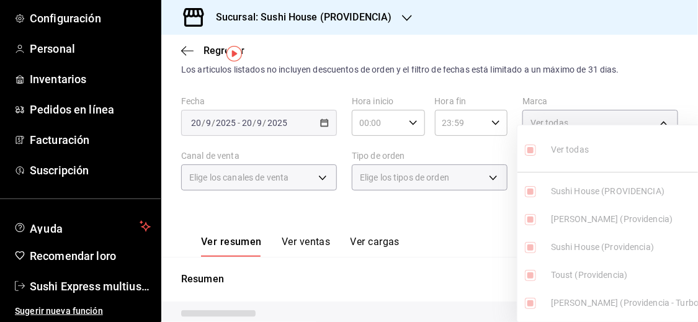
click at [482, 243] on div at bounding box center [349, 161] width 698 height 322
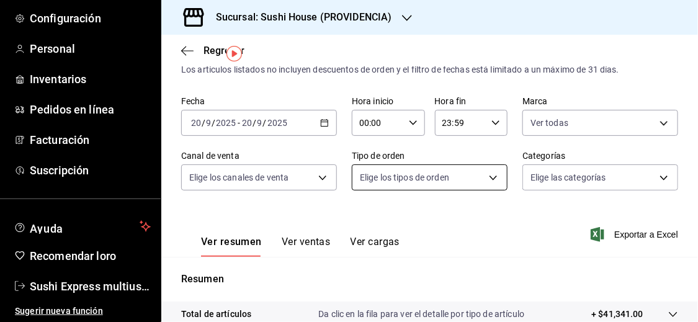
click at [480, 179] on body "Pregunta a Parrot AI Informes Menú Configuración Personal Inventarios Pedidos e…" at bounding box center [349, 161] width 698 height 322
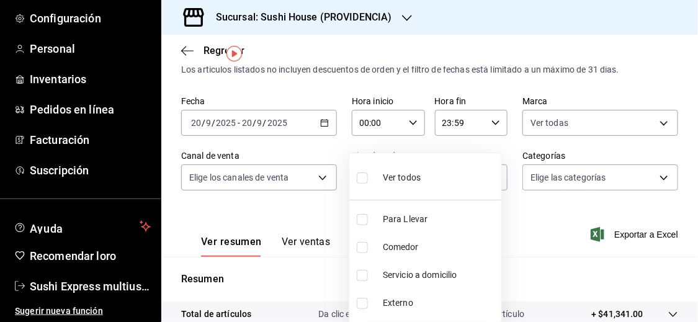
click at [387, 277] on font "Servicio a domicilio" at bounding box center [420, 275] width 74 height 10
type input "7f5903bb-6d2f-4159-8fdb-6e7027ac9b39"
checkbox input "true"
click at [569, 254] on div at bounding box center [349, 161] width 698 height 322
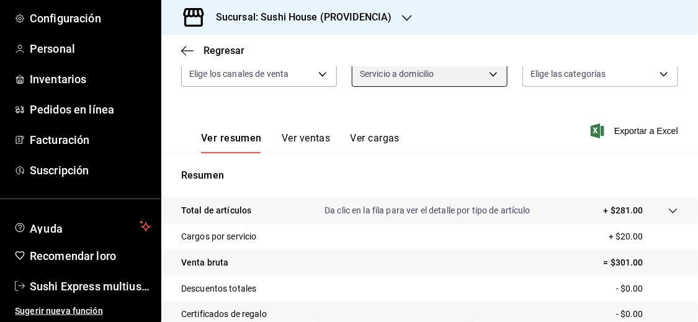
scroll to position [54, 0]
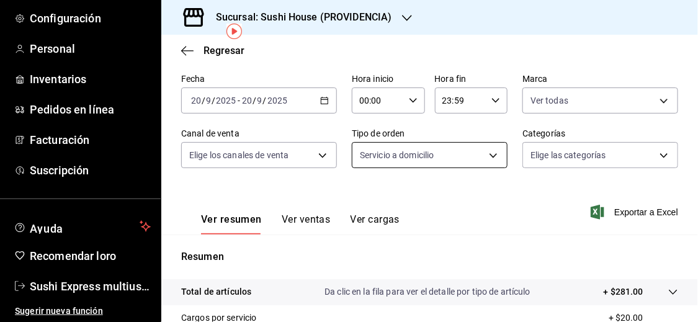
click at [367, 150] on body "Pregunta a Parrot AI Informes Menú Configuración Personal Inventarios Pedidos e…" at bounding box center [349, 161] width 698 height 322
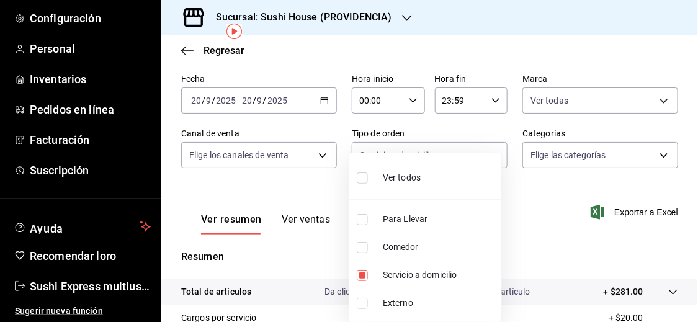
drag, startPoint x: 361, startPoint y: 271, endPoint x: 480, endPoint y: 245, distance: 122.0
click at [361, 271] on input "checkbox" at bounding box center [362, 275] width 11 height 11
checkbox input "false"
click at [532, 220] on div at bounding box center [349, 161] width 698 height 322
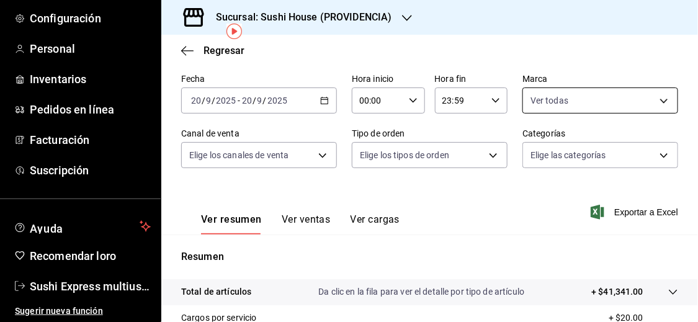
click at [565, 110] on body "Pregunta a Parrot AI Informes Menú Configuración Personal Inventarios Pedidos e…" at bounding box center [349, 161] width 698 height 322
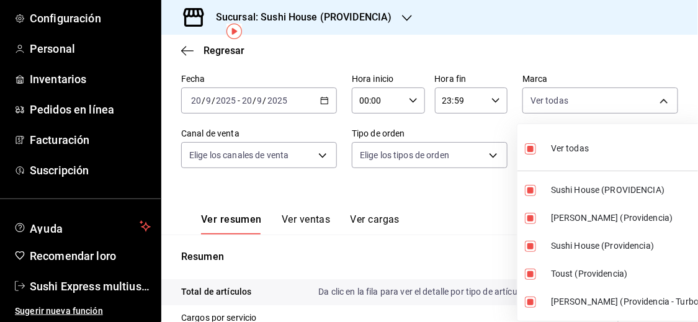
click at [532, 144] on input "checkbox" at bounding box center [530, 148] width 11 height 11
checkbox input "false"
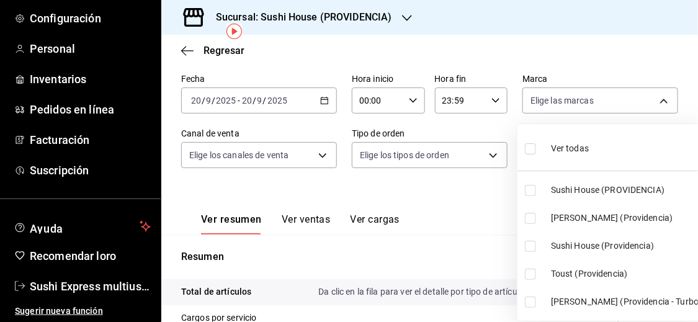
checkbox input "false"
click at [528, 189] on input "checkbox" at bounding box center [530, 190] width 11 height 11
checkbox input "true"
type input "b9361ddb-430a-4445-ad01-e54101fc6a6d"
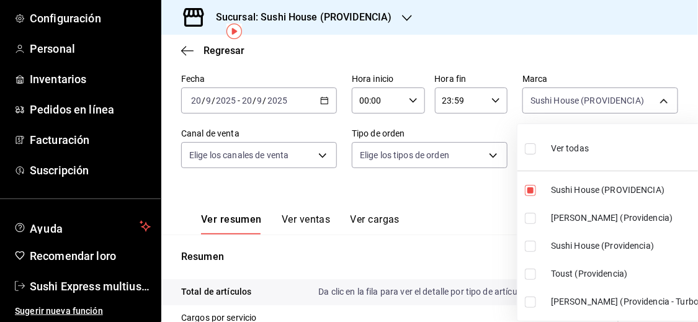
click at [529, 248] on input "checkbox" at bounding box center [530, 246] width 11 height 11
checkbox input "true"
type input "b9361ddb-430a-4445-ad01-e54101fc6a6d,d977e9e1-94a5-4c72-ae82-989a1b0a3219"
click at [459, 236] on div at bounding box center [349, 161] width 698 height 322
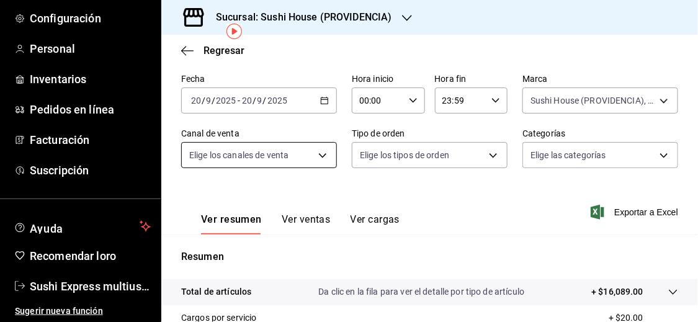
click at [262, 151] on body "Pregunta a Parrot AI Informes Menú Configuración Personal Inventarios Pedidos e…" at bounding box center [349, 161] width 698 height 322
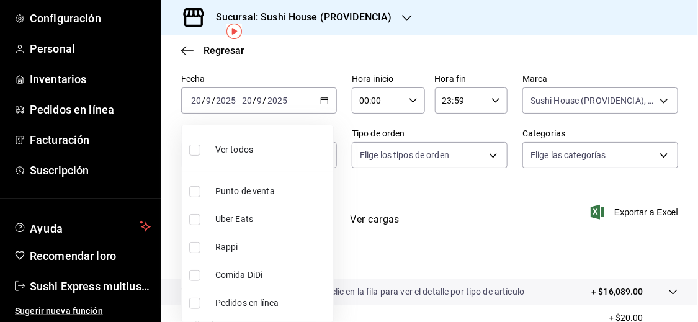
click at [220, 244] on font "Rappi" at bounding box center [226, 247] width 23 height 10
type input "RAPPI"
checkbox input "true"
click at [443, 240] on div at bounding box center [349, 161] width 698 height 322
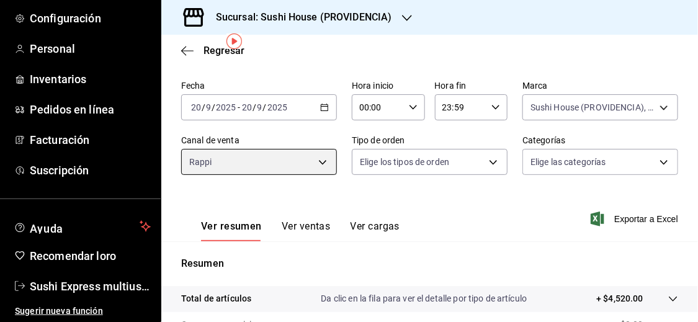
scroll to position [44, 0]
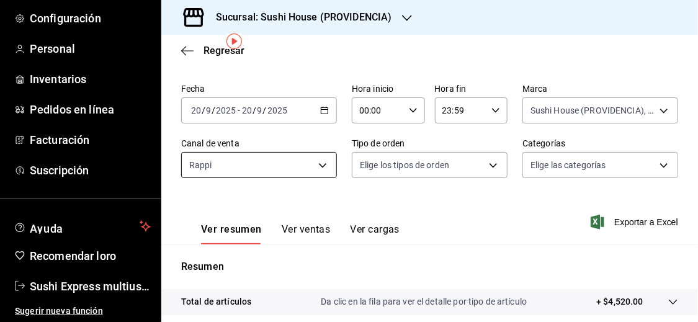
click at [326, 164] on body "Pregunta a Parrot AI Informes Menú Configuración Personal Inventarios Pedidos e…" at bounding box center [349, 161] width 698 height 322
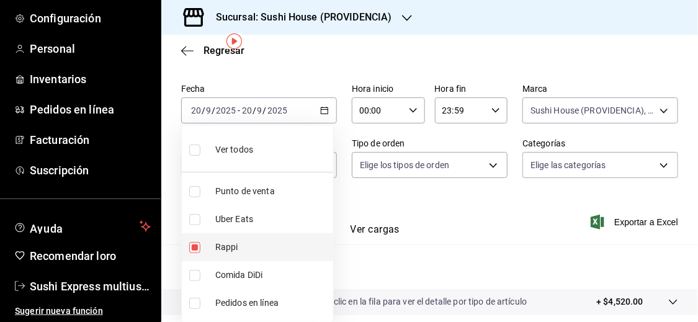
click at [230, 247] on font "Rappi" at bounding box center [226, 247] width 23 height 10
checkbox input "false"
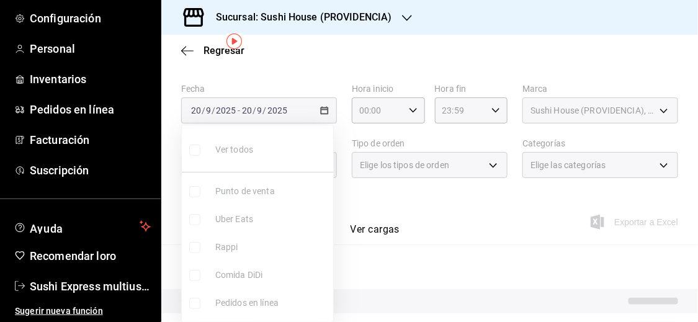
click at [225, 225] on span "Uber Eats" at bounding box center [271, 219] width 113 height 13
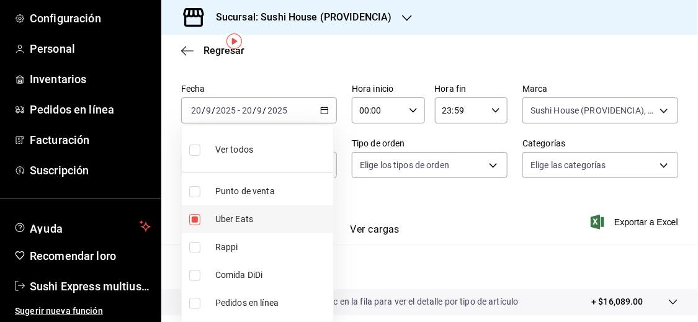
type input "UBER_EATS"
checkbox input "true"
click at [463, 233] on div at bounding box center [349, 161] width 698 height 322
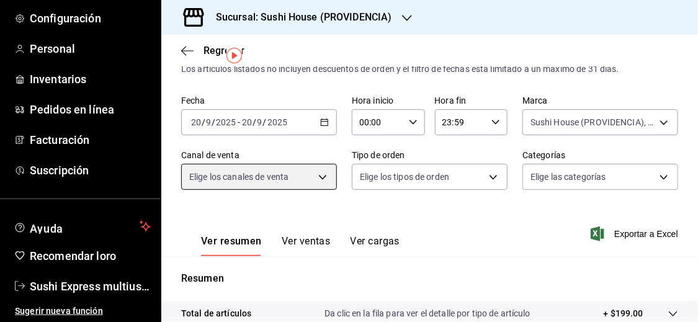
scroll to position [30, 0]
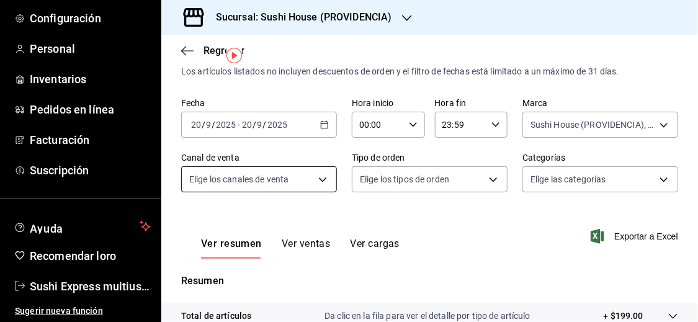
click at [290, 183] on body "Pregunta a Parrot AI Informes Menú Configuración Personal Inventarios Pedidos e…" at bounding box center [349, 161] width 698 height 322
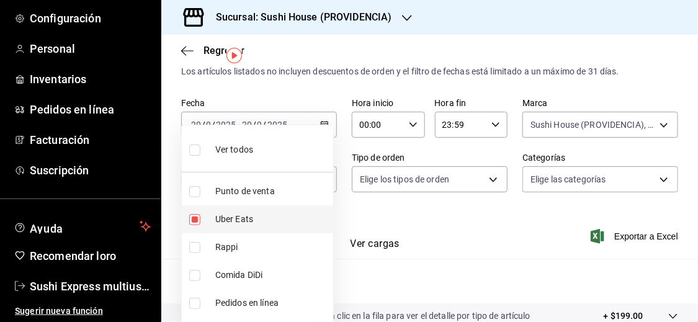
click at [229, 221] on font "Uber Eats" at bounding box center [234, 219] width 38 height 10
checkbox input "false"
click at [231, 276] on font "Comida DiDi" at bounding box center [238, 275] width 47 height 10
type input "DIDI_FOOD"
checkbox input "true"
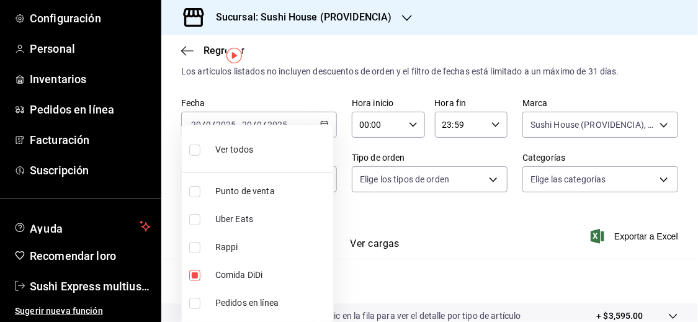
click at [462, 315] on div at bounding box center [349, 161] width 698 height 322
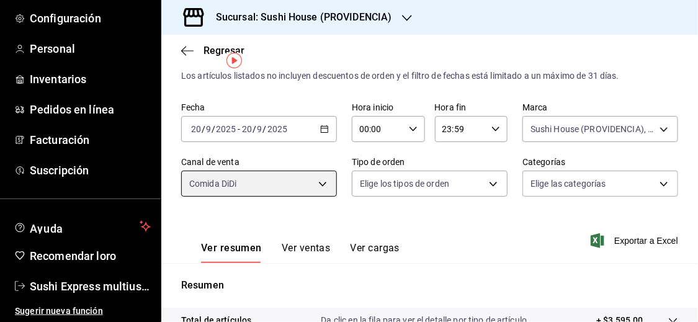
scroll to position [25, 0]
click at [291, 184] on body "Pregunta a Parrot AI Informes Menú Configuración Personal Inventarios Pedidos e…" at bounding box center [349, 161] width 698 height 322
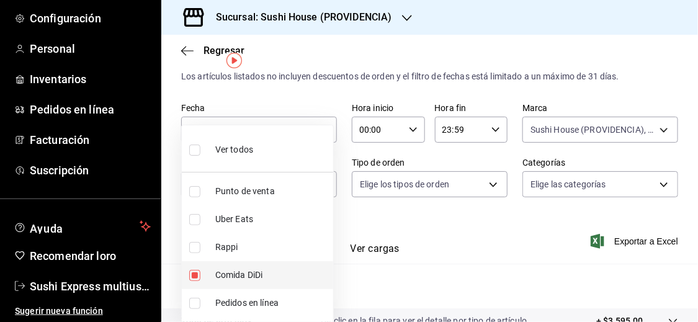
click at [193, 273] on input "checkbox" at bounding box center [194, 275] width 11 height 11
checkbox input "false"
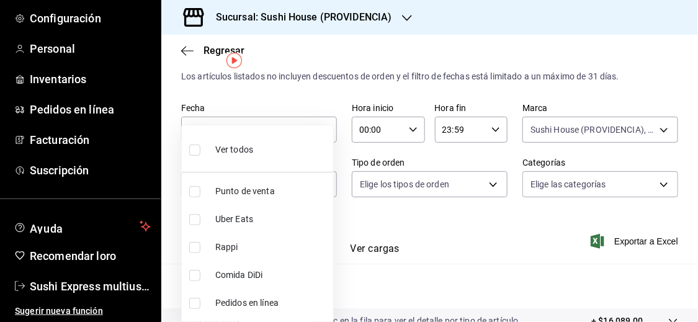
click at [454, 218] on div at bounding box center [349, 161] width 698 height 322
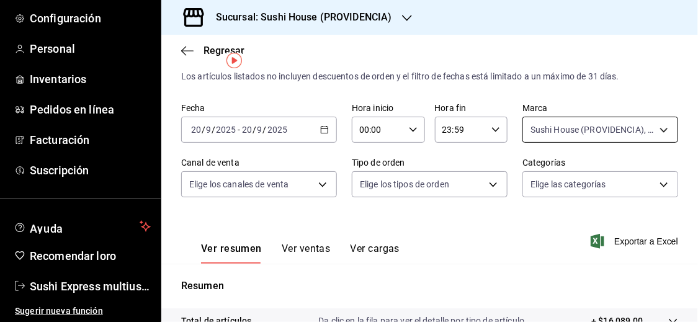
click at [552, 133] on body "Pregunta a Parrot AI Informes Menú Configuración Personal Inventarios Pedidos e…" at bounding box center [349, 161] width 698 height 322
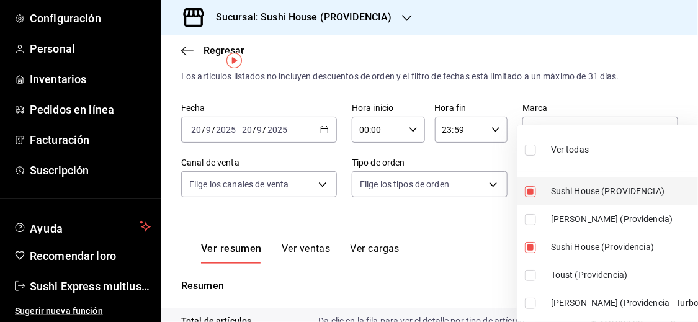
click at [529, 188] on input "checkbox" at bounding box center [530, 191] width 11 height 11
checkbox input "false"
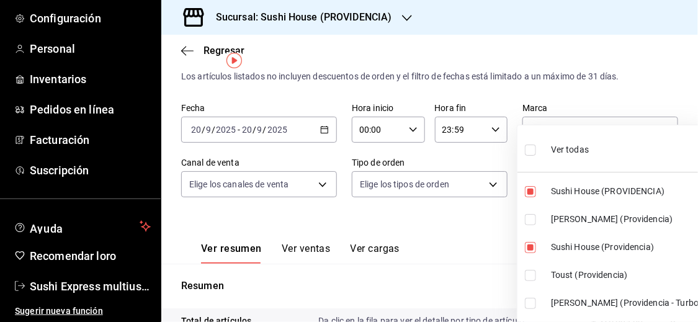
type input "d977e9e1-94a5-4c72-ae82-989a1b0a3219"
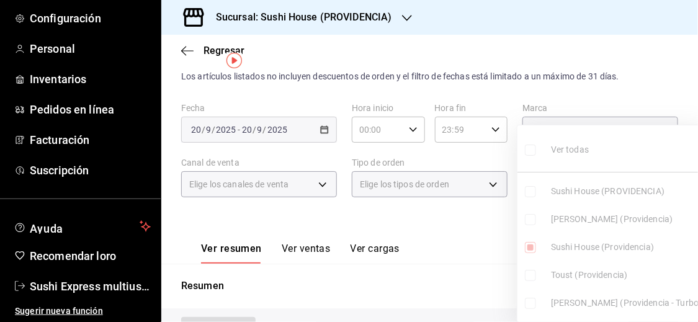
click at [530, 221] on input "checkbox" at bounding box center [530, 219] width 11 height 11
checkbox input "true"
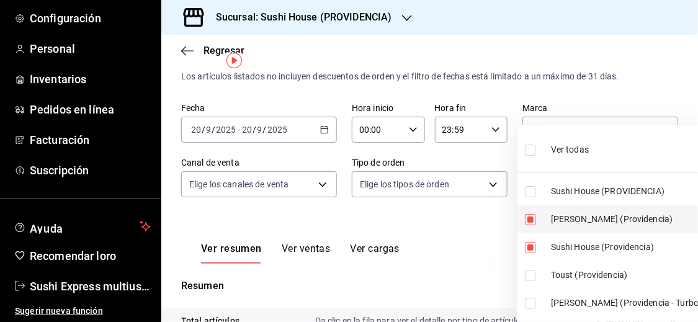
type input "d977e9e1-94a5-4c72-ae82-989a1b0a3219,a68405d1-b9ed-4209-8cac-070605860f79"
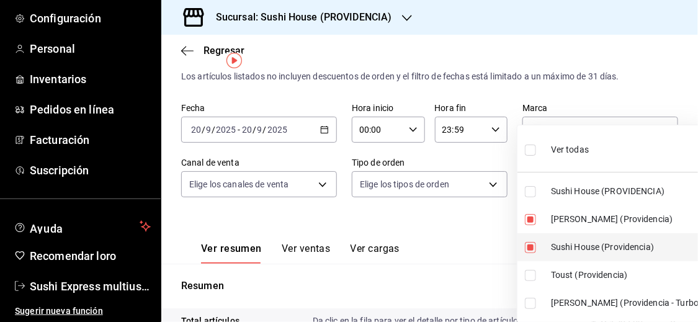
click at [529, 246] on input "checkbox" at bounding box center [530, 247] width 11 height 11
checkbox input "false"
type input "a68405d1-b9ed-4209-8cac-070605860f79"
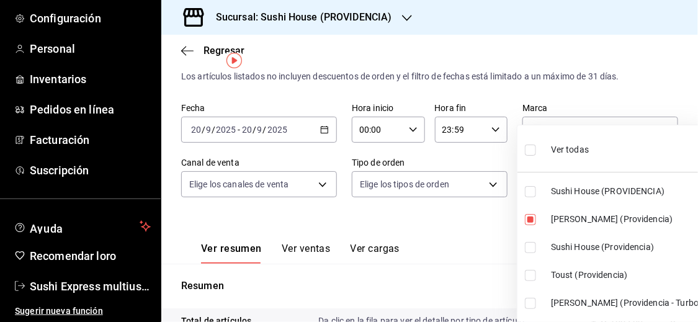
click at [529, 305] on input "checkbox" at bounding box center [530, 303] width 11 height 11
checkbox input "true"
type input "a68405d1-b9ed-4209-8cac-070605860f79,d15e84b3-8363-4ee1-9a15-630b08c6c652"
click at [445, 259] on div at bounding box center [349, 161] width 698 height 322
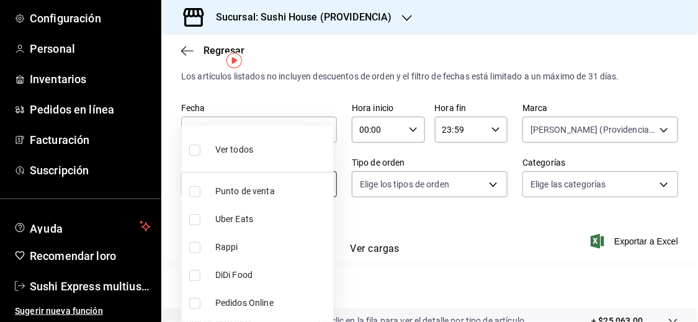
click at [308, 185] on body "Pregunta a Parrot AI Informes Menú Configuración Personal Inventarios Pedidos e…" at bounding box center [349, 161] width 698 height 322
click at [221, 242] on font "Rappi" at bounding box center [226, 247] width 23 height 10
type input "RAPPI"
checkbox input "true"
click at [556, 276] on div at bounding box center [349, 161] width 698 height 322
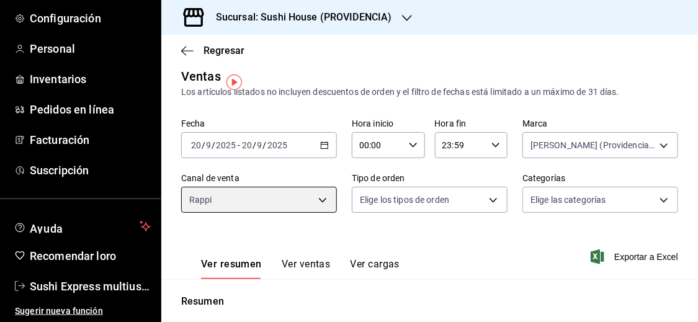
scroll to position [3, 0]
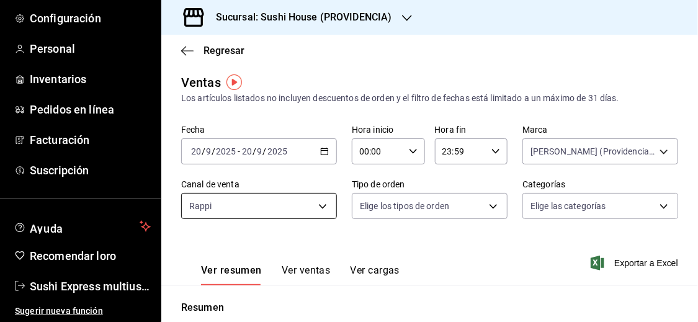
click at [254, 216] on body "Pregunta a Parrot AI Informes Menú Configuración Personal Inventarios Pedidos e…" at bounding box center [349, 161] width 698 height 322
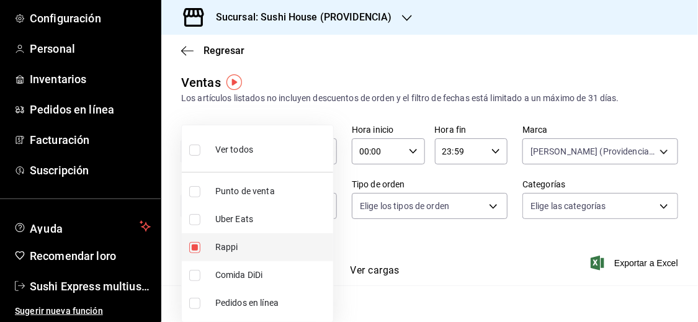
click at [194, 252] on input "checkbox" at bounding box center [194, 247] width 11 height 11
checkbox input "false"
click at [194, 218] on input "checkbox" at bounding box center [194, 219] width 11 height 11
checkbox input "true"
type input "UBER_EATS"
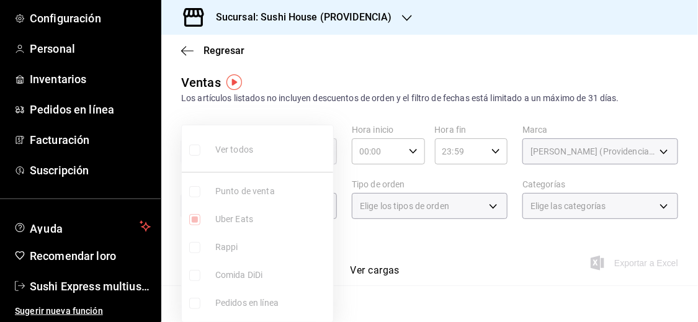
click at [453, 260] on div at bounding box center [349, 161] width 698 height 322
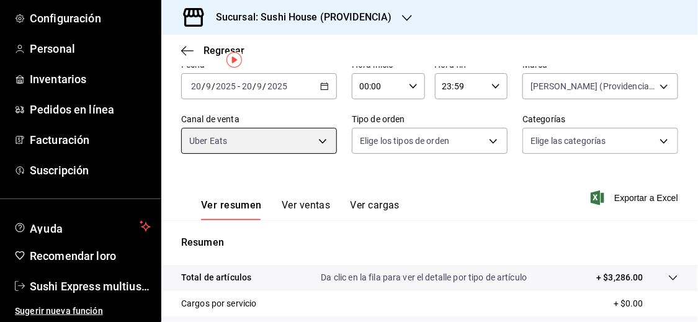
scroll to position [8, 0]
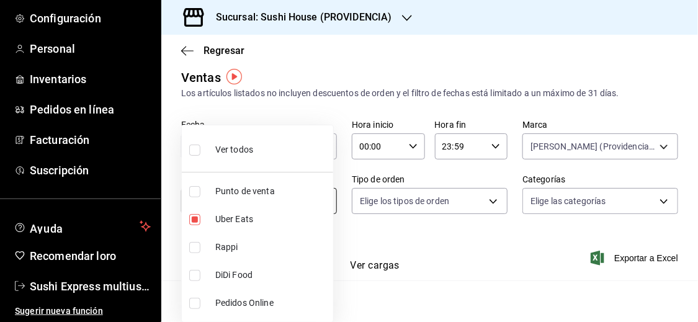
click at [295, 196] on body "Pregunta a Parrot AI Informes Menú Configuración Personal Inventarios Pedidos e…" at bounding box center [349, 161] width 698 height 322
click at [235, 215] on font "Uber Eats" at bounding box center [234, 219] width 38 height 10
checkbox input "false"
click at [227, 276] on font "Comida DiDi" at bounding box center [238, 275] width 47 height 10
type input "DIDI_FOOD"
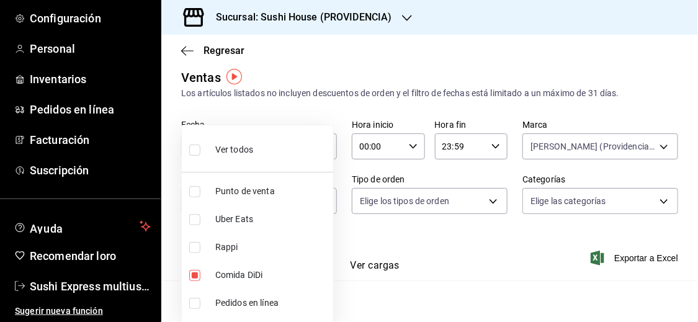
checkbox input "true"
click at [482, 272] on div at bounding box center [349, 161] width 698 height 322
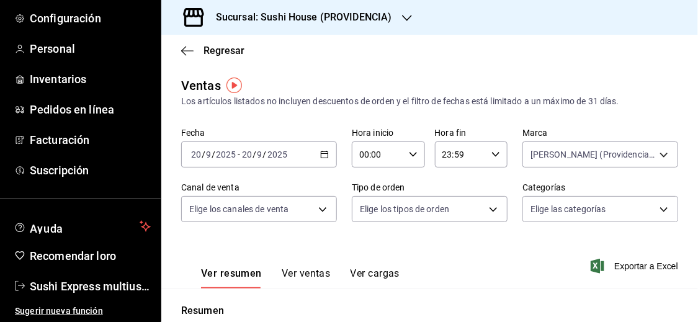
click at [316, 161] on div "[DATE] [DATE] - [DATE] [DATE]" at bounding box center [259, 155] width 156 height 26
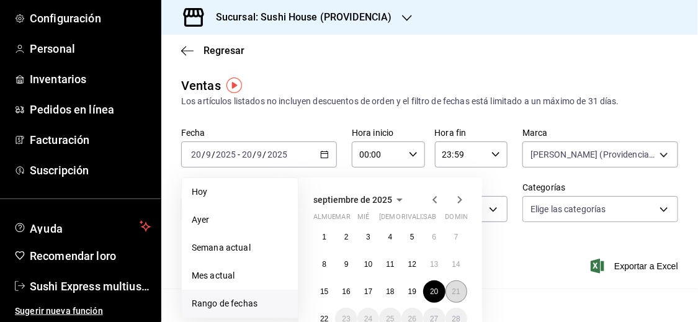
click at [456, 290] on font "21" at bounding box center [456, 291] width 8 height 9
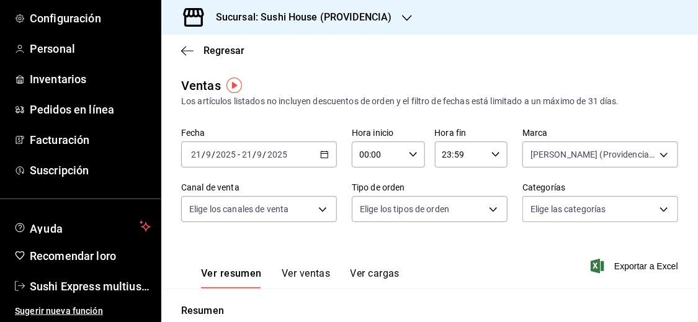
click at [473, 250] on div "Ver resumen Ver ventas Ver cargas Exportar a Excel" at bounding box center [429, 263] width 537 height 52
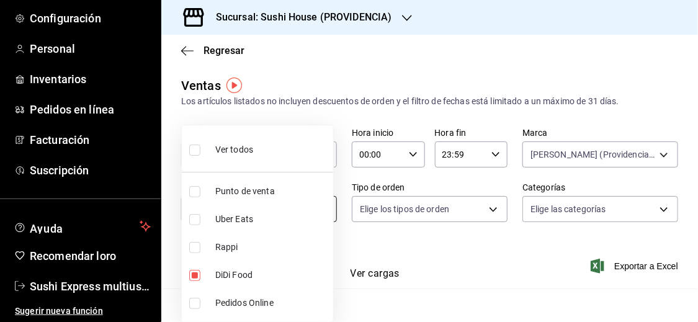
click at [326, 204] on body "Pregunta a Parrot AI Informes Menú Configuración Personal Inventarios Pedidos e…" at bounding box center [349, 161] width 698 height 322
click at [212, 274] on li "Comida DiDi" at bounding box center [257, 275] width 151 height 28
checkbox input "false"
click at [509, 280] on div at bounding box center [349, 161] width 698 height 322
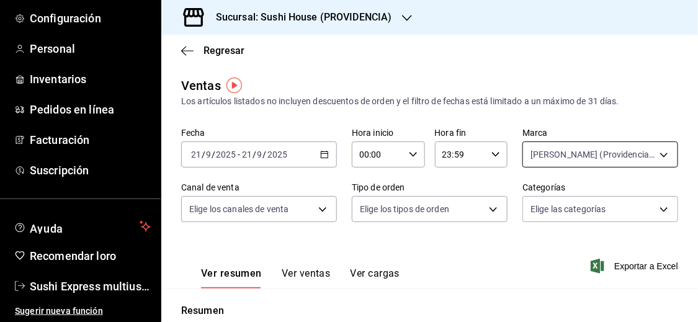
click at [567, 165] on body "Pregunta a Parrot AI Informes Menú Configuración Personal Inventarios Pedidos e…" at bounding box center [349, 161] width 698 height 322
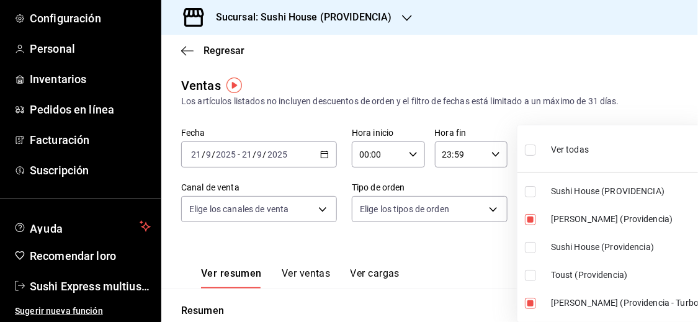
click at [533, 190] on input "checkbox" at bounding box center [530, 191] width 11 height 11
checkbox input "true"
type input "a68405d1-b9ed-4209-8cac-070605860f79,d15e84b3-8363-4ee1-9a15-630b08c6c652,b9361…"
click at [531, 218] on input "checkbox" at bounding box center [530, 219] width 11 height 11
checkbox input "false"
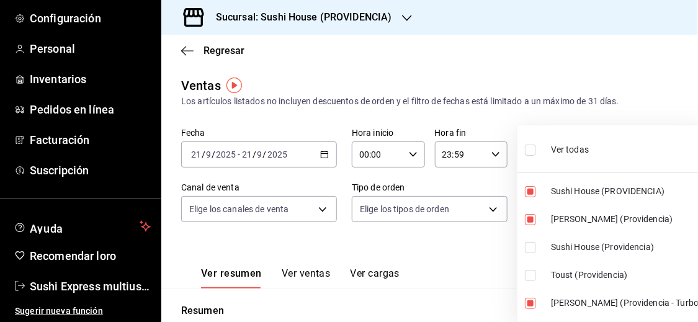
type input "d15e84b3-8363-4ee1-9a15-630b08c6c652,b9361ddb-430a-4445-ad01-e54101fc6a6d"
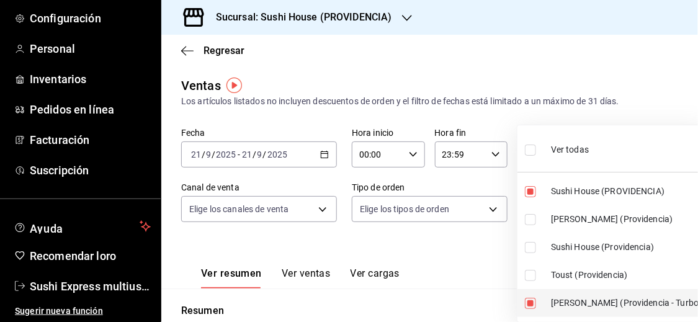
click at [533, 302] on input "checkbox" at bounding box center [530, 303] width 11 height 11
checkbox input "false"
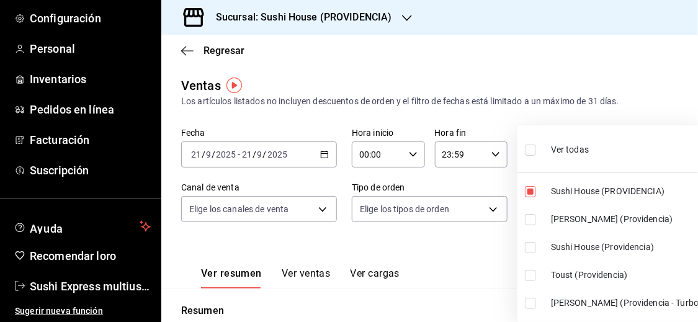
type input "b9361ddb-430a-4445-ad01-e54101fc6a6d"
click at [503, 297] on div at bounding box center [349, 161] width 698 height 322
click at [576, 153] on body "Pregunta a Parrot AI Informes Menú Configuración Personal Inventarios Pedidos e…" at bounding box center [349, 161] width 698 height 322
click at [528, 248] on input "checkbox" at bounding box center [530, 247] width 11 height 11
checkbox input "true"
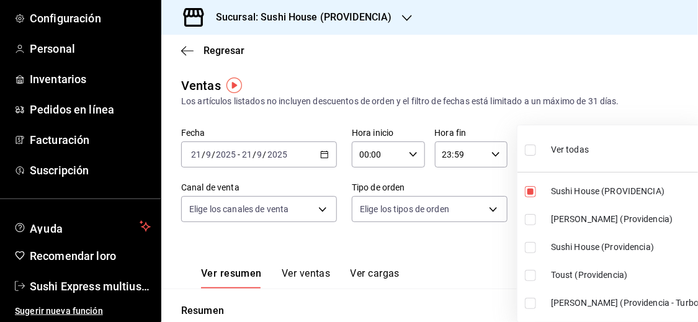
type input "b9361ddb-430a-4445-ad01-e54101fc6a6d,d977e9e1-94a5-4c72-ae82-989a1b0a3219"
click at [494, 254] on div at bounding box center [349, 161] width 698 height 322
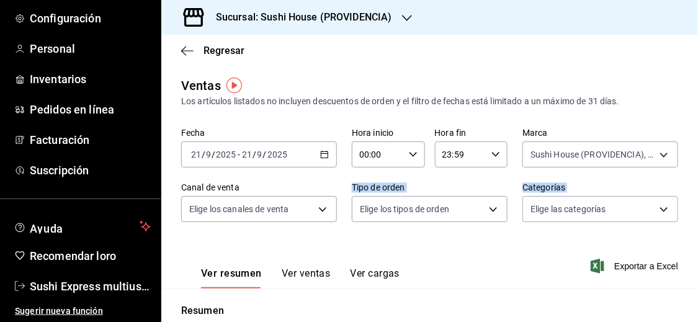
drag, startPoint x: 296, startPoint y: 240, endPoint x: 271, endPoint y: 233, distance: 25.7
click at [272, 233] on div "Ventas Los artículos listados no incluyen descuentos de orden y el filtro de fe…" at bounding box center [429, 325] width 537 height 499
click at [286, 209] on body "Pregunta a Parrot AI Informes Menú Configuración Personal Inventarios Pedidos e…" at bounding box center [349, 161] width 698 height 322
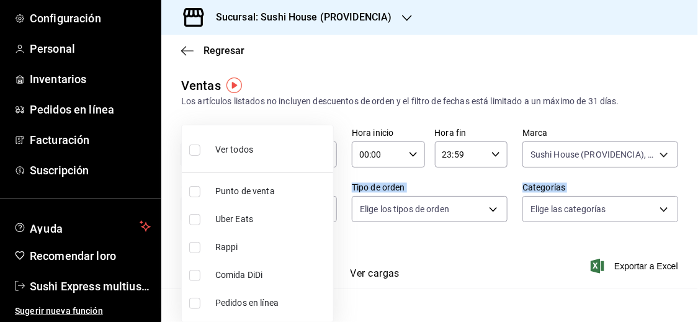
click at [247, 245] on span "Rappi" at bounding box center [271, 247] width 113 height 13
type input "RAPPI"
checkbox input "true"
click at [428, 277] on div at bounding box center [349, 161] width 698 height 322
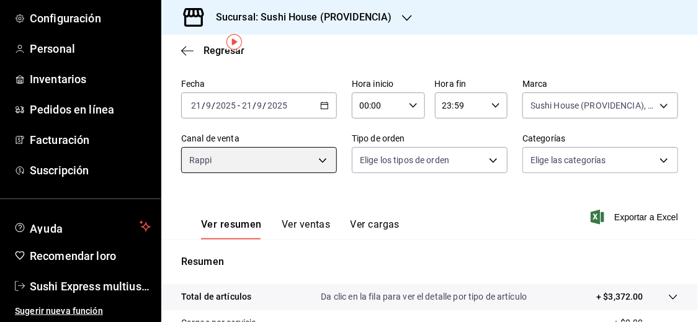
scroll to position [40, 0]
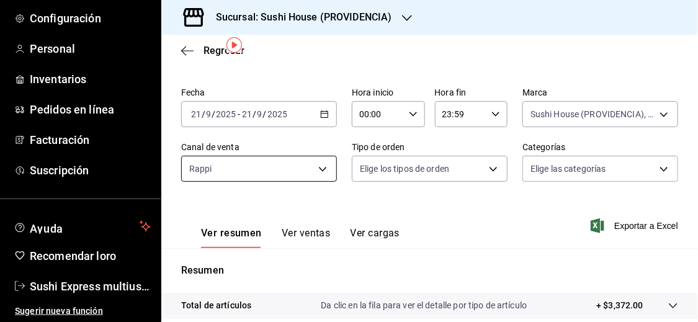
click at [321, 161] on body "Pregunta a Parrot AI Informes Menú Configuración Personal Inventarios Pedidos e…" at bounding box center [349, 161] width 698 height 322
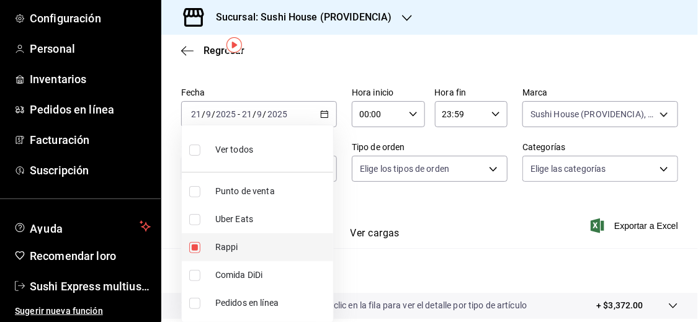
click at [192, 253] on li "Rappi" at bounding box center [257, 247] width 151 height 28
checkbox input "false"
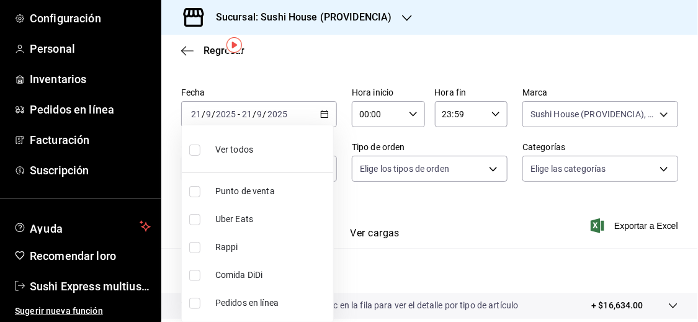
click at [193, 221] on input "checkbox" at bounding box center [194, 219] width 11 height 11
checkbox input "true"
type input "UBER_EATS"
click at [458, 253] on div at bounding box center [349, 161] width 698 height 322
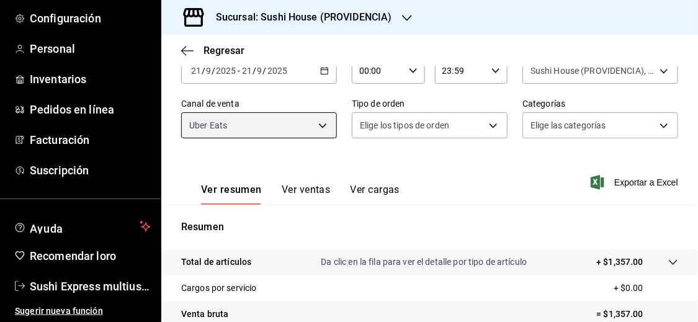
scroll to position [66, 0]
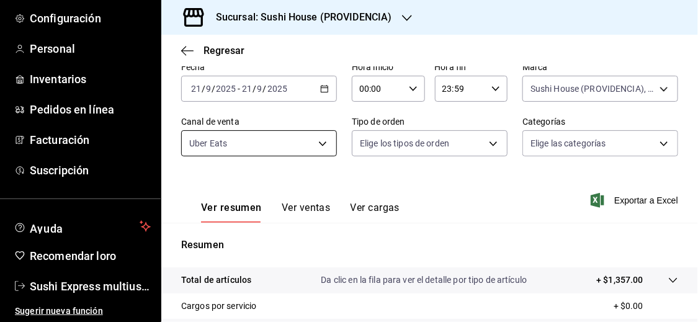
click at [321, 132] on body "Pregunta a Parrot AI Informes Menú Configuración Personal Inventarios Pedidos e…" at bounding box center [349, 161] width 698 height 322
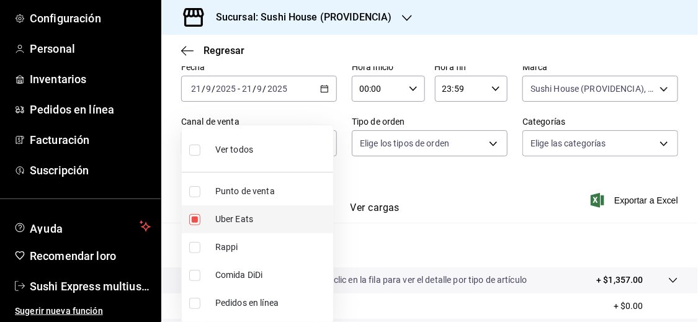
click at [220, 216] on font "Uber Eats" at bounding box center [234, 219] width 38 height 10
checkbox input "false"
click at [217, 274] on font "Comida DiDi" at bounding box center [238, 275] width 47 height 10
type input "DIDI_FOOD"
checkbox input "true"
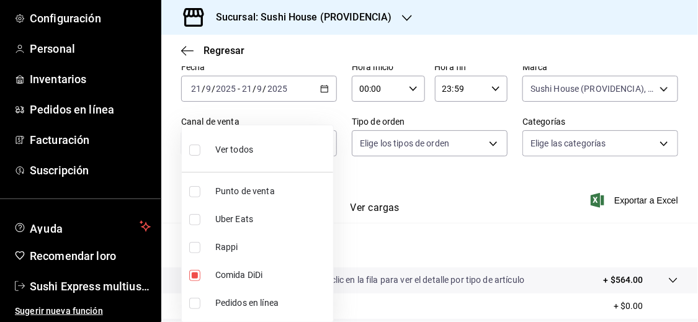
click at [464, 241] on div at bounding box center [349, 161] width 698 height 322
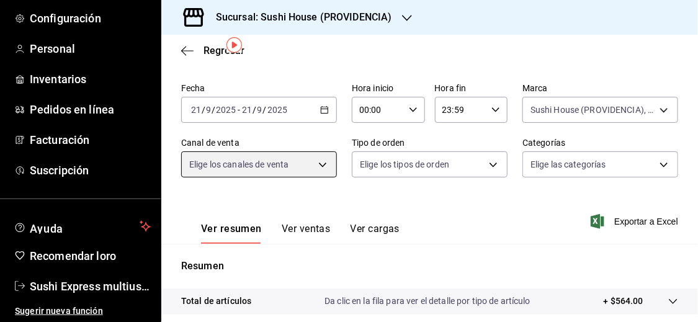
scroll to position [40, 0]
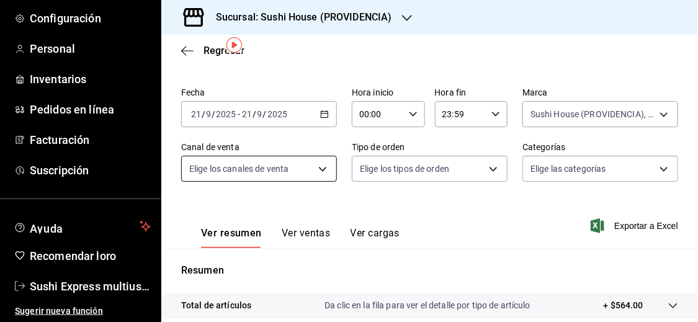
click at [318, 171] on body "Pregunta a Parrot AI Informes Menú Configuración Personal Inventarios Pedidos e…" at bounding box center [349, 161] width 698 height 322
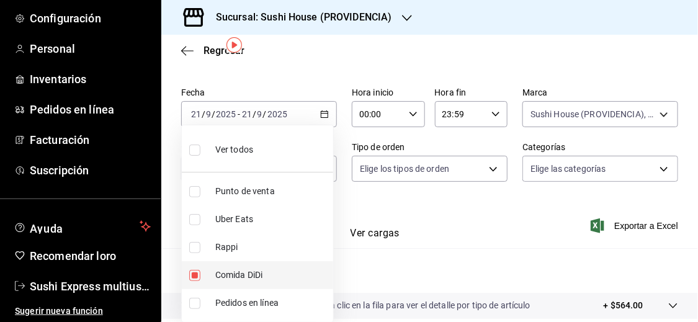
click at [194, 275] on input "checkbox" at bounding box center [194, 275] width 11 height 11
checkbox input "false"
click at [448, 245] on div at bounding box center [349, 161] width 698 height 322
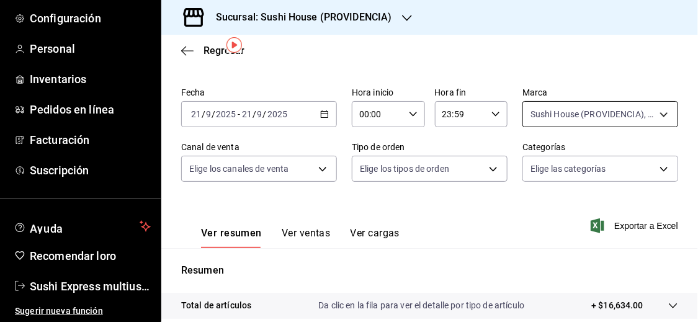
click at [536, 122] on body "Pregunta a Parrot AI Informes Menú Configuración Personal Inventarios Pedidos e…" at bounding box center [349, 161] width 698 height 322
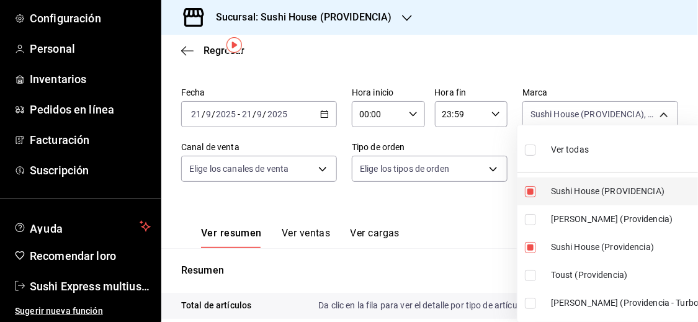
click at [529, 191] on input "checkbox" at bounding box center [530, 191] width 11 height 11
checkbox input "false"
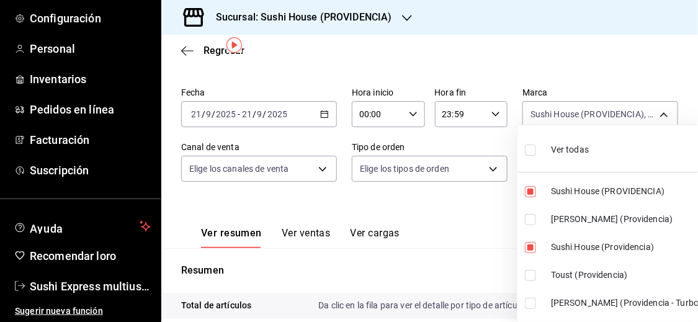
type input "d977e9e1-94a5-4c72-ae82-989a1b0a3219"
click at [529, 214] on input "checkbox" at bounding box center [530, 219] width 11 height 11
checkbox input "true"
type input "d977e9e1-94a5-4c72-ae82-989a1b0a3219,a68405d1-b9ed-4209-8cac-070605860f79"
click at [529, 250] on input "checkbox" at bounding box center [530, 247] width 11 height 11
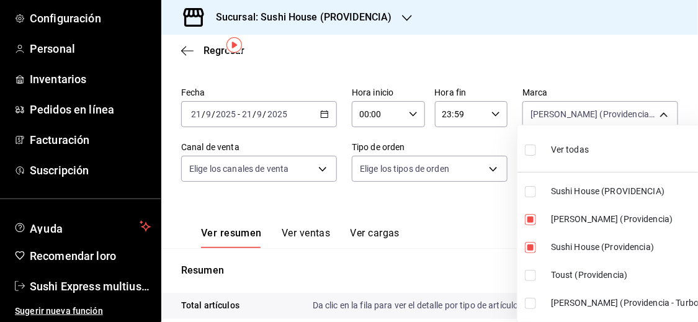
checkbox input "false"
type input "a68405d1-b9ed-4209-8cac-070605860f79"
click at [530, 302] on input "checkbox" at bounding box center [530, 303] width 11 height 11
checkbox input "true"
type input "a68405d1-b9ed-4209-8cac-070605860f79,d15e84b3-8363-4ee1-9a15-630b08c6c652"
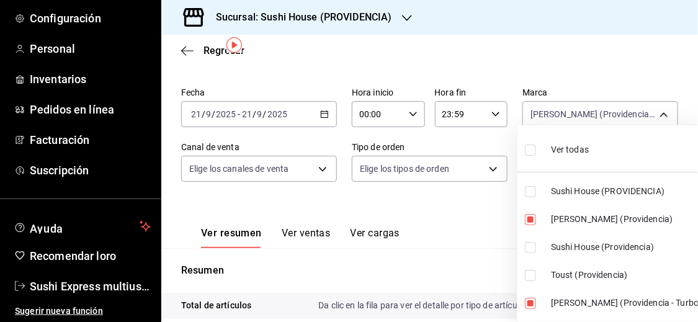
click at [480, 269] on div at bounding box center [349, 161] width 698 height 322
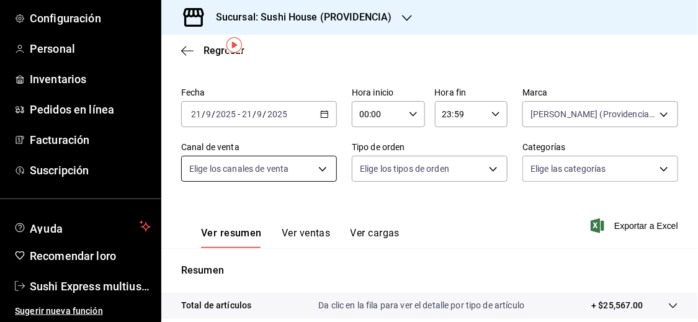
click at [307, 168] on body "Pregunta a Parrot AI Informes Menú Configuración Personal Inventarios Pedidos e…" at bounding box center [349, 161] width 698 height 322
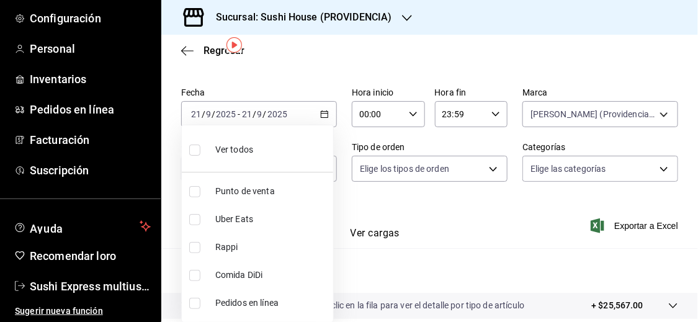
click at [194, 248] on input "checkbox" at bounding box center [194, 247] width 11 height 11
checkbox input "true"
click at [500, 251] on div at bounding box center [349, 161] width 698 height 322
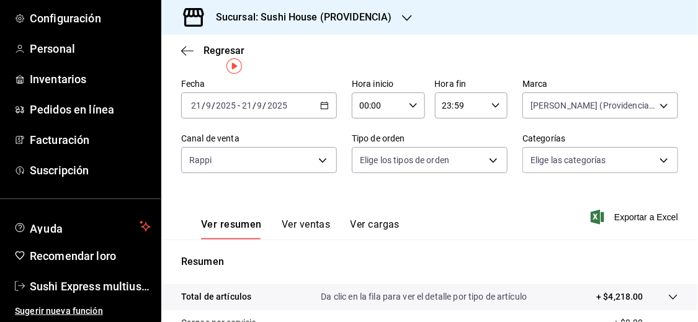
scroll to position [19, 0]
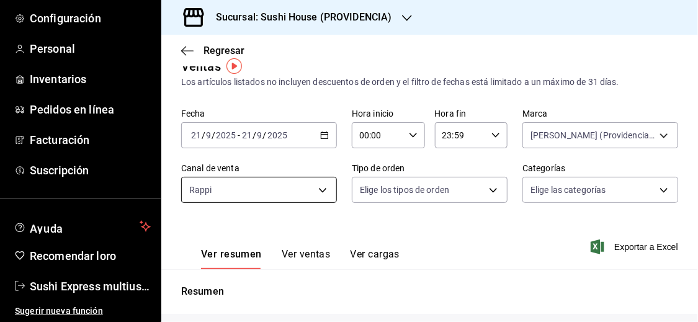
click at [246, 187] on body "Pregunta a Parrot AI Informes Menú Configuración Personal Inventarios Pedidos e…" at bounding box center [349, 161] width 698 height 322
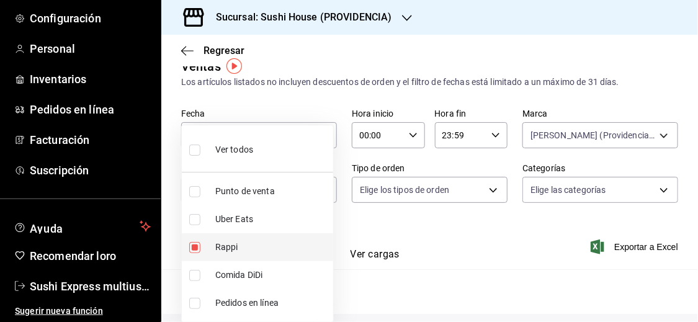
click at [199, 245] on input "checkbox" at bounding box center [194, 247] width 11 height 11
click at [197, 216] on input "checkbox" at bounding box center [194, 219] width 11 height 11
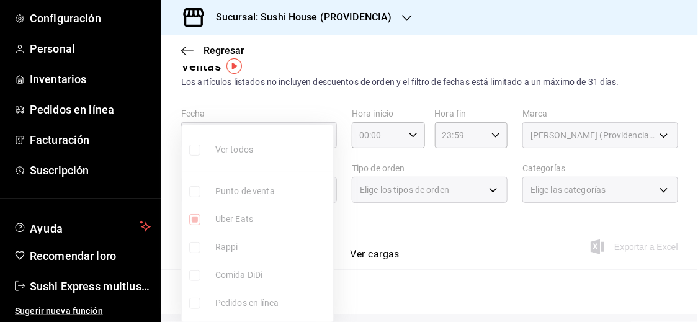
click at [450, 235] on div at bounding box center [349, 161] width 698 height 322
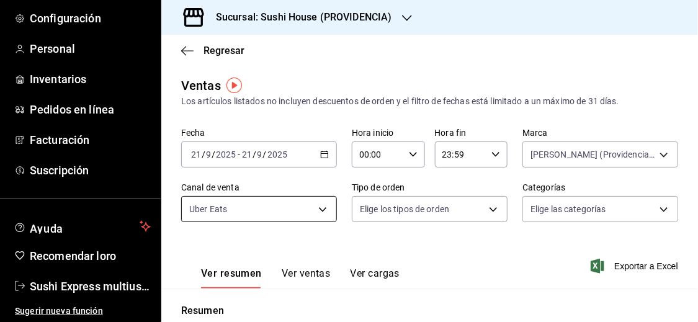
click at [283, 204] on body "Pregunta a Parrot AI Informes Menú Configuración Personal Inventarios Pedidos e…" at bounding box center [349, 161] width 698 height 322
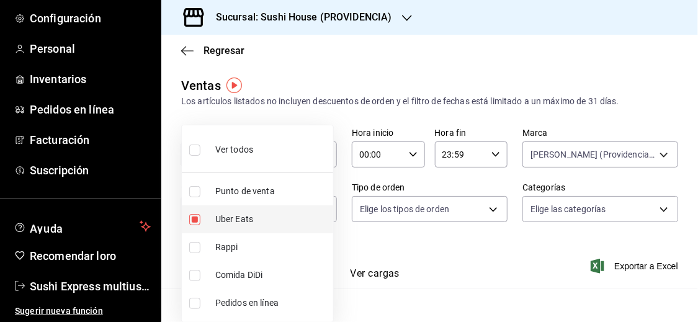
click at [208, 222] on li "Uber Eats" at bounding box center [257, 219] width 151 height 28
click at [223, 277] on font "Comida DiDi" at bounding box center [238, 275] width 47 height 10
click at [459, 260] on div at bounding box center [349, 161] width 698 height 322
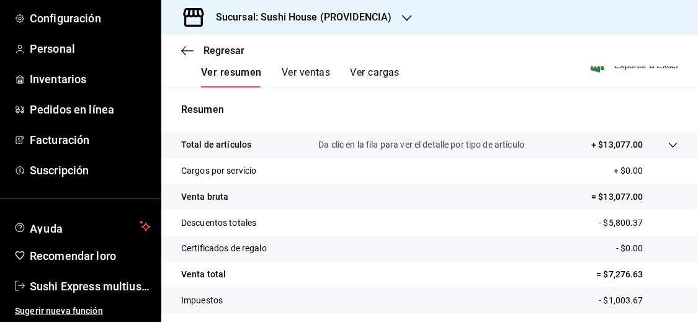
scroll to position [206, 0]
